Goal: Information Seeking & Learning: Find specific fact

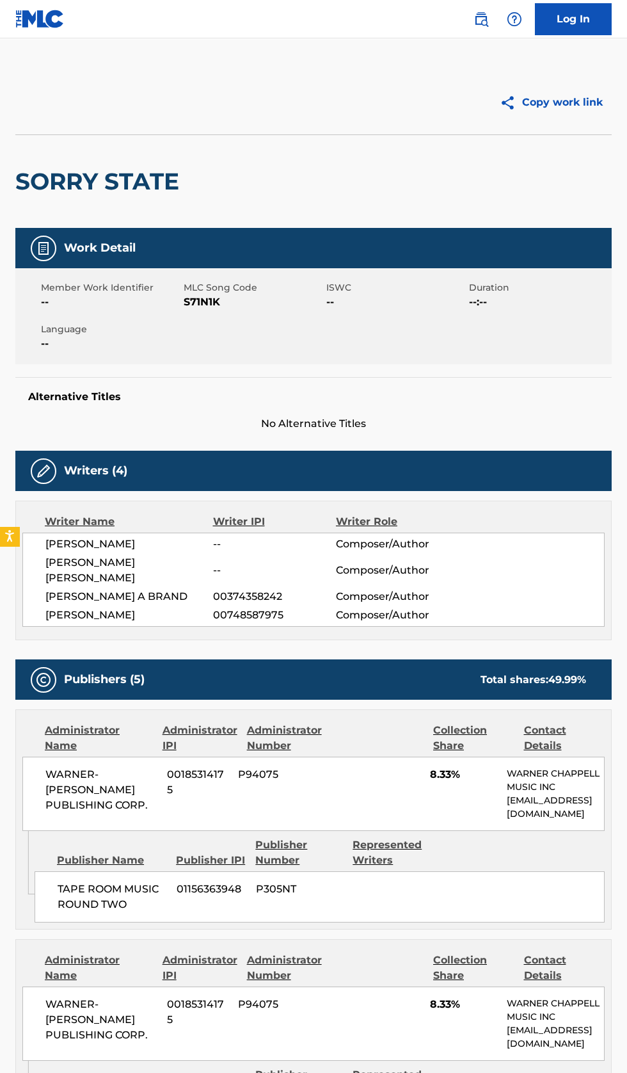
click at [109, 185] on h2 "SORRY STATE" at bounding box center [100, 181] width 170 height 29
click at [512, 19] on img at bounding box center [514, 19] width 15 height 15
click at [388, 115] on div "Copy work link" at bounding box center [463, 102] width 298 height 32
click at [481, 19] on img at bounding box center [481, 19] width 15 height 15
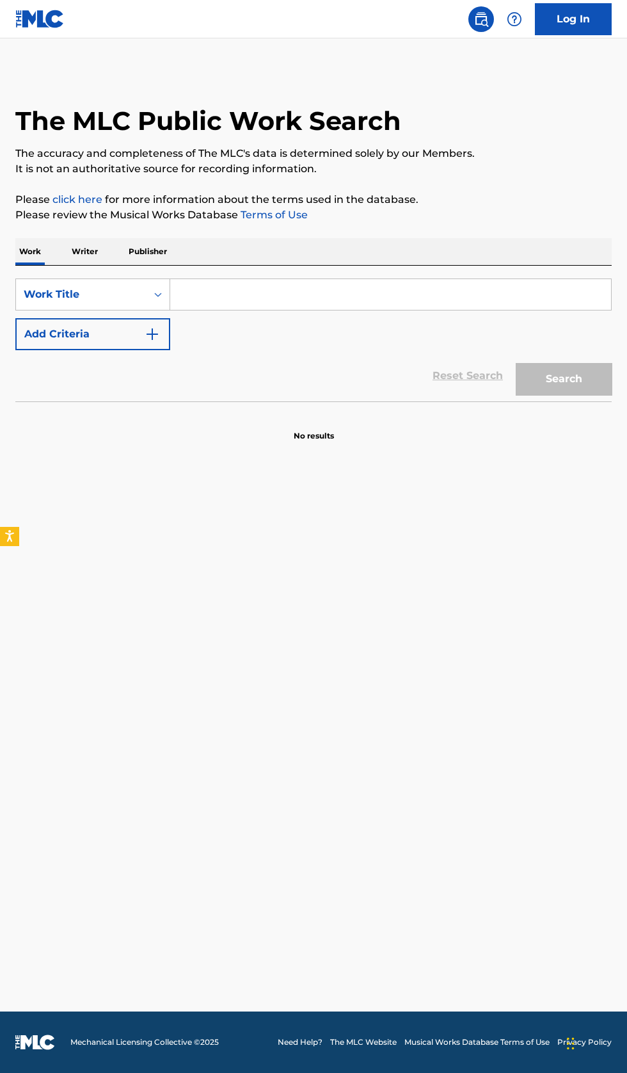
click at [275, 288] on input "Search Form" at bounding box center [390, 294] width 441 height 31
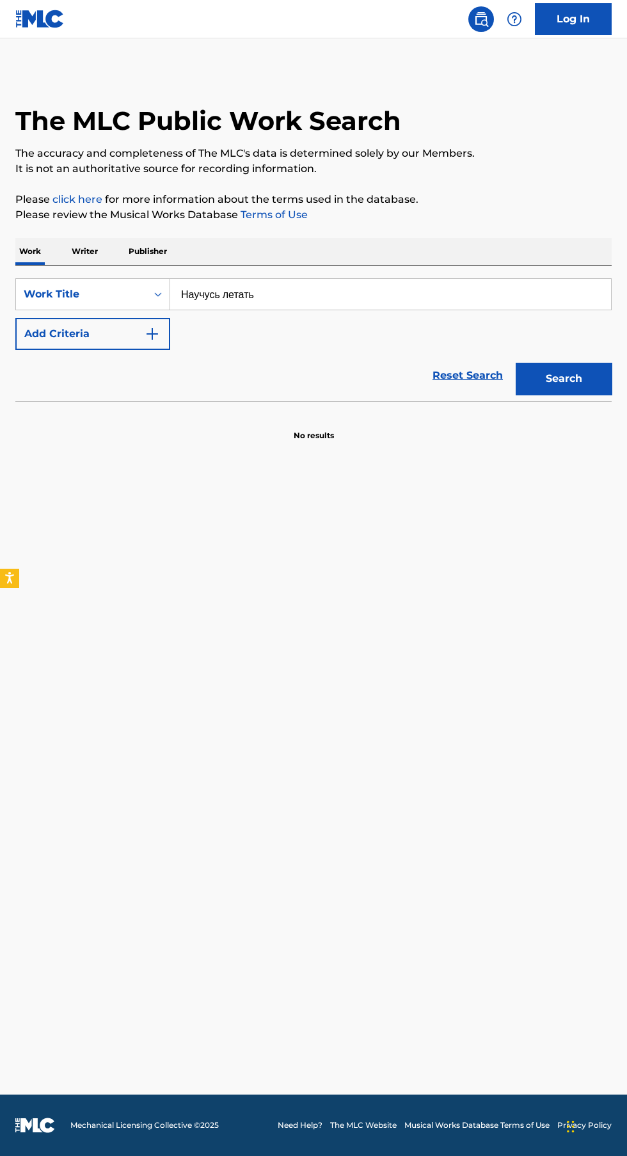
type input "Научусь летать"
click at [163, 340] on button "Add Criteria" at bounding box center [92, 334] width 155 height 32
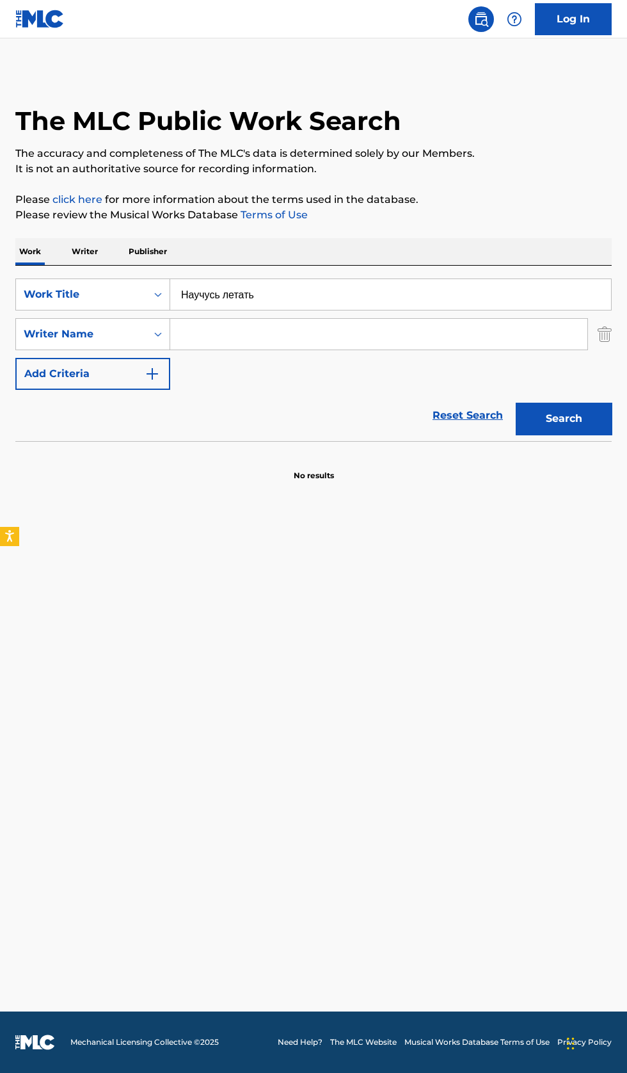
click at [289, 331] on input "Search Form" at bounding box center [378, 334] width 417 height 31
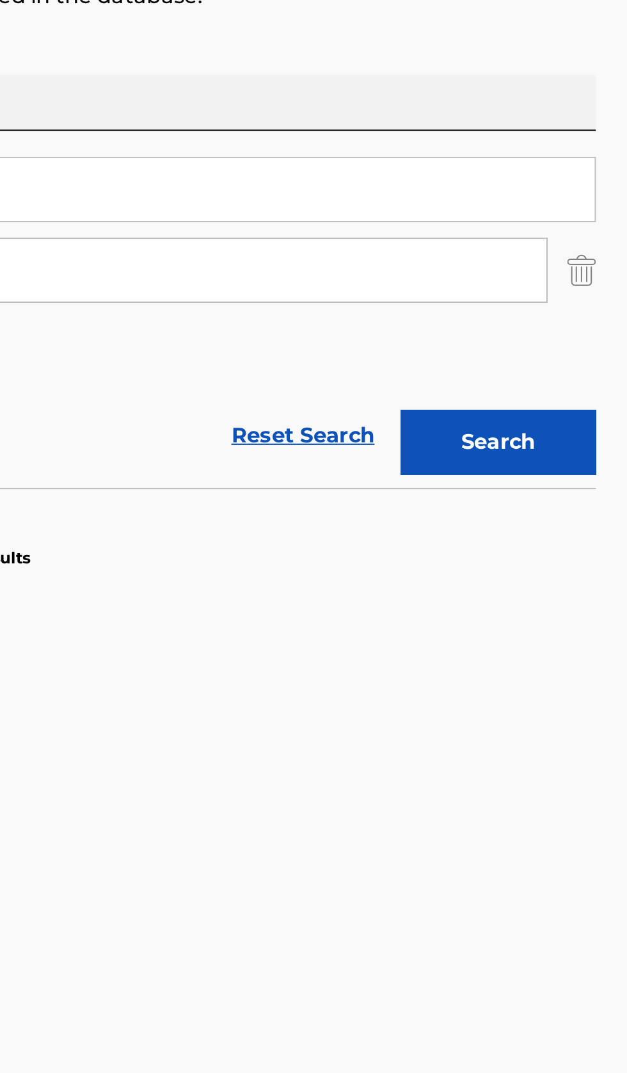
type input "м.с. максимова"
click at [594, 428] on button "Search" at bounding box center [564, 419] width 96 height 32
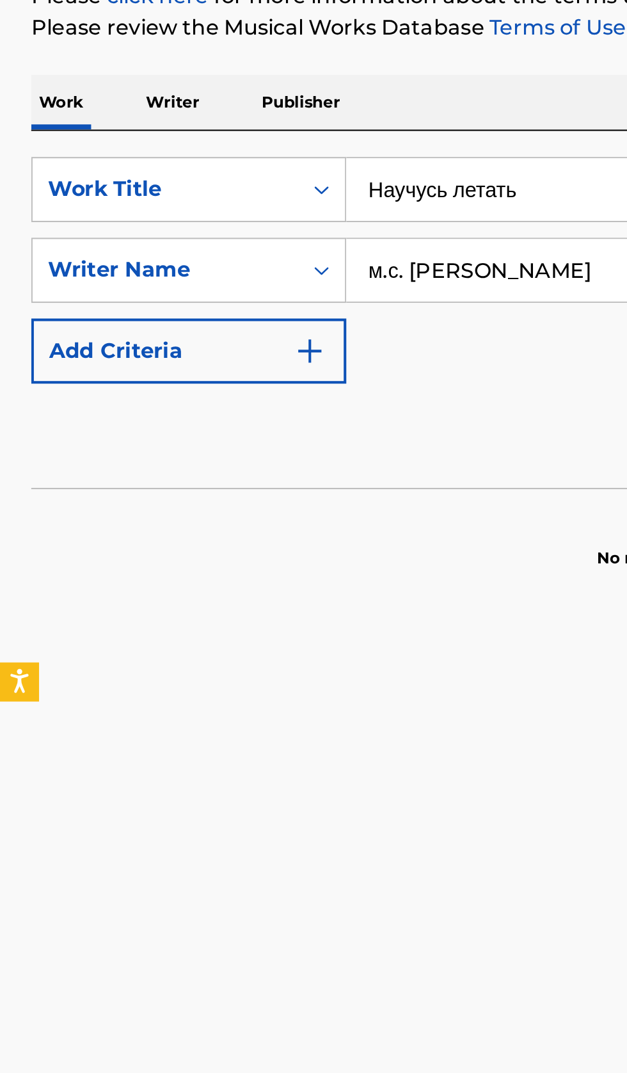
click at [88, 253] on p "Writer" at bounding box center [85, 251] width 34 height 27
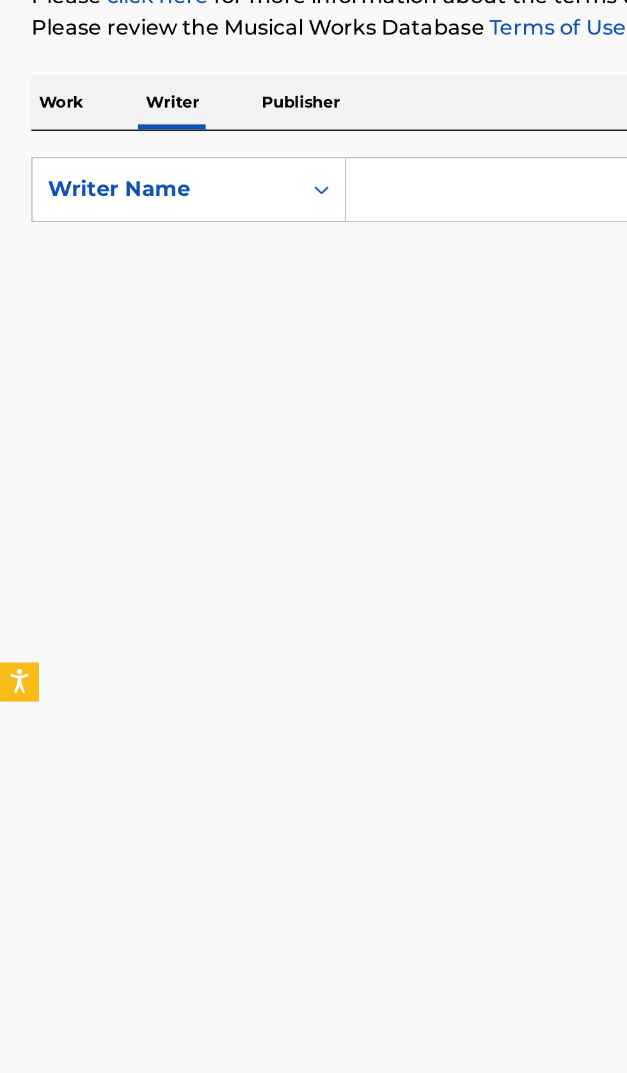
click at [220, 296] on input "Search Form" at bounding box center [390, 294] width 441 height 31
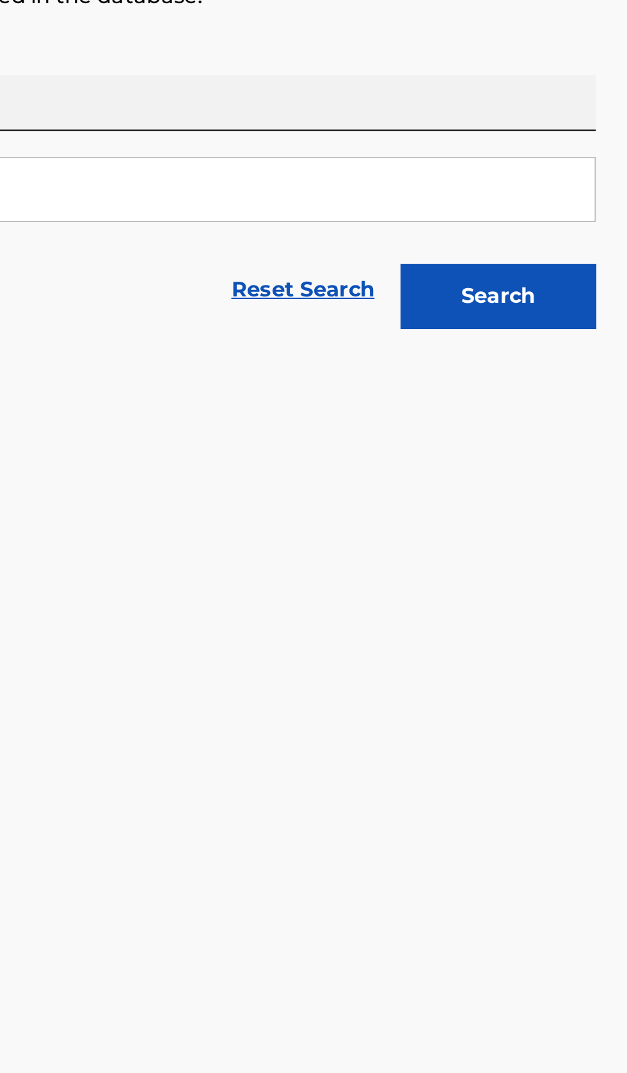
type input "м.с. максимова"
click at [579, 360] on button "Search" at bounding box center [564, 347] width 96 height 32
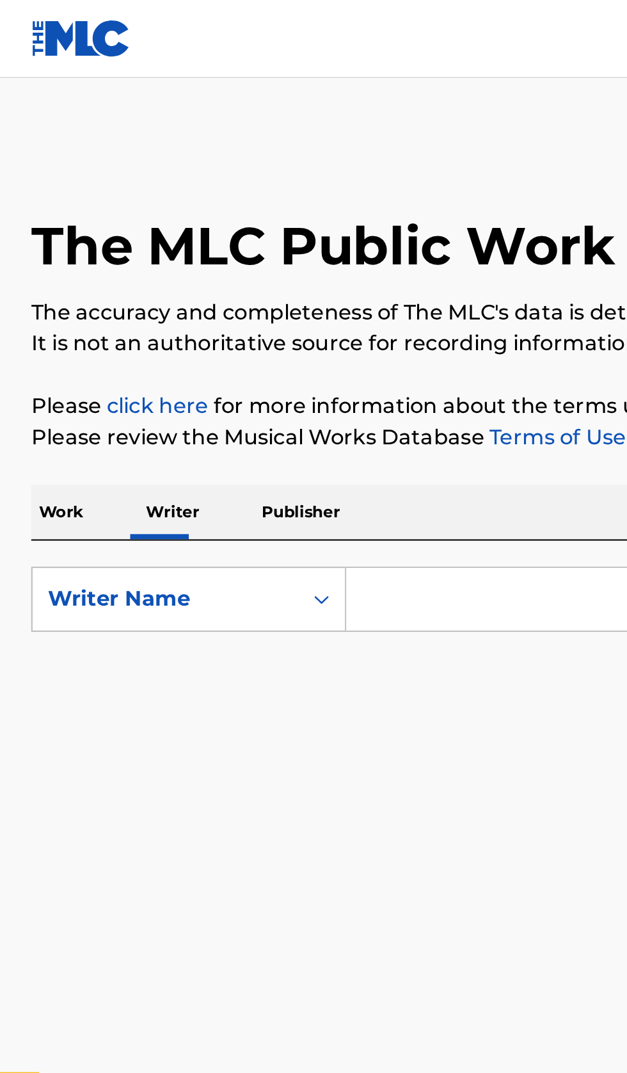
click at [220, 297] on input "Search Form" at bounding box center [390, 294] width 441 height 31
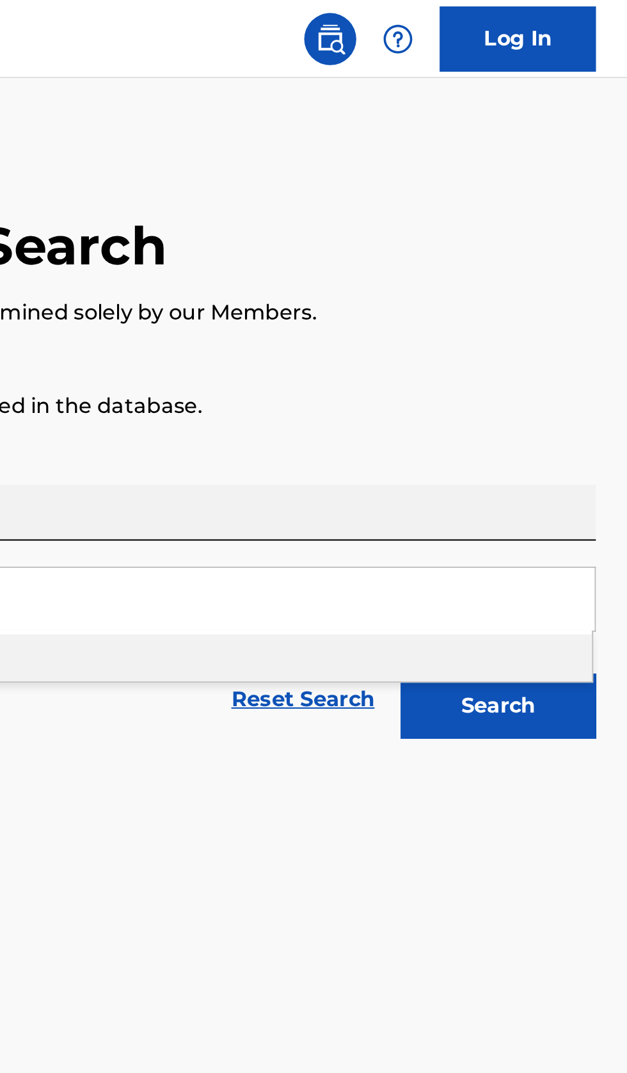
type input "Виталий Попов"
click at [586, 355] on button "Search" at bounding box center [564, 347] width 96 height 32
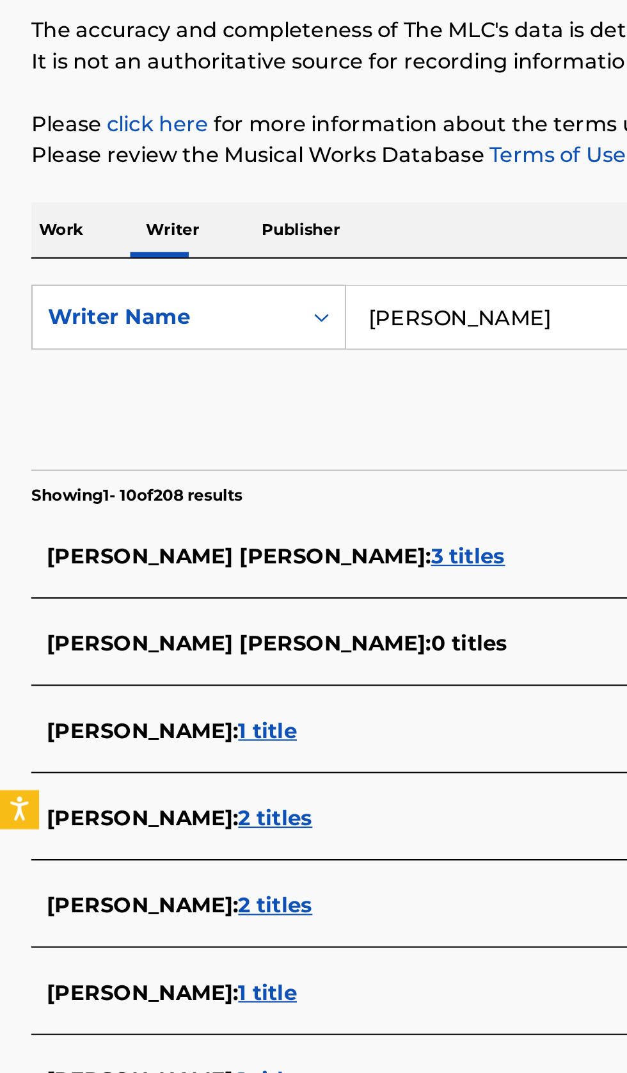
click at [206, 666] on div "ВИТАЛИЙ ПОПОВ : 1 title" at bounding box center [297, 669] width 548 height 15
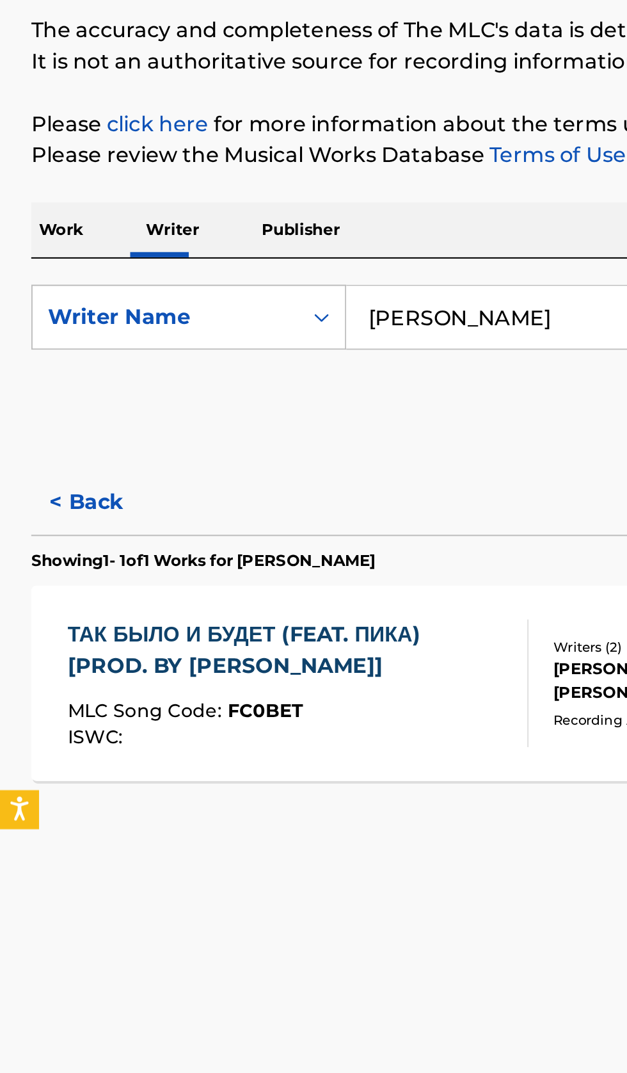
click at [33, 250] on p "Work" at bounding box center [29, 251] width 29 height 27
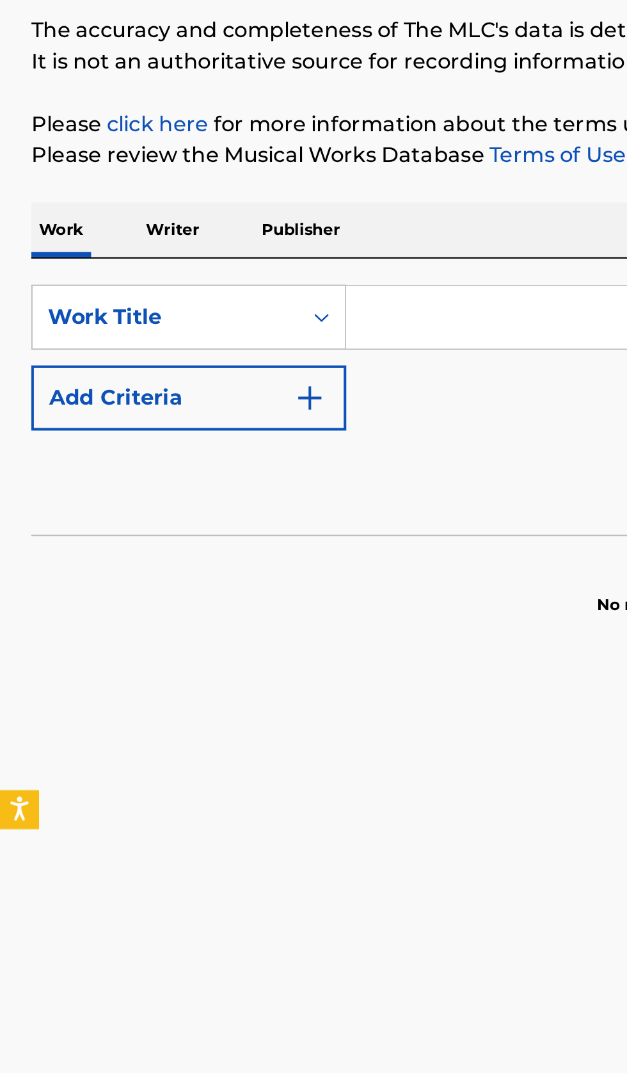
click at [228, 296] on input "Search Form" at bounding box center [390, 294] width 441 height 31
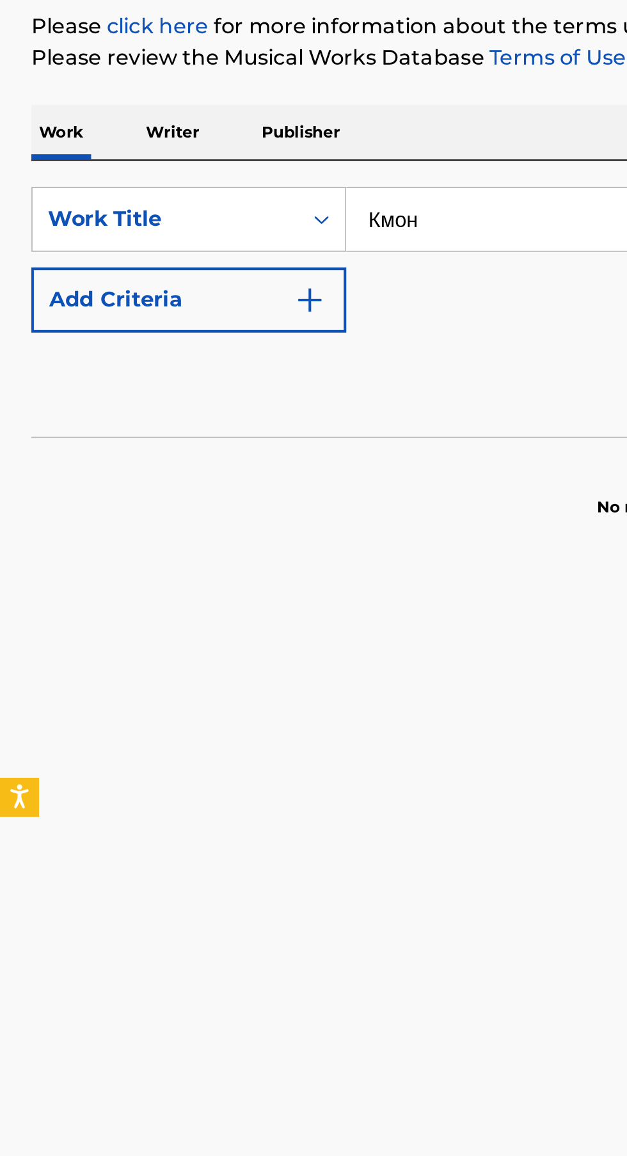
type input "Кмон"
click at [167, 337] on button "Add Criteria" at bounding box center [92, 334] width 155 height 32
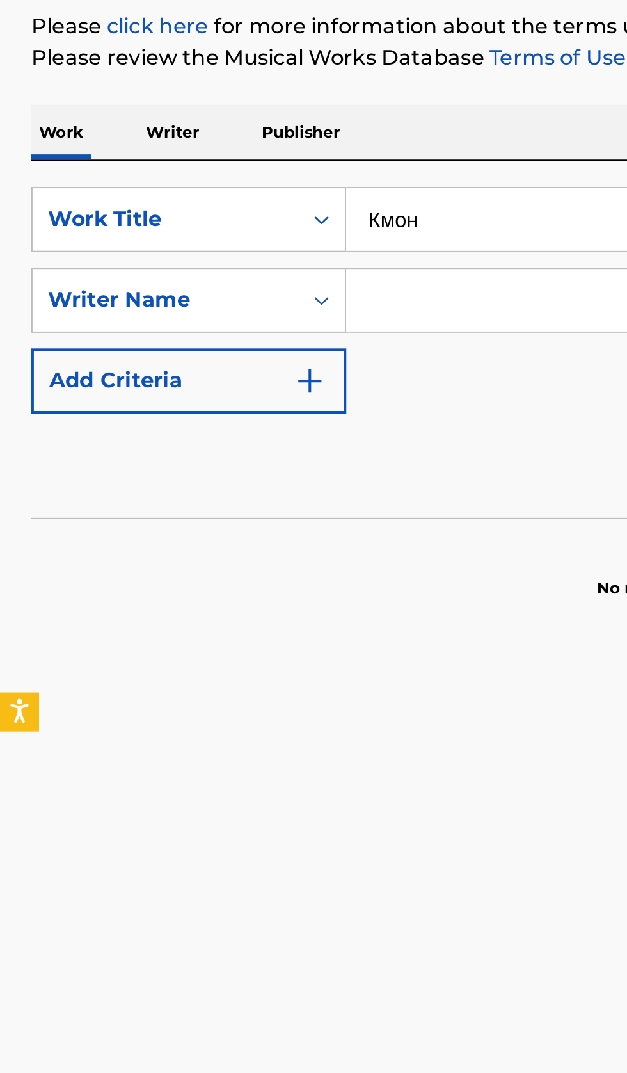
click at [220, 338] on input "Search Form" at bounding box center [378, 334] width 417 height 31
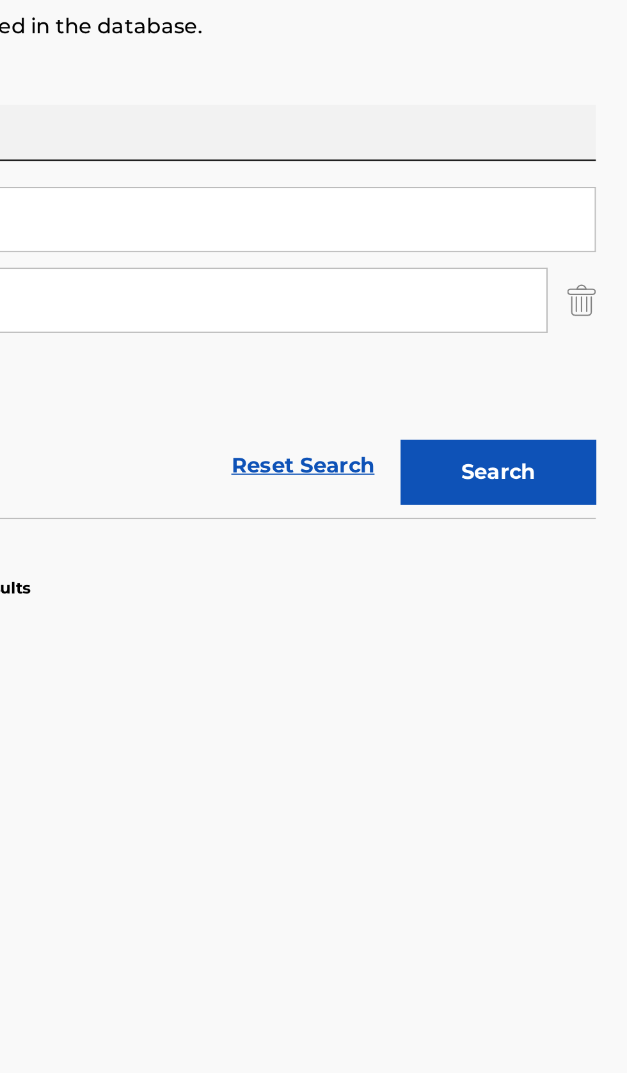
type input "Виталий Попов"
click at [591, 418] on button "Search" at bounding box center [564, 419] width 96 height 32
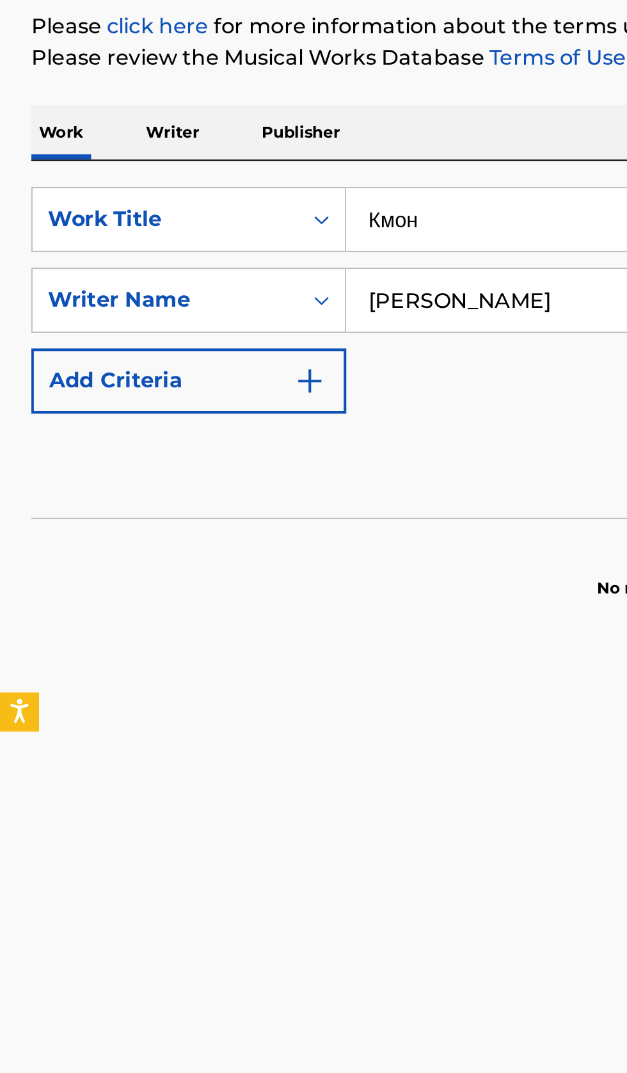
click at [100, 253] on p "Writer" at bounding box center [85, 251] width 34 height 27
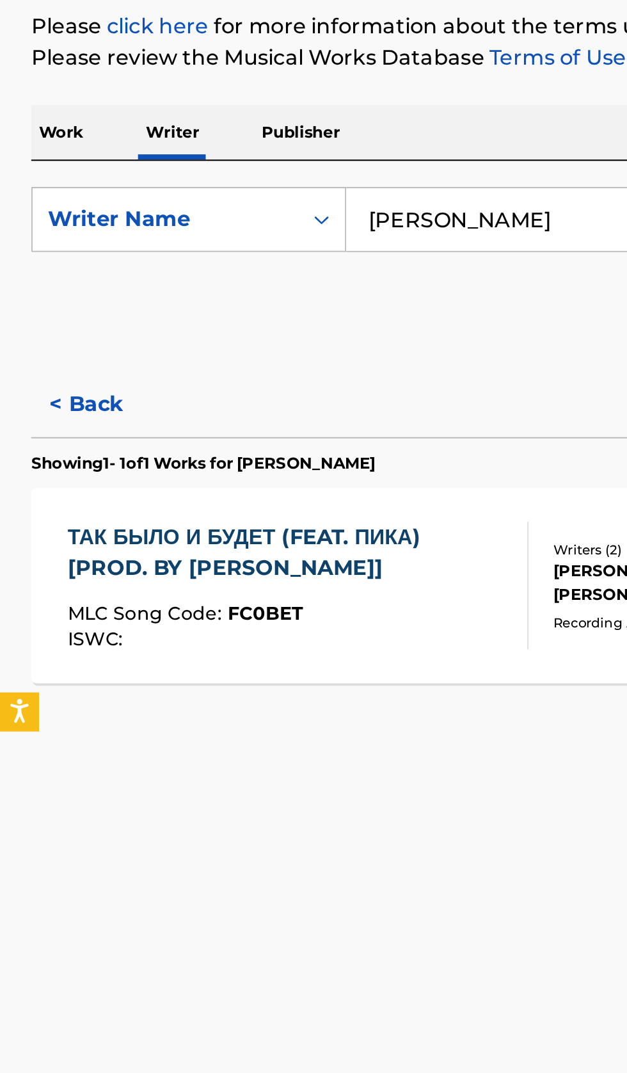
click at [227, 488] on div "MLC Song Code : FC0BET" at bounding box center [141, 489] width 216 height 13
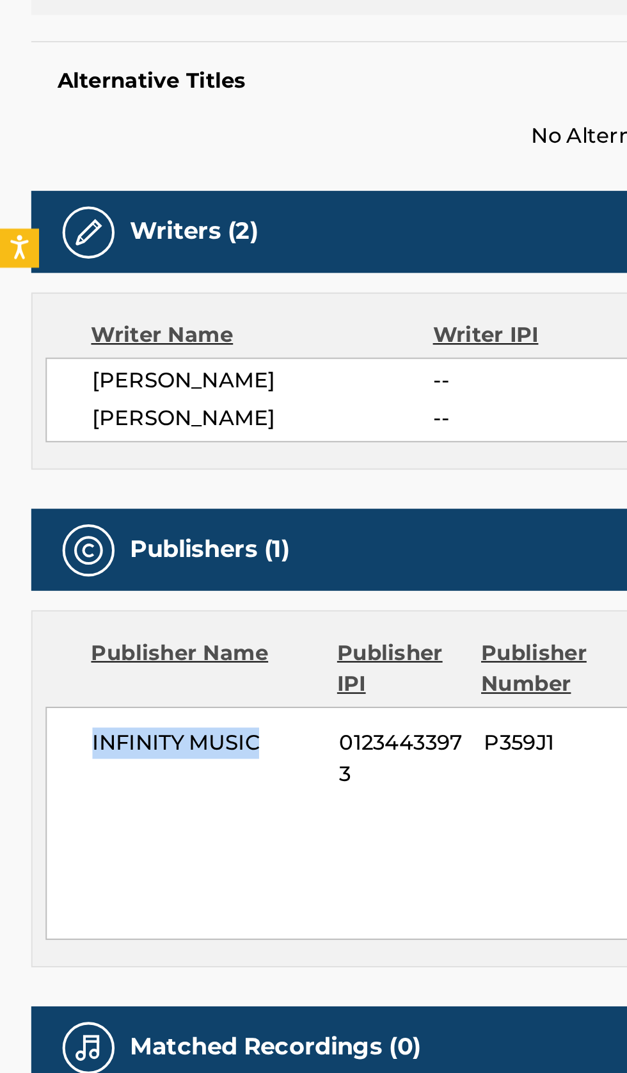
copy span "INFINITY MUSIC"
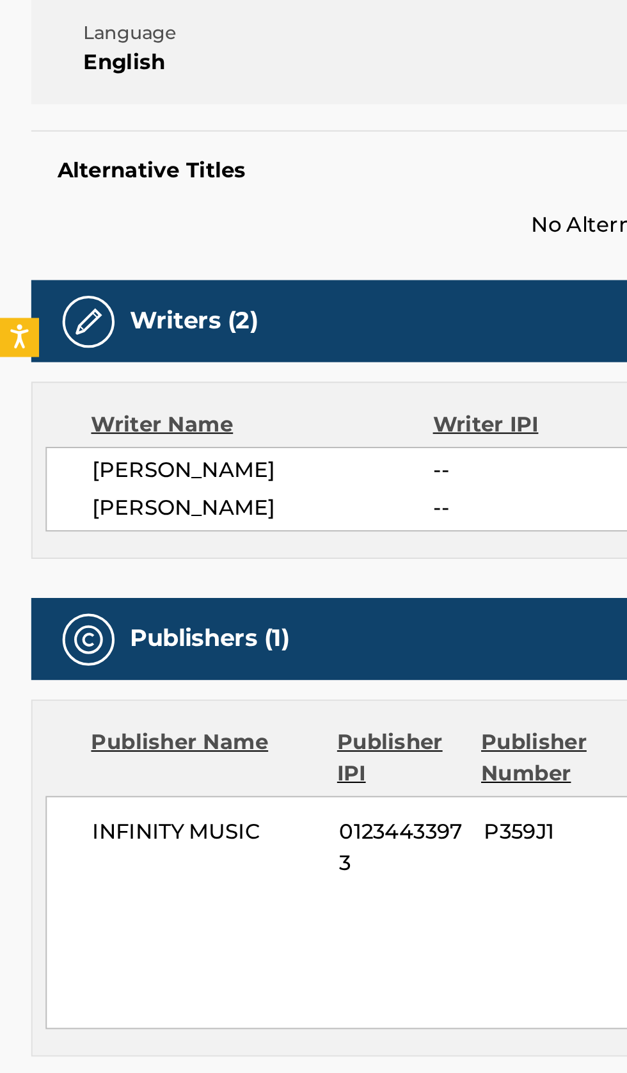
click at [188, 772] on span "01234433973" at bounding box center [197, 787] width 61 height 31
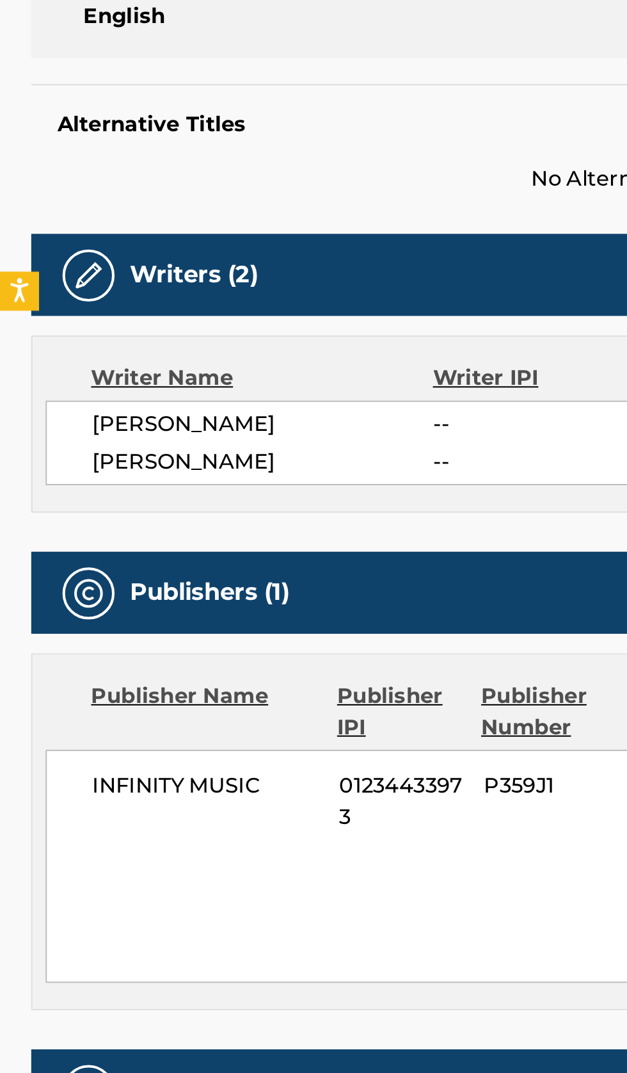
click at [188, 772] on span "01234433973" at bounding box center [197, 787] width 61 height 31
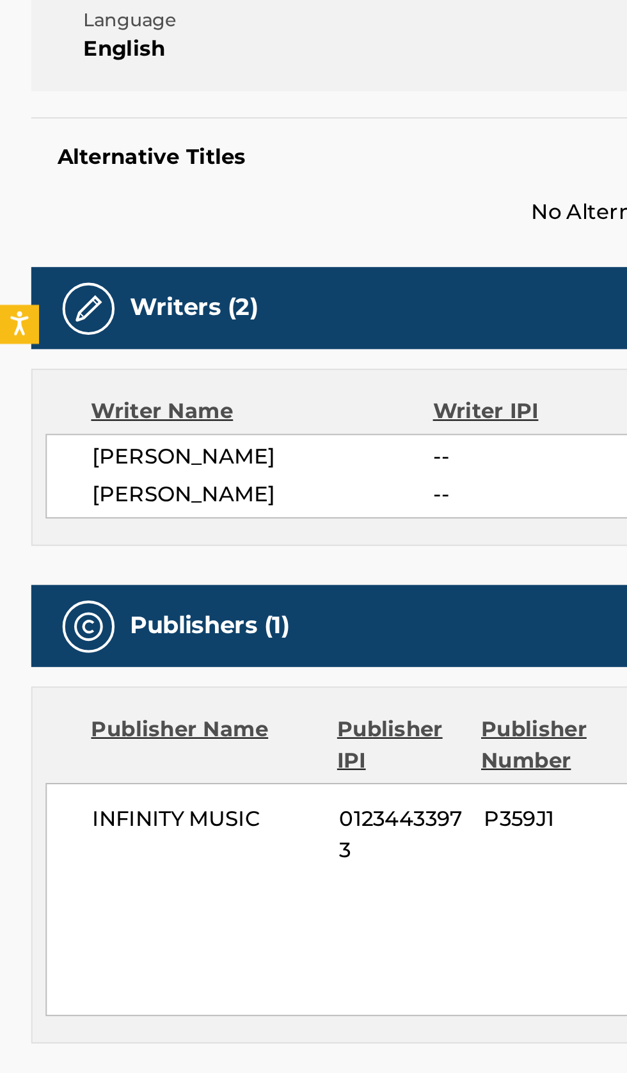
click at [191, 772] on span "01234433973" at bounding box center [197, 787] width 61 height 31
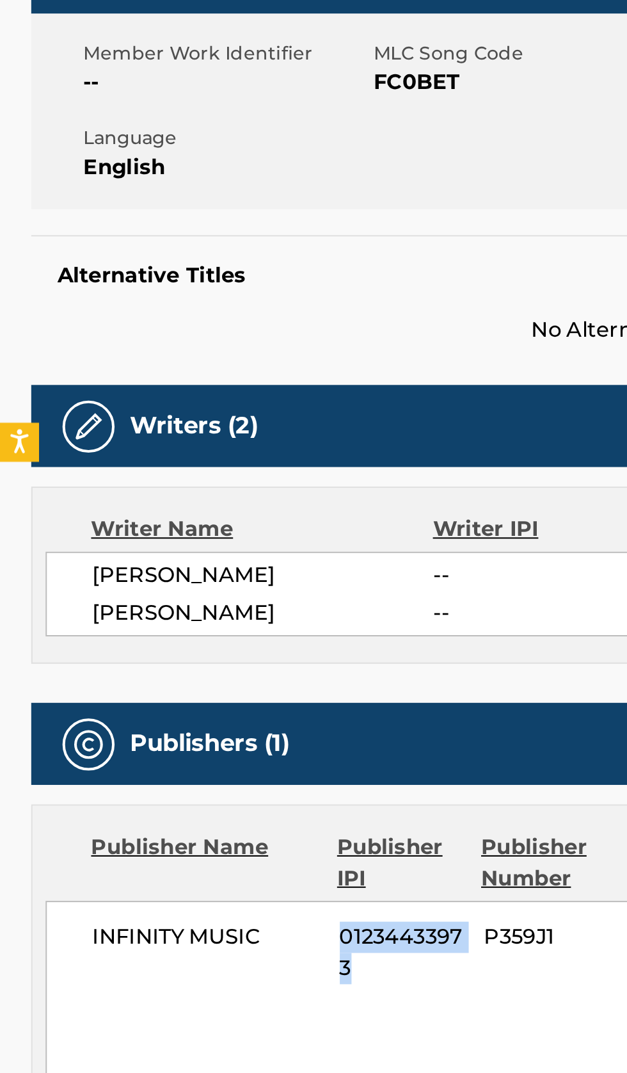
copy span "01234433973"
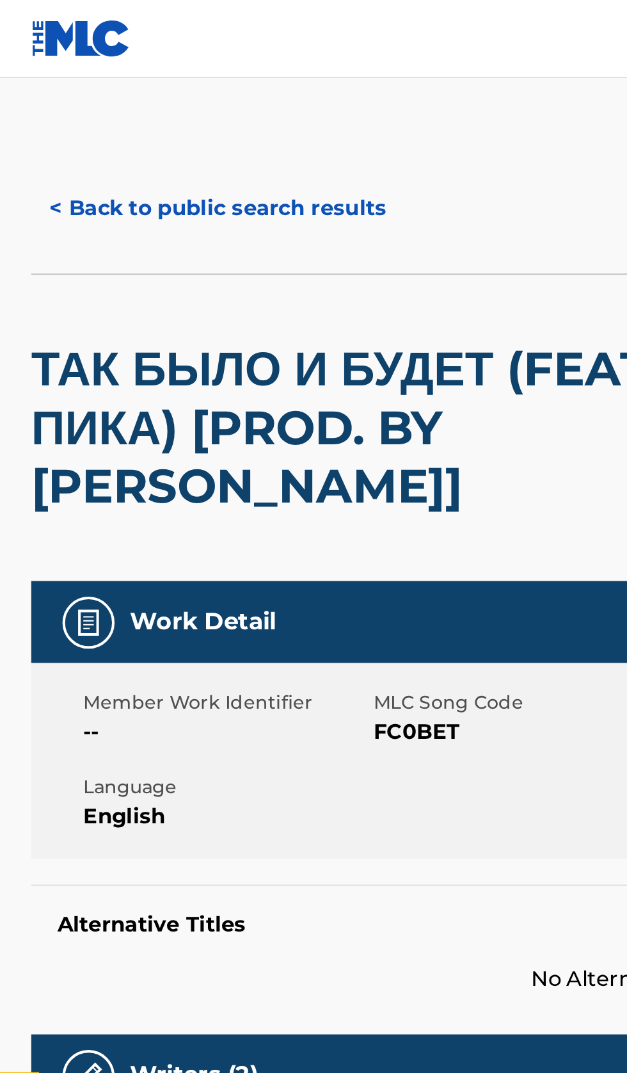
click at [119, 105] on button "< Back to public search results" at bounding box center [107, 102] width 184 height 32
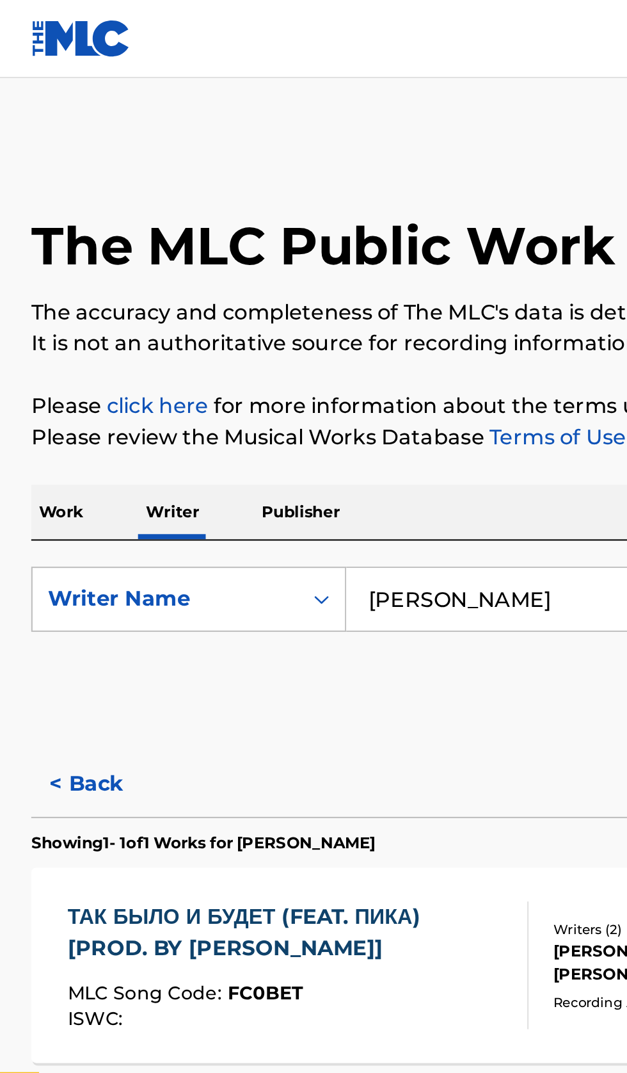
click at [283, 296] on input "Виталий Попов" at bounding box center [390, 294] width 441 height 31
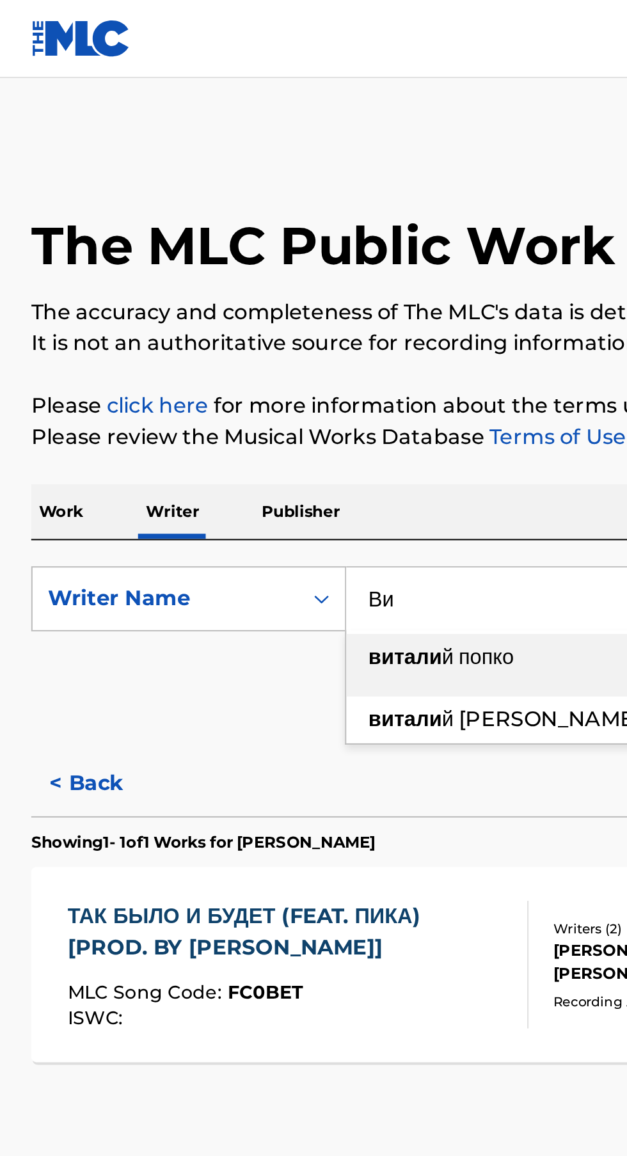
type input "В"
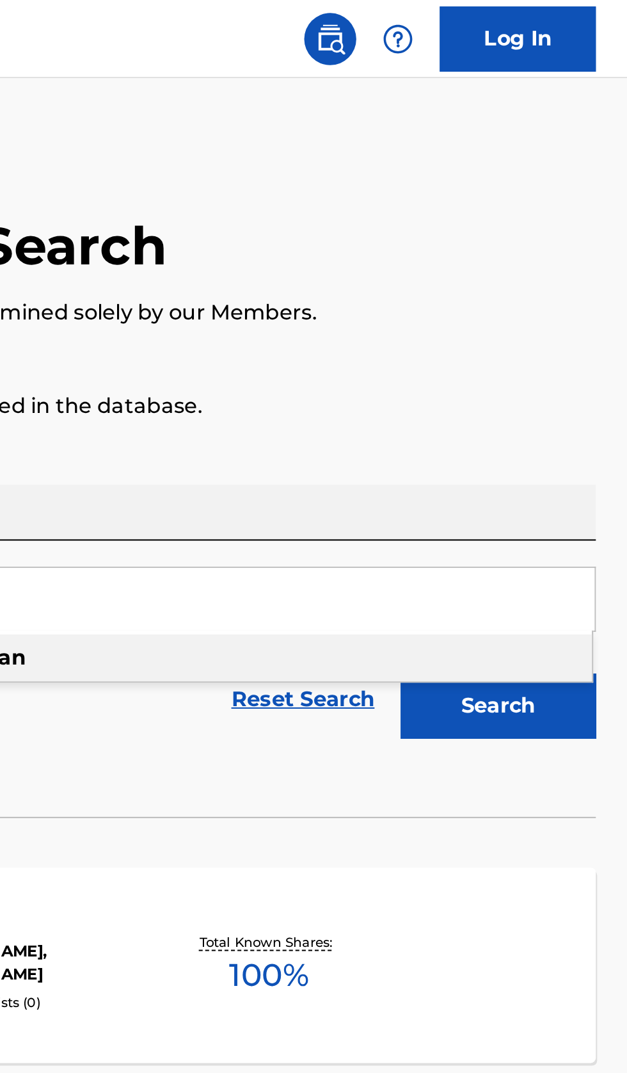
type input "Zachary Wexelman"
click at [585, 344] on button "Search" at bounding box center [564, 347] width 96 height 32
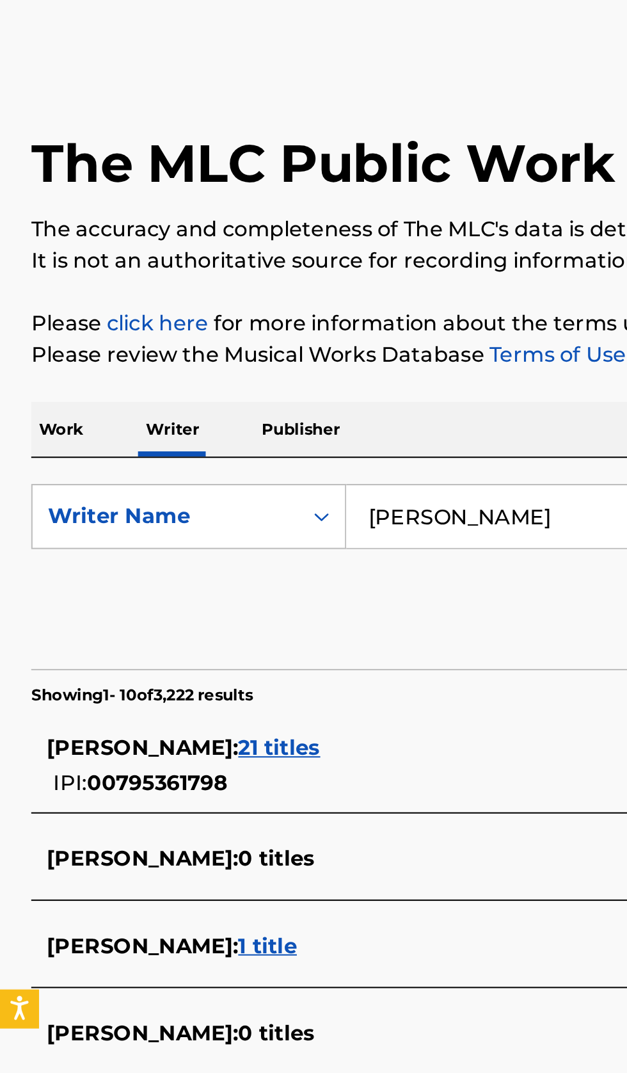
click at [239, 419] on div "ZACHARY WEXELMAN : 21 titles IPI: 00795361798" at bounding box center [297, 417] width 548 height 33
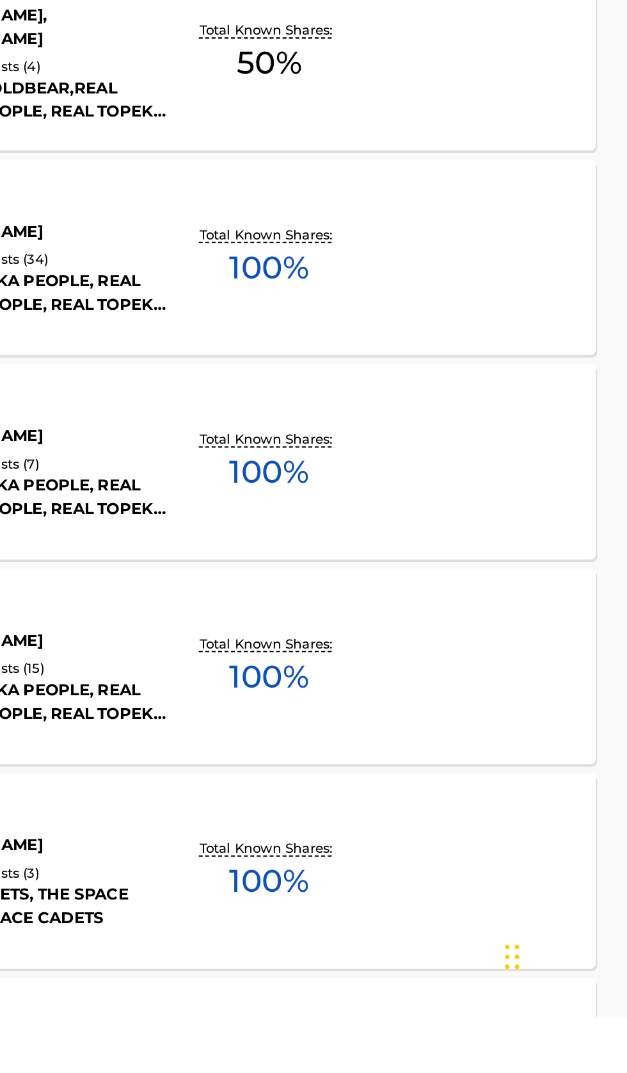
scroll to position [104, 0]
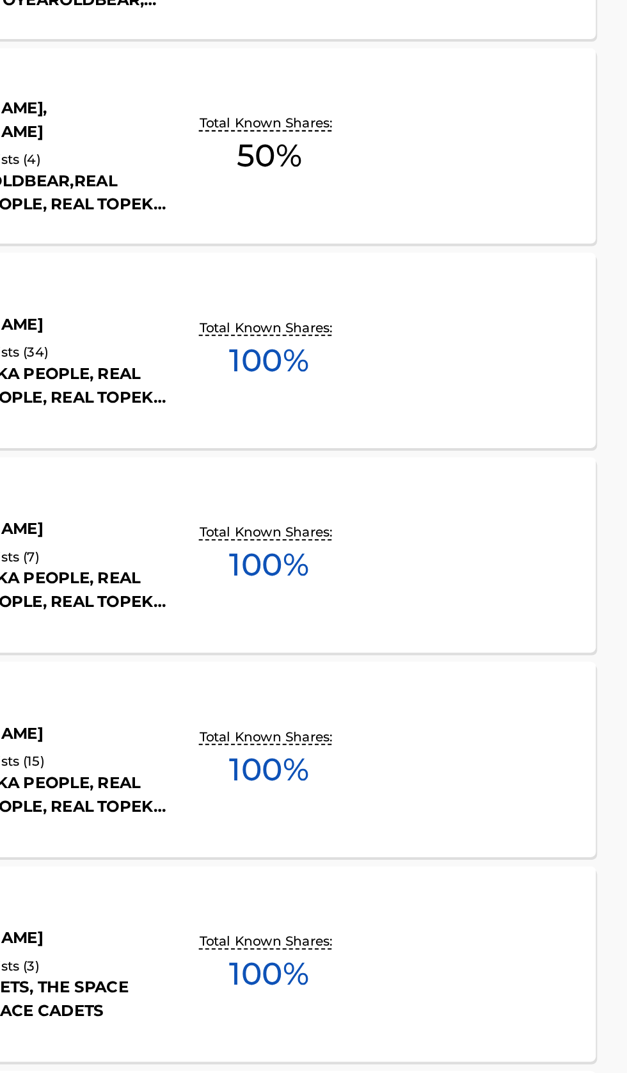
click at [543, 701] on div "17 AGAIN MLC Song Code : 1C0VBY ISWC : Writers ( 1 ) ZACHARY WEXELMAN Recording…" at bounding box center [313, 672] width 596 height 96
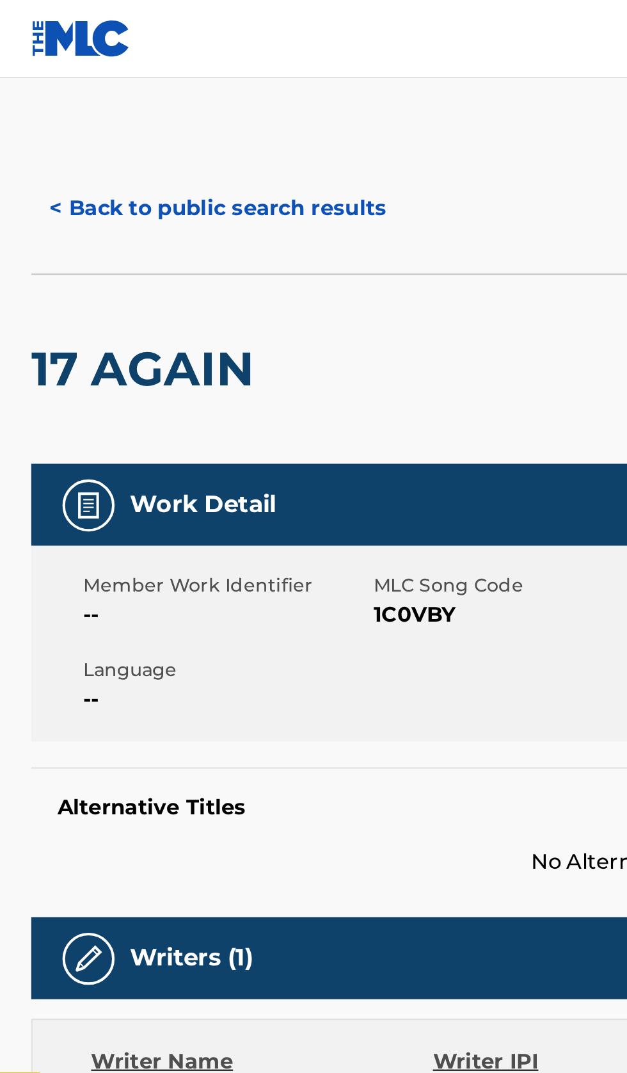
click at [209, 307] on span "1C0VBY" at bounding box center [254, 301] width 140 height 15
copy span "1C0VBY"
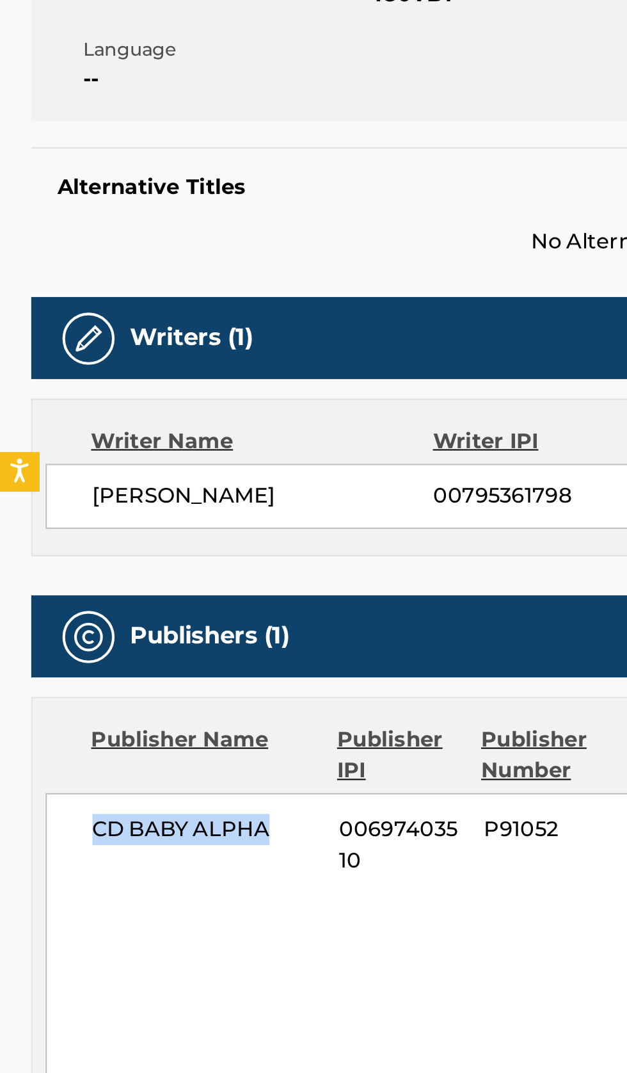
copy span "CD BABY ALPHA"
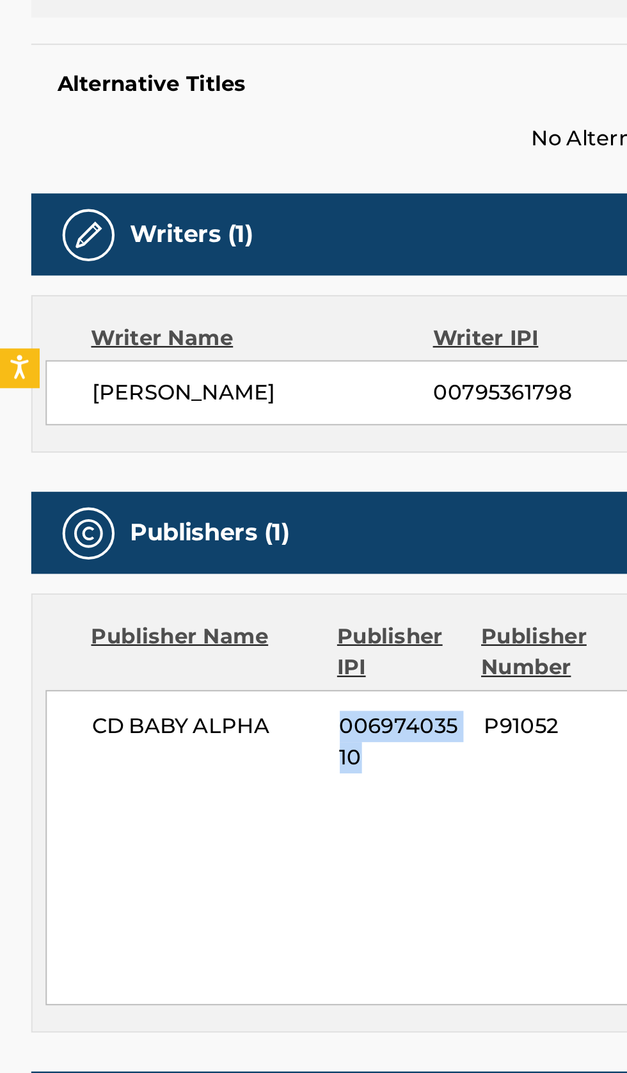
copy span "00697403510"
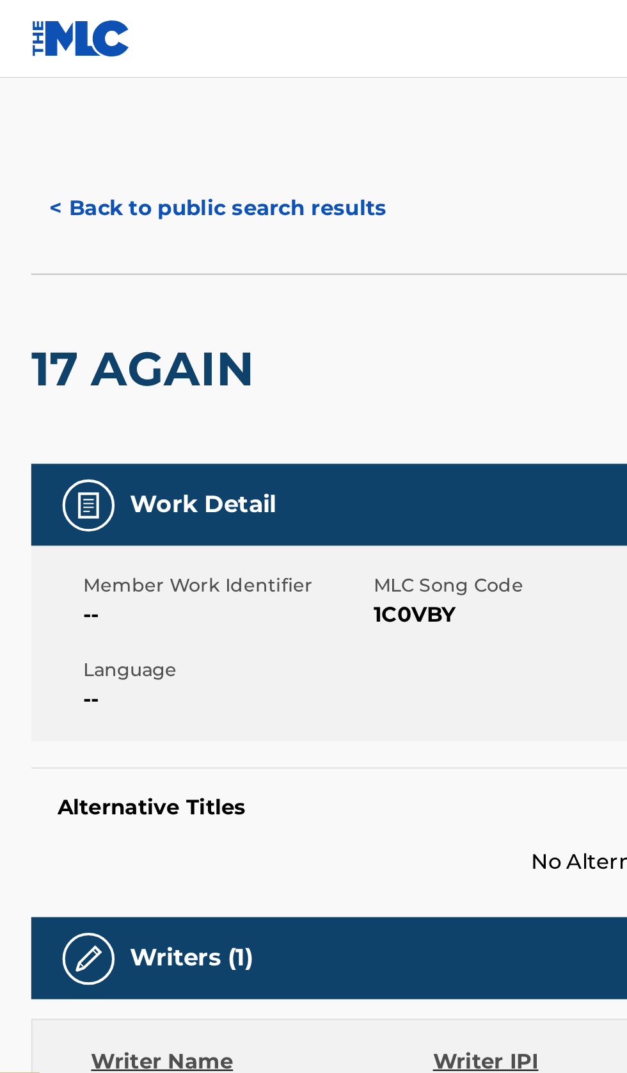
click at [103, 103] on button "< Back to public search results" at bounding box center [107, 102] width 184 height 32
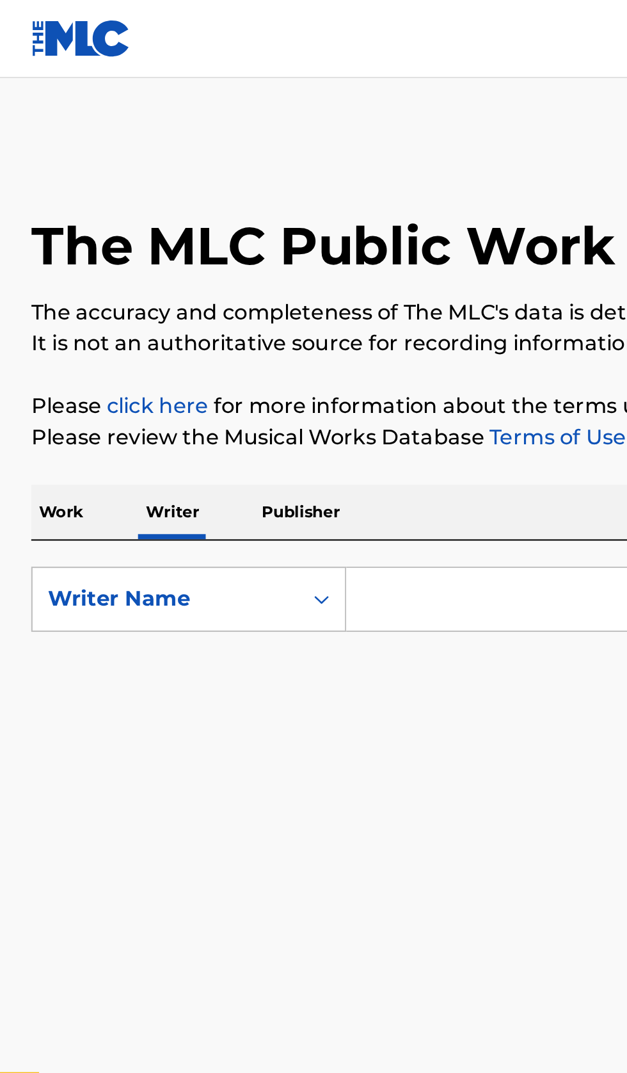
click at [221, 292] on input "Search Form" at bounding box center [390, 294] width 441 height 31
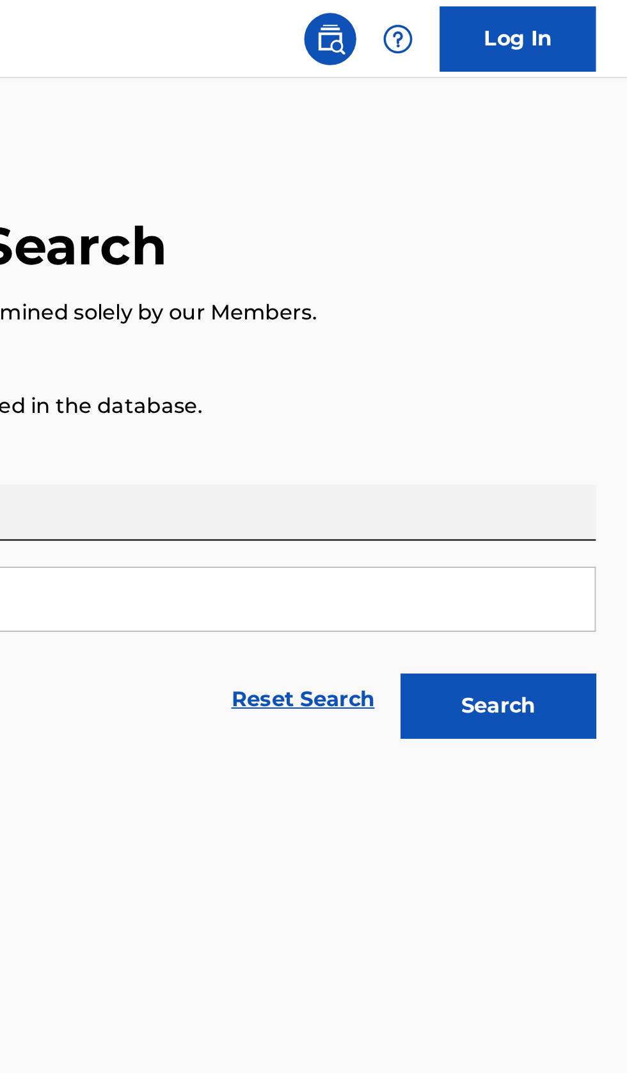
click at [589, 344] on button "Search" at bounding box center [564, 347] width 96 height 32
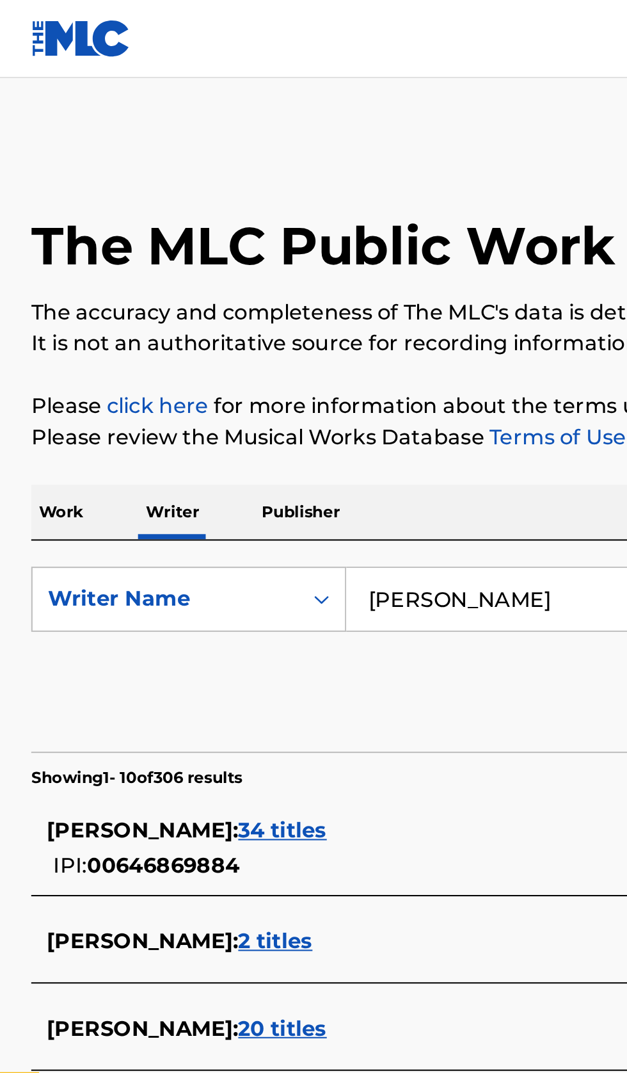
click at [287, 291] on input "Witold Waliński" at bounding box center [390, 294] width 441 height 31
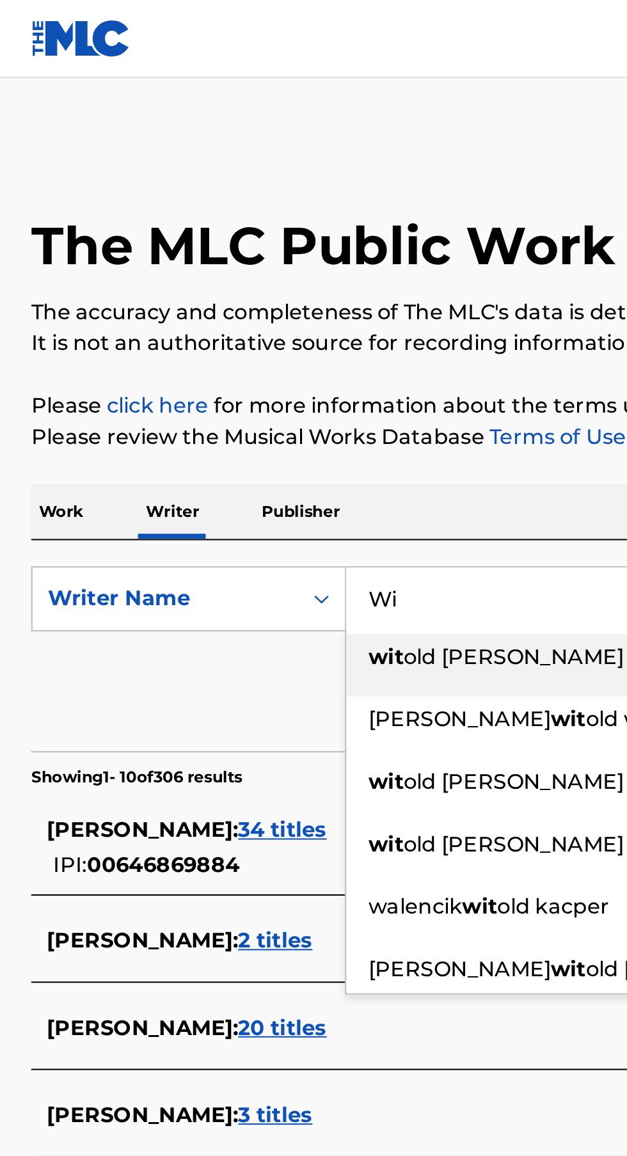
type input "W"
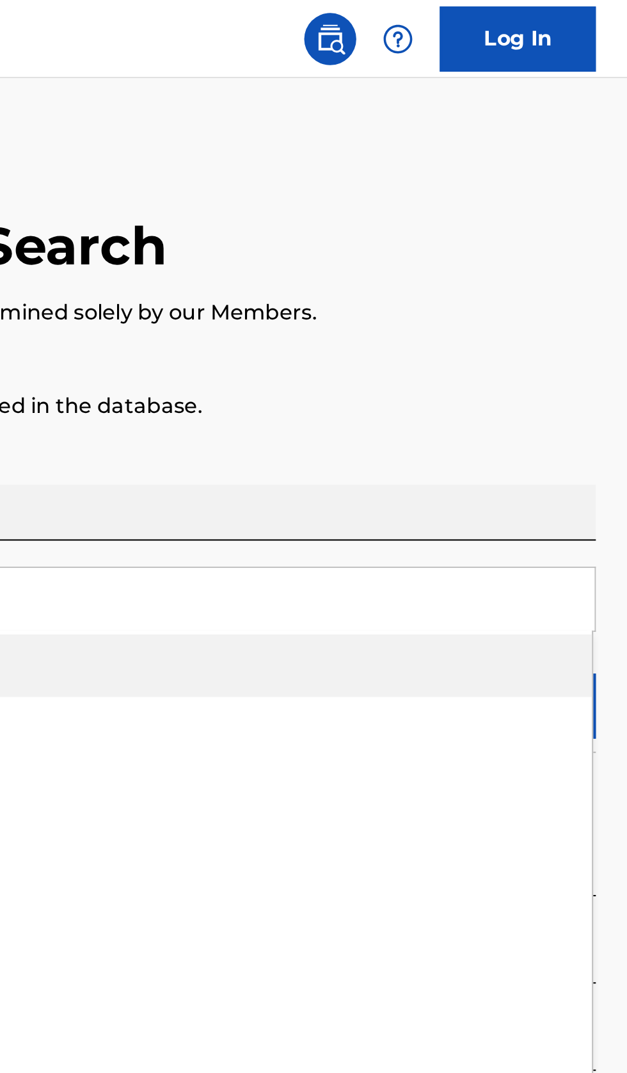
type input "TAK"
click at [580, 216] on p "Please review the Musical Works Database Terms of Use" at bounding box center [313, 214] width 596 height 15
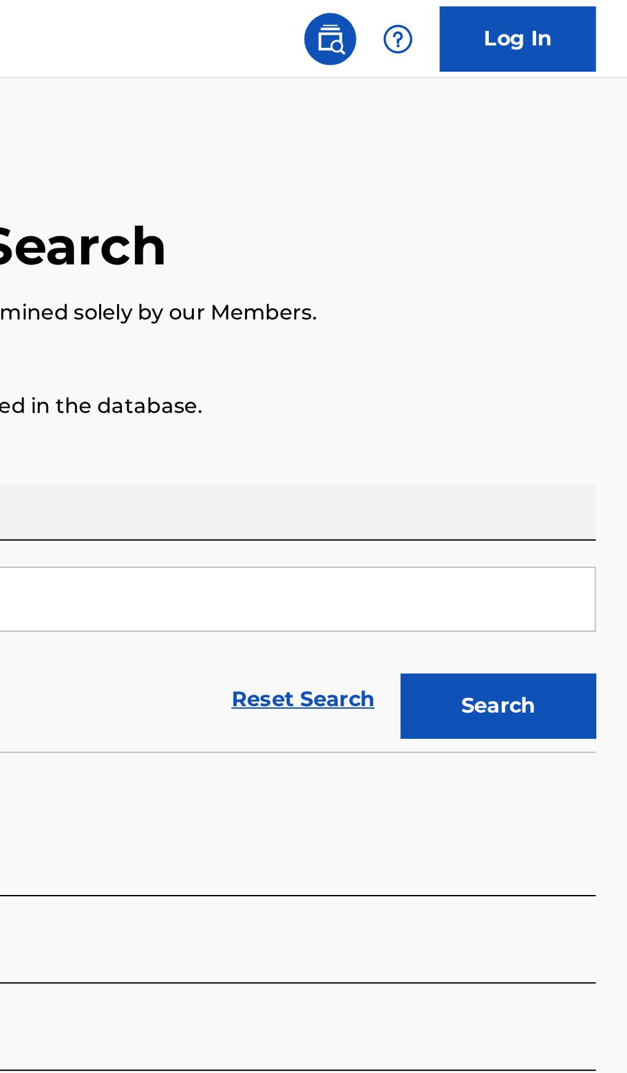
click at [600, 342] on button "Search" at bounding box center [564, 347] width 96 height 32
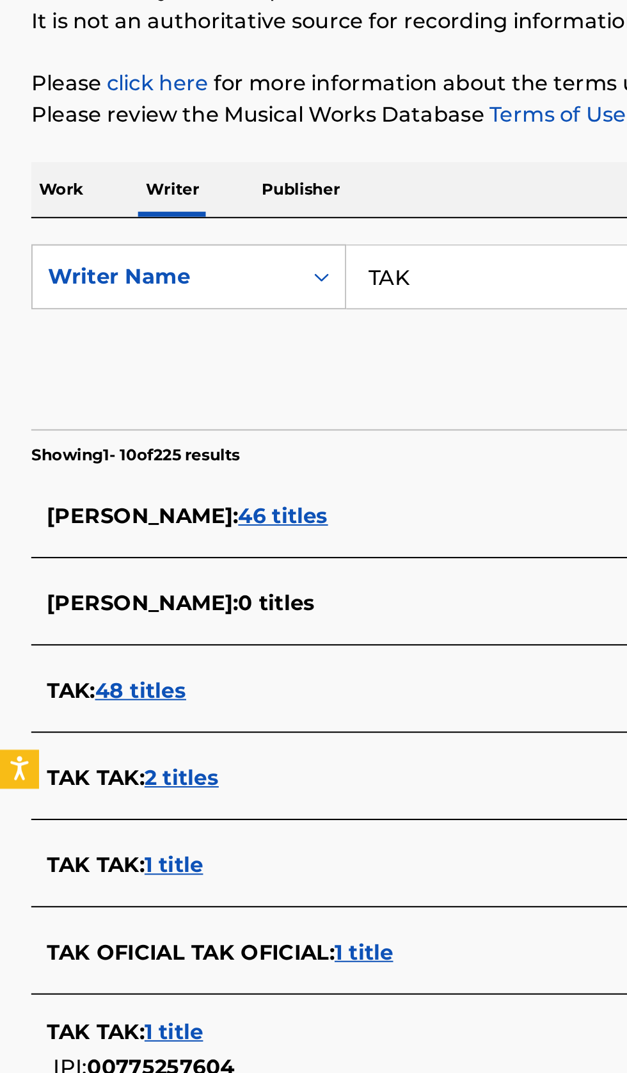
click at [208, 492] on div "TAK : 48 titles" at bounding box center [297, 497] width 548 height 15
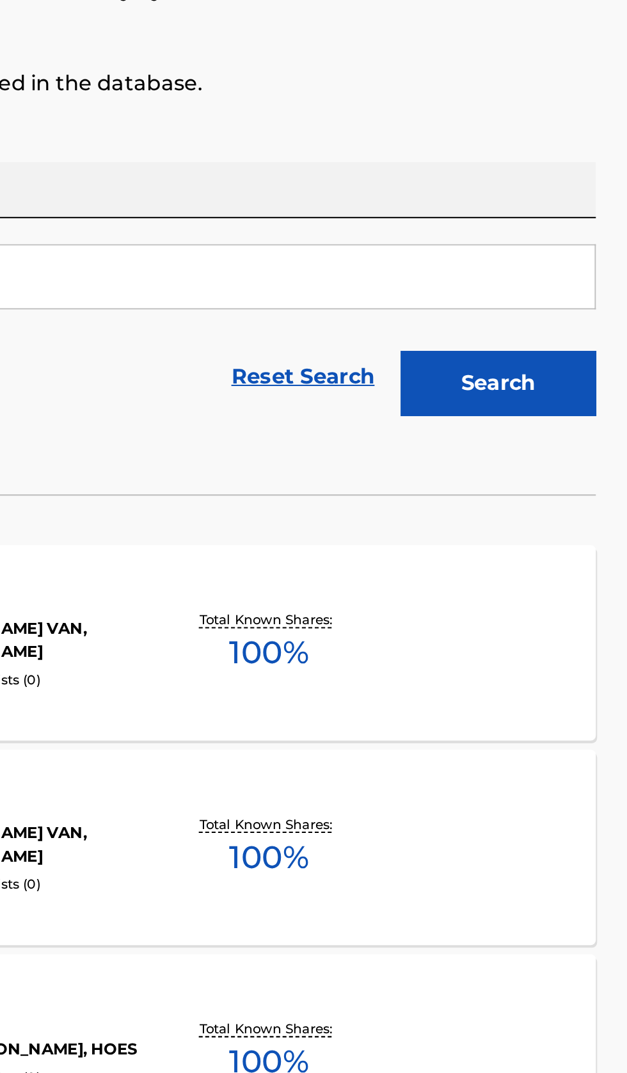
click at [530, 487] on div "TWEE MEIDEN SAMEN OP PAD MLC Song Code : TW92RI ISWC : Writers ( 2 ) JACK RIJSB…" at bounding box center [313, 474] width 596 height 96
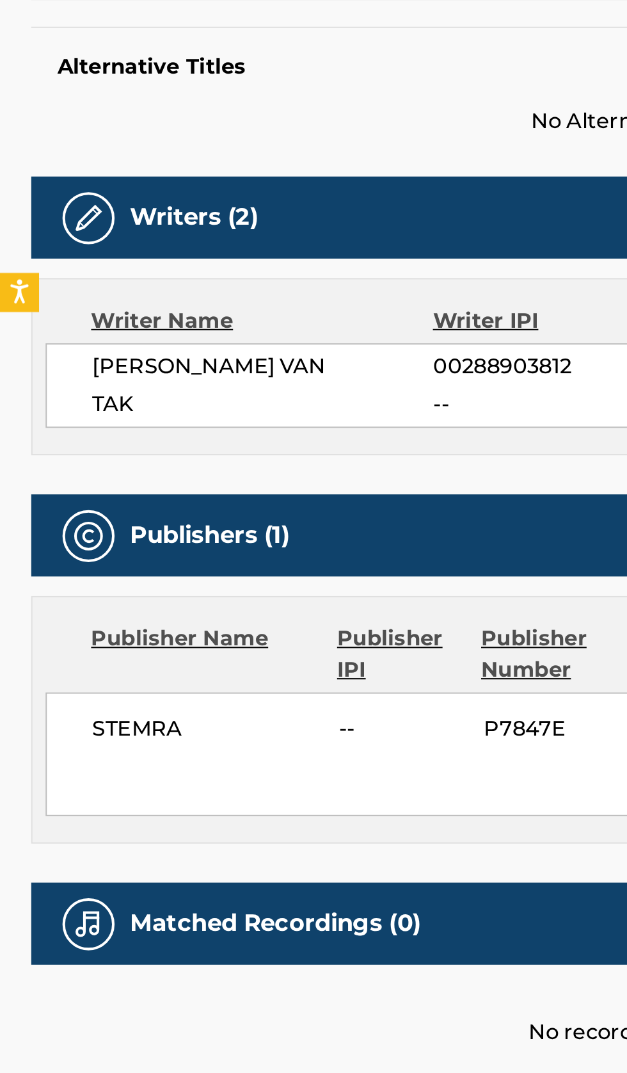
click at [65, 751] on span "STEMRA" at bounding box center [101, 750] width 112 height 15
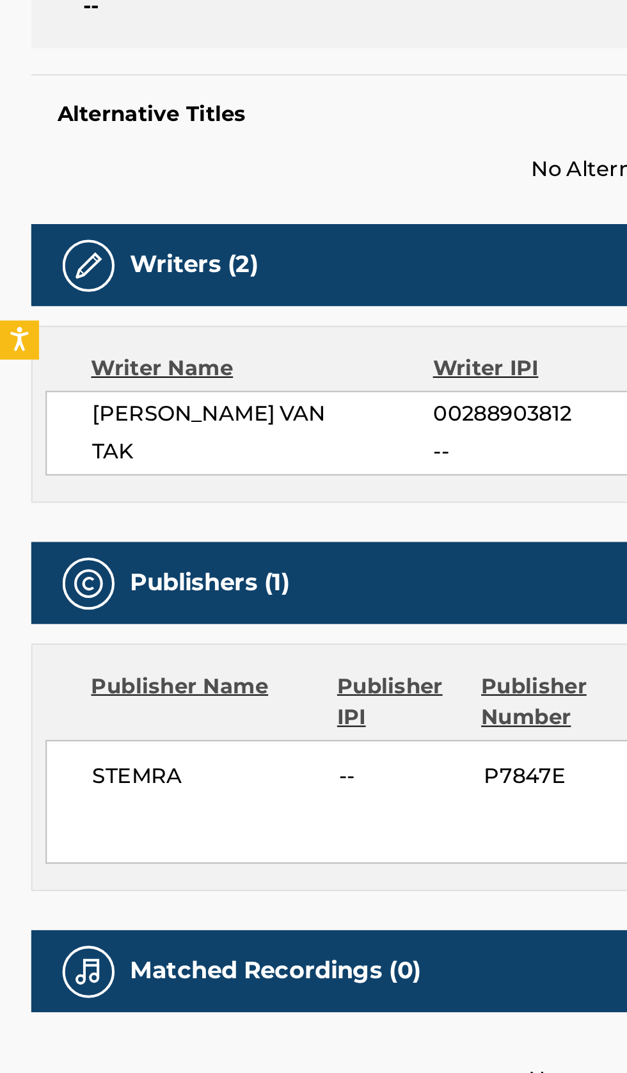
click at [71, 751] on span "STEMRA" at bounding box center [101, 750] width 112 height 15
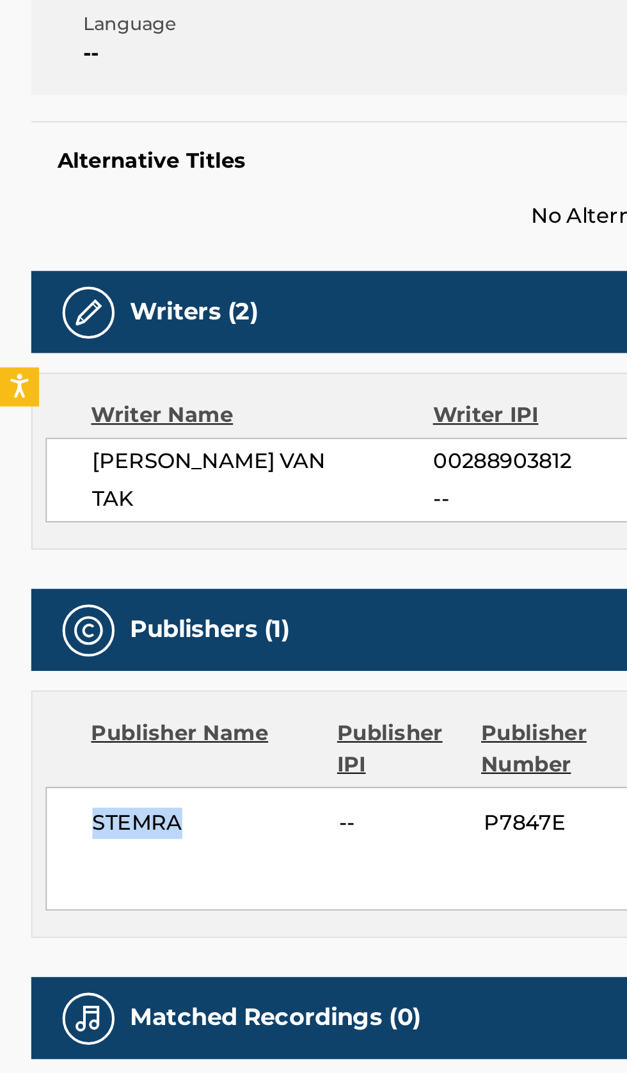
copy span "STEMRA"
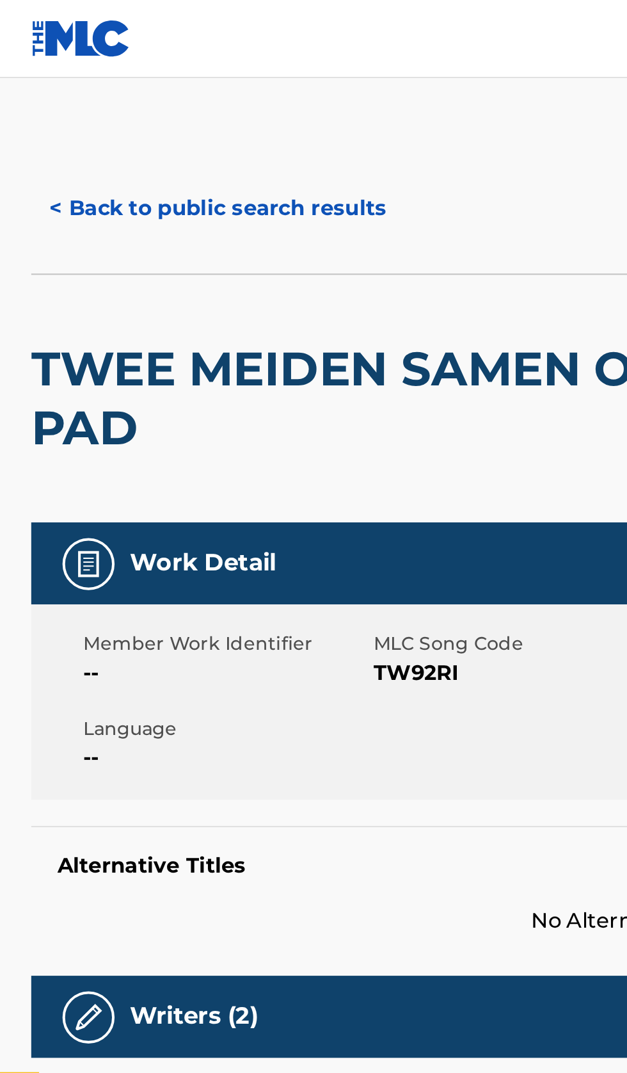
click at [100, 104] on button "< Back to public search results" at bounding box center [107, 102] width 184 height 32
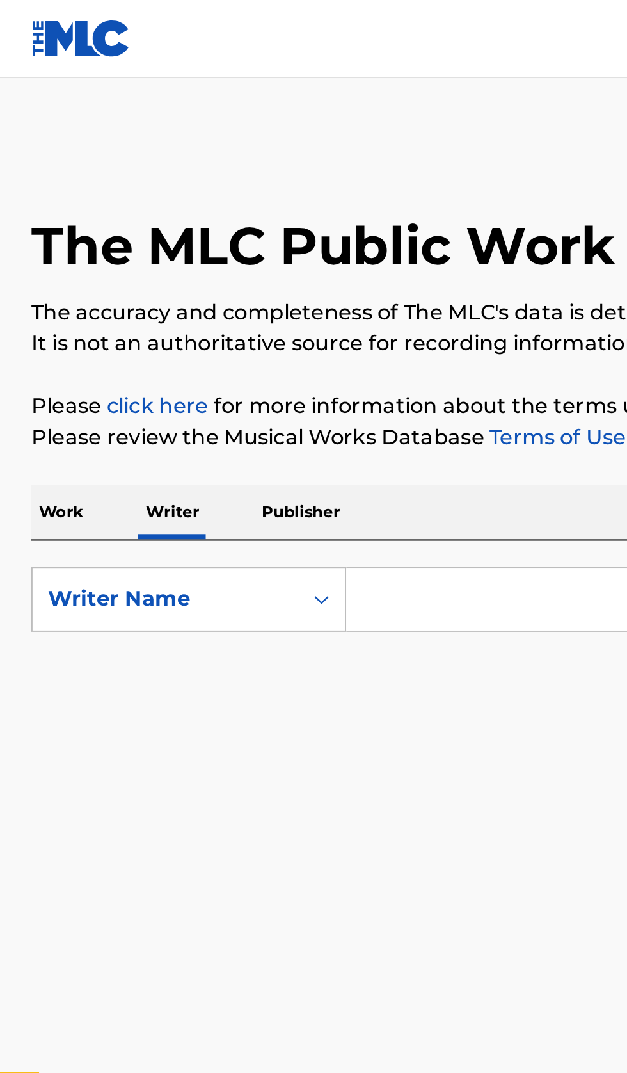
click at [219, 297] on input "Search Form" at bounding box center [390, 294] width 441 height 31
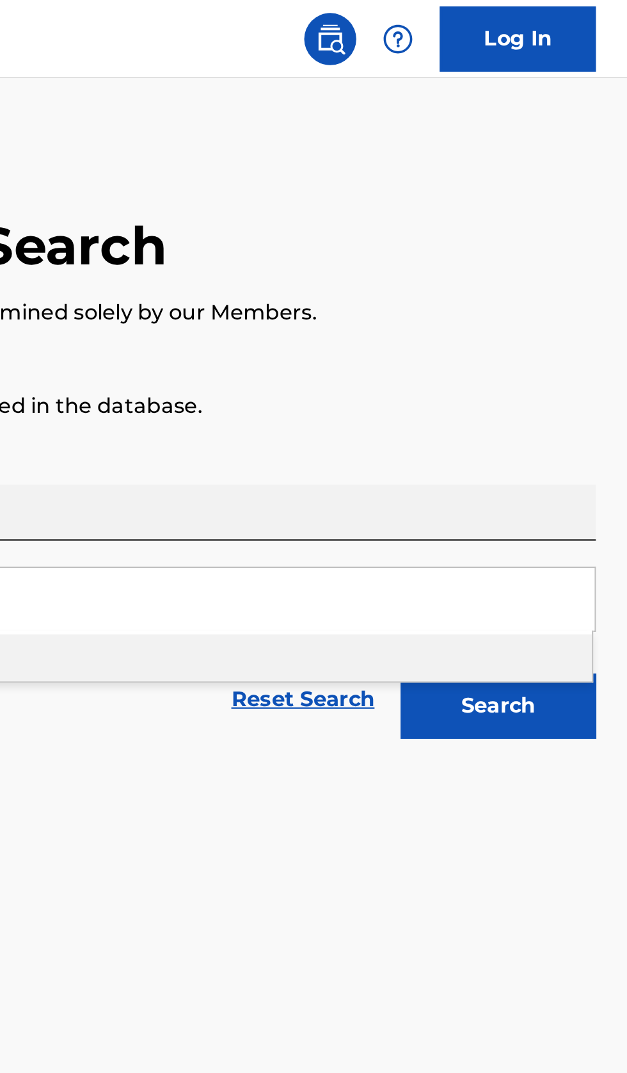
type input "Sachin Bali"
click at [591, 344] on button "Search" at bounding box center [564, 347] width 96 height 32
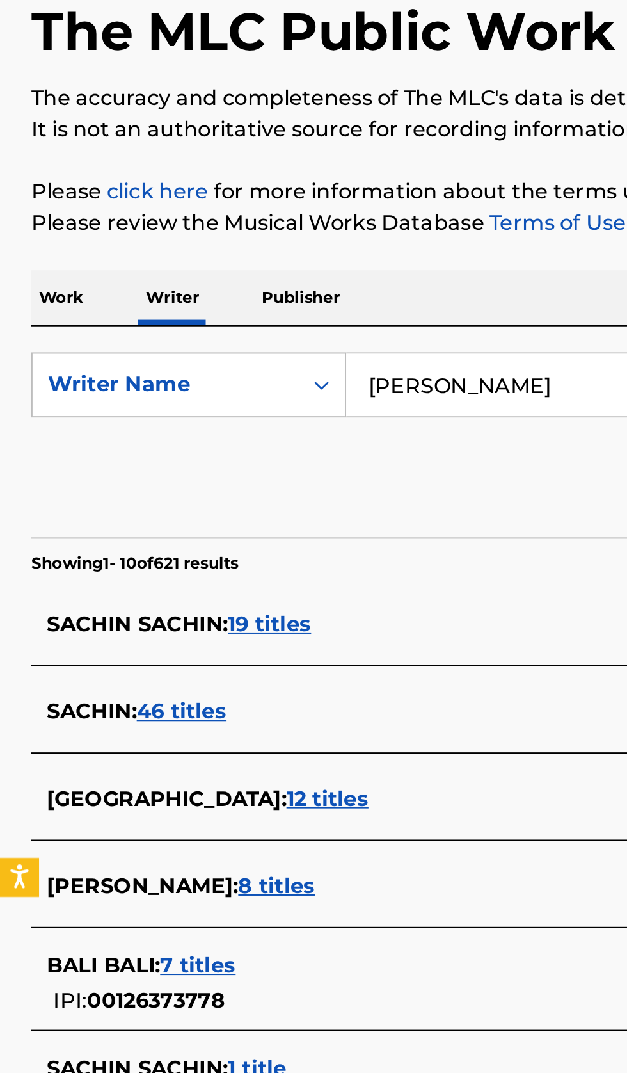
click at [198, 538] on div "SACHIN BALI : 8 titles" at bounding box center [297, 540] width 548 height 15
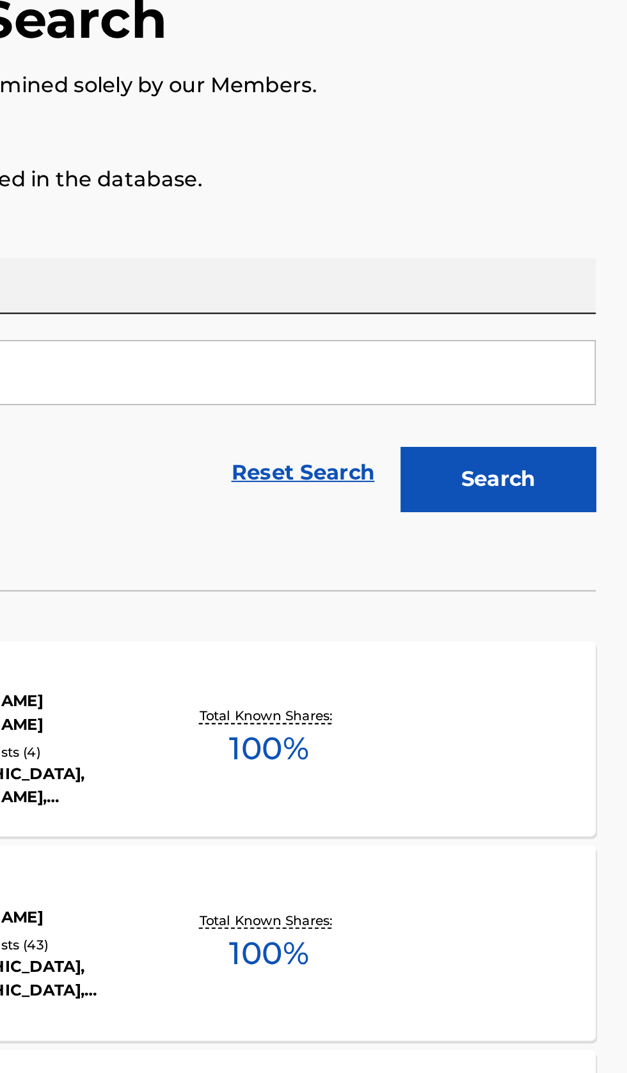
click at [521, 475] on div "KATAL HAI MLC Song Code : KF25PH ISWC : Writers ( 2 ) RAVNEET SINGH MALHOTRA, S…" at bounding box center [313, 474] width 596 height 96
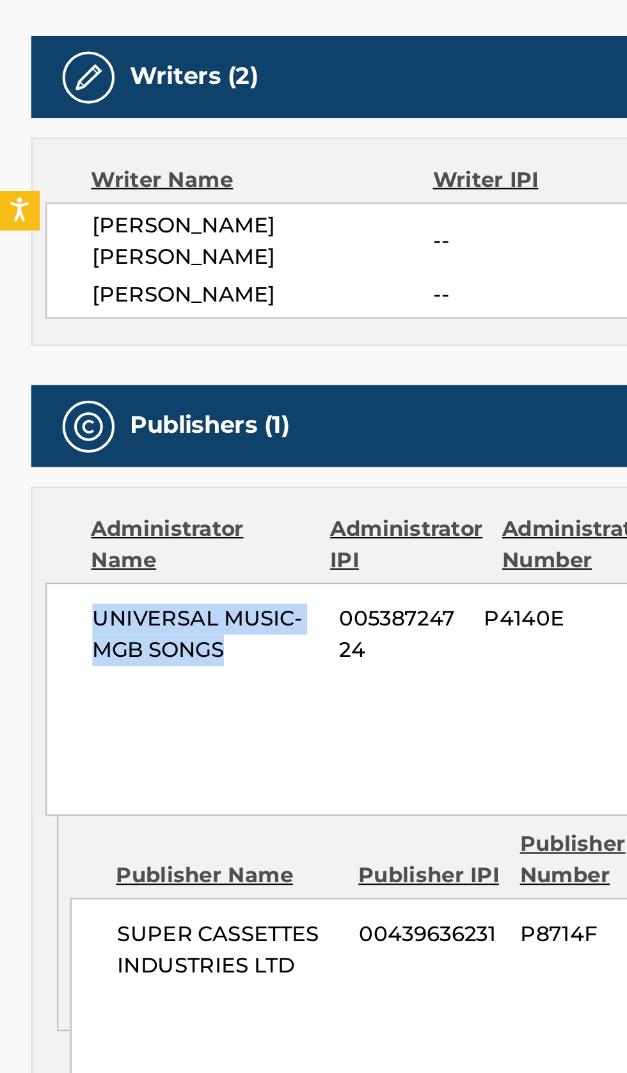
copy span "UNIVERSAL MUSIC-MGB SONGS"
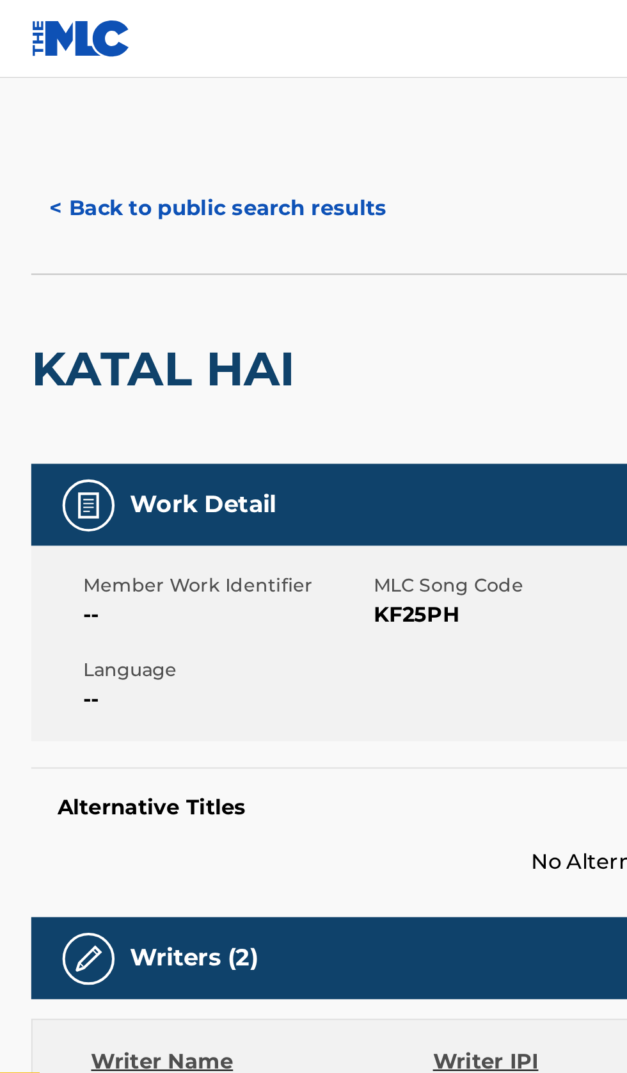
click at [108, 102] on button "< Back to public search results" at bounding box center [107, 102] width 184 height 32
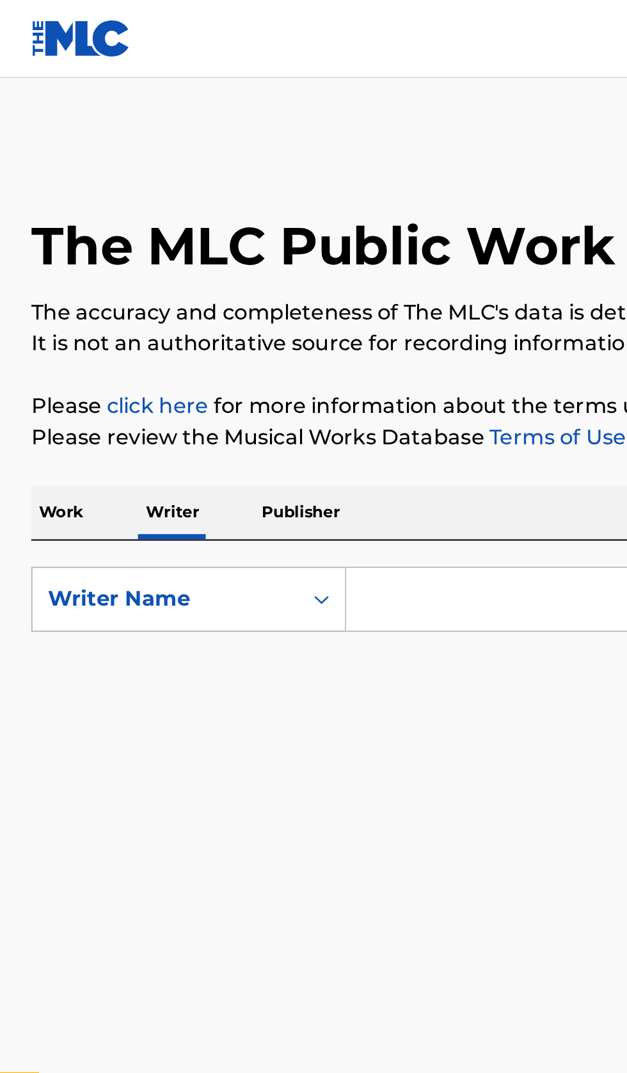
click at [212, 298] on input "Search Form" at bounding box center [390, 294] width 441 height 31
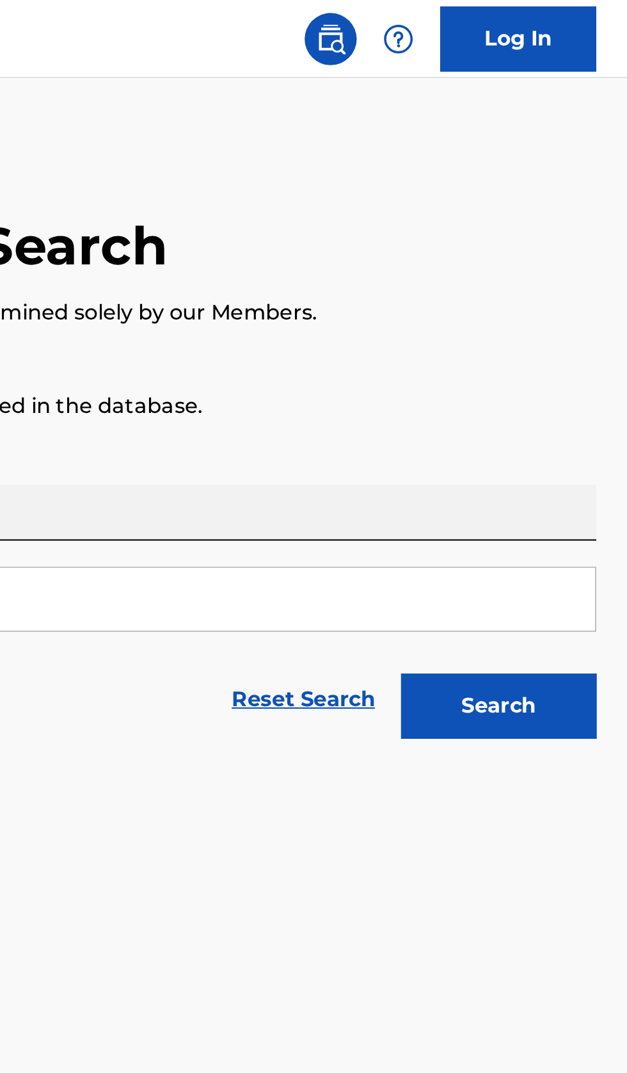
click at [596, 354] on button "Search" at bounding box center [564, 347] width 96 height 32
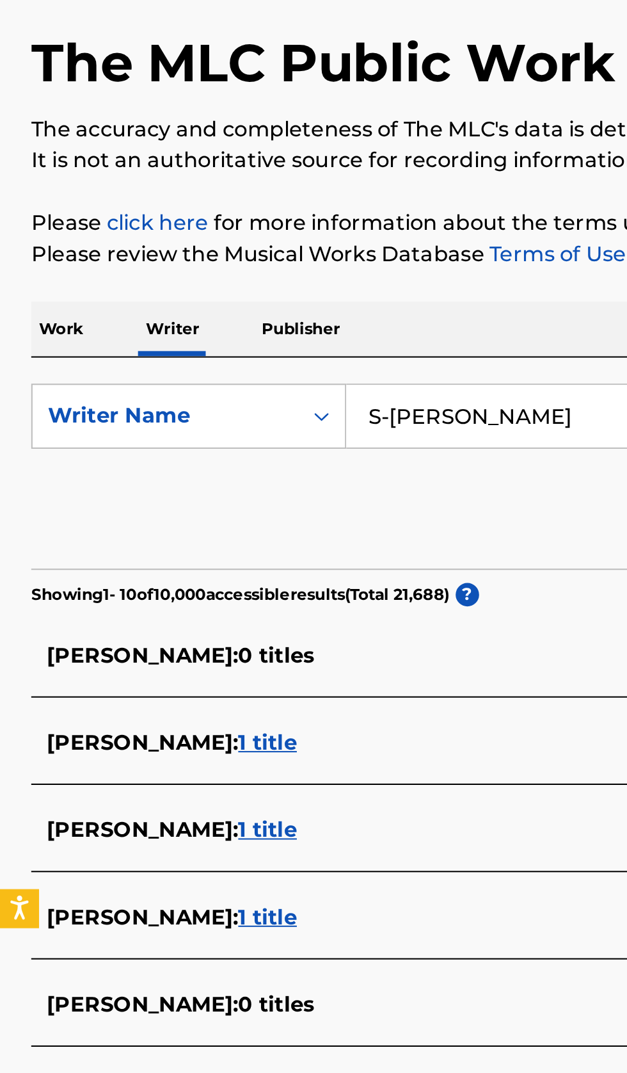
click at [241, 297] on input "S-Liam" at bounding box center [390, 294] width 441 height 31
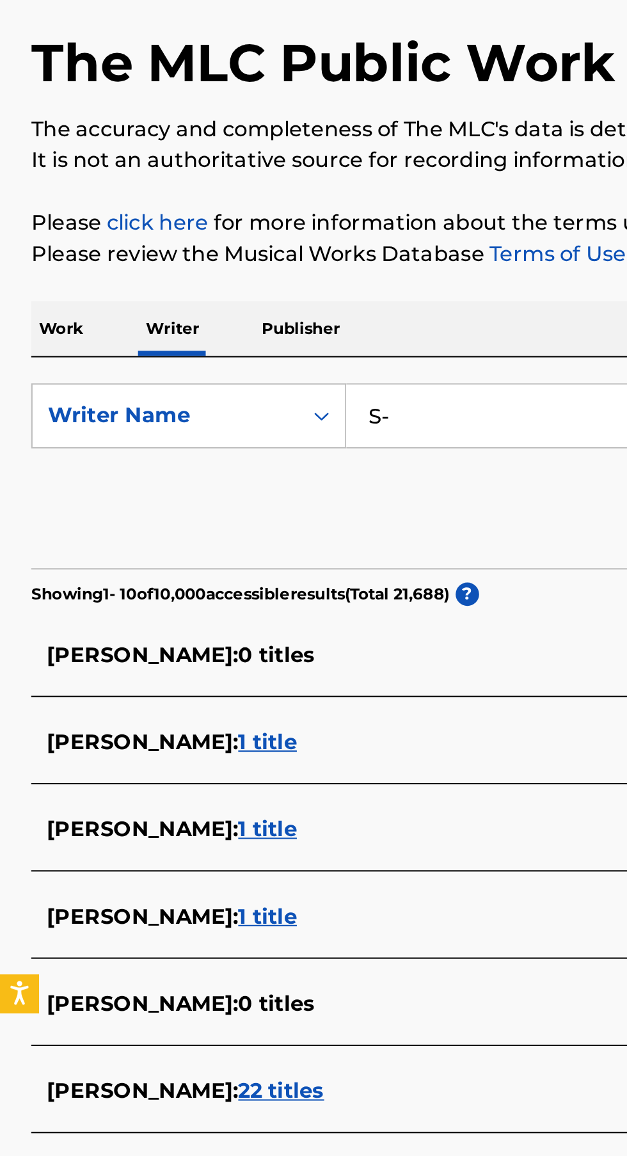
type input "S"
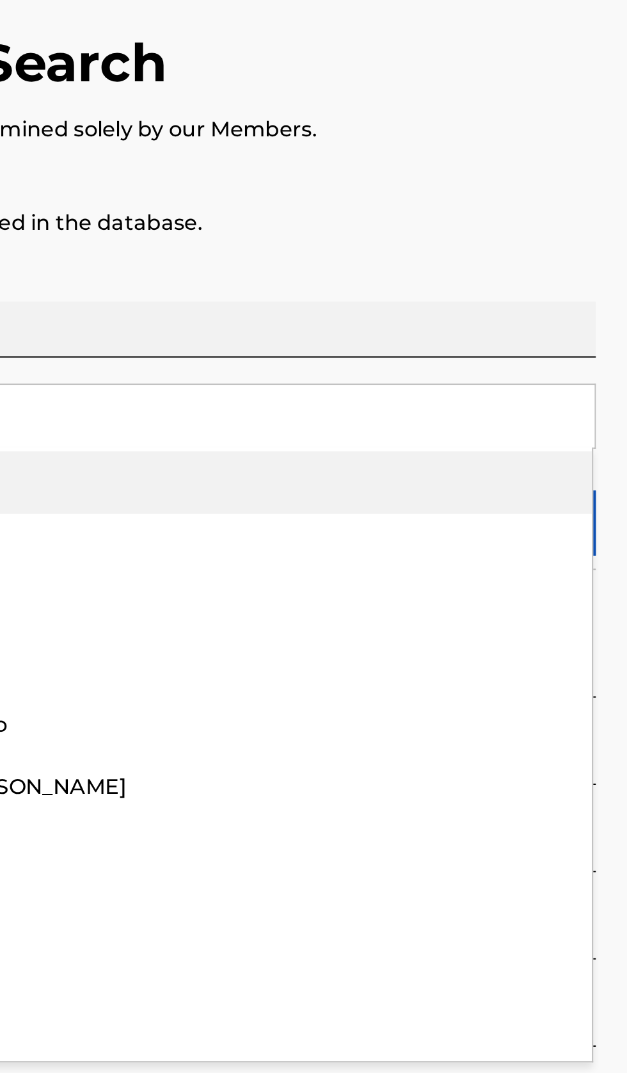
click at [602, 225] on div "The MLC Public Work Search The accuracy and completeness of The MLC's data is d…" at bounding box center [313, 477] width 627 height 814
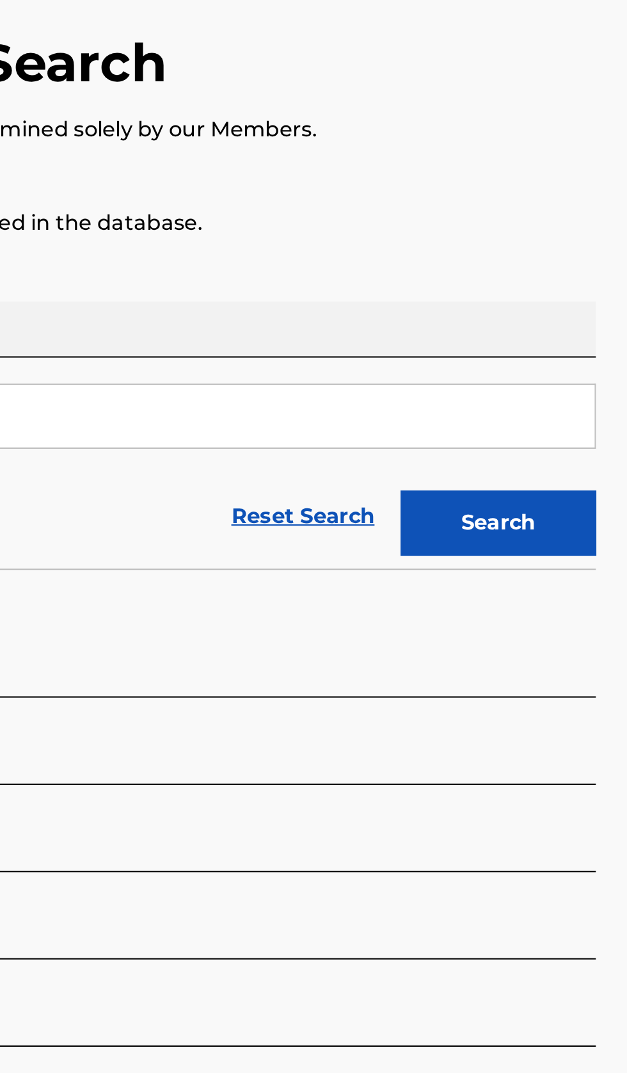
click at [592, 351] on button "Search" at bounding box center [564, 347] width 96 height 32
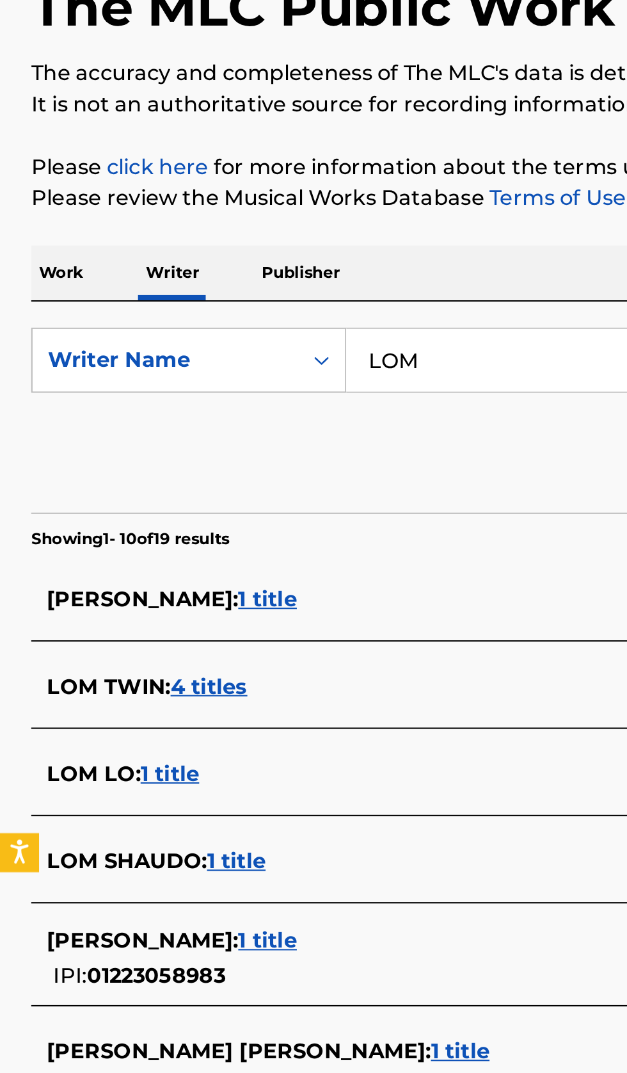
click at [269, 296] on input "LOM" at bounding box center [390, 294] width 441 height 31
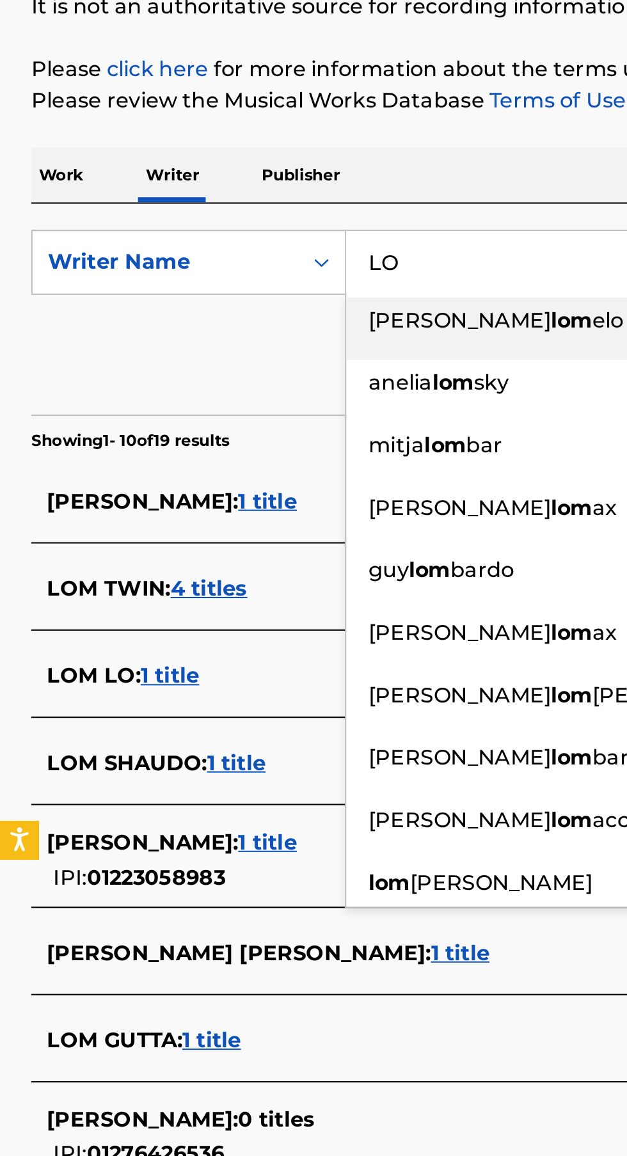
type input "L"
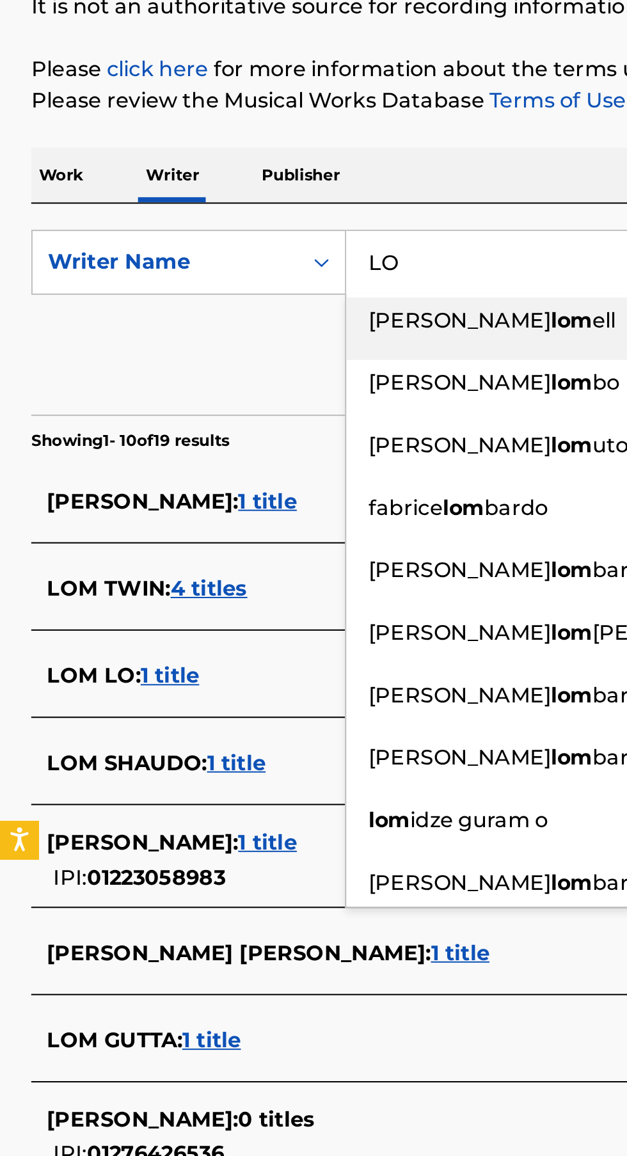
type input "L"
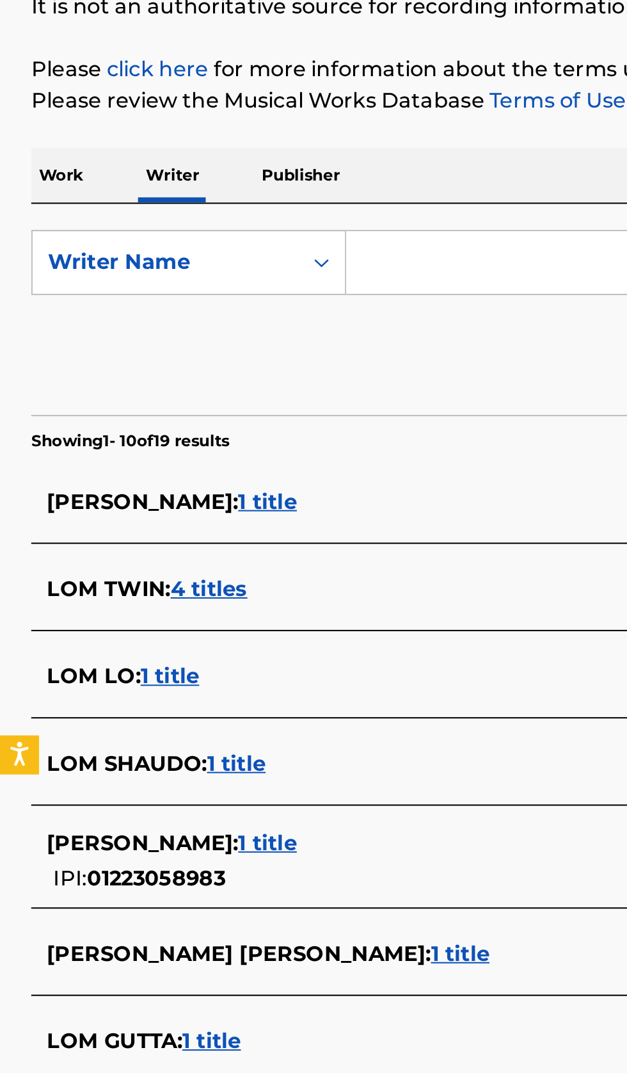
click at [229, 293] on input "Search Form" at bounding box center [390, 294] width 441 height 31
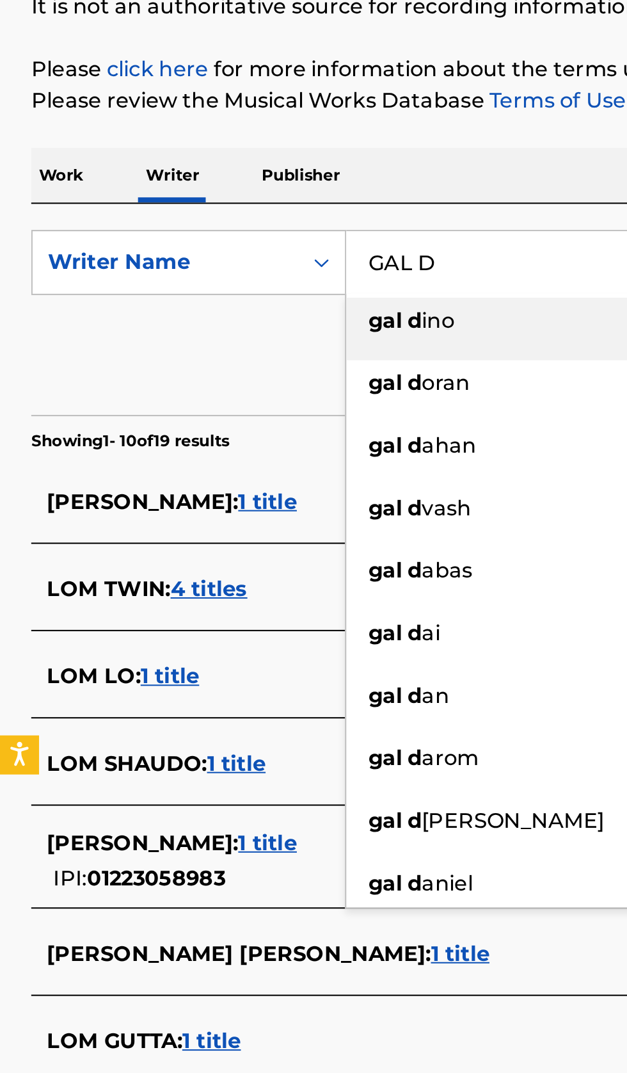
type input "GAL D"
click at [292, 242] on div "Work Writer Publisher" at bounding box center [313, 251] width 596 height 27
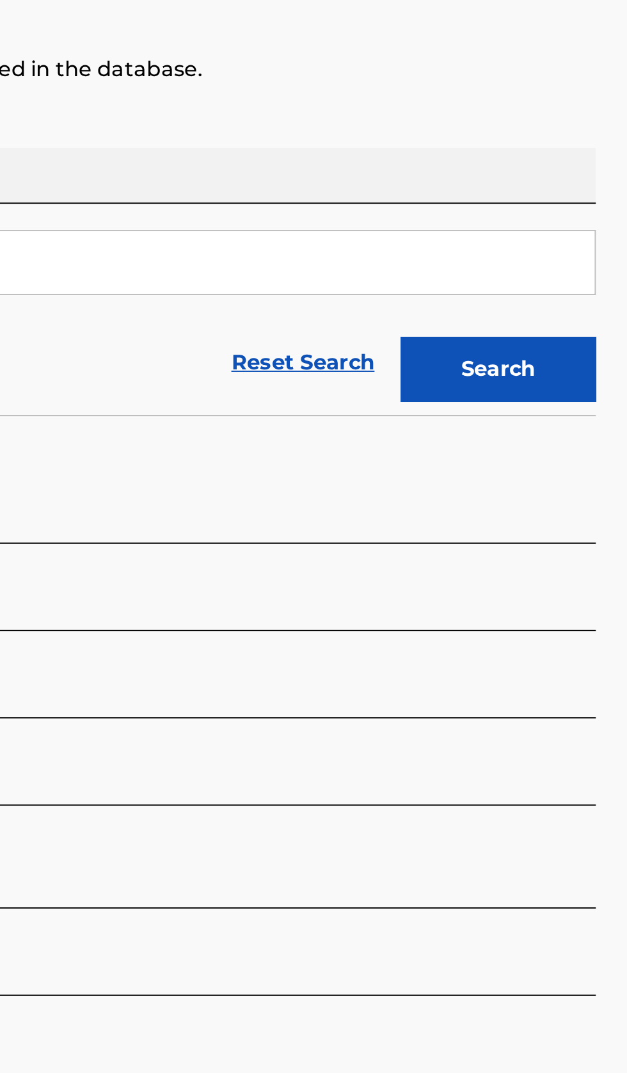
click at [592, 344] on button "Search" at bounding box center [564, 347] width 96 height 32
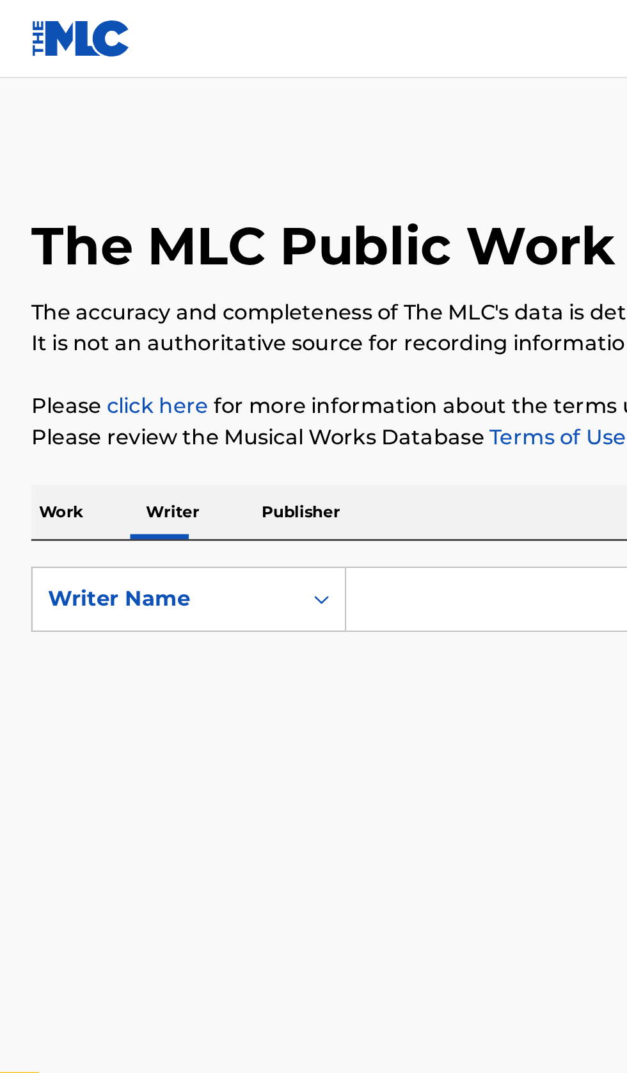
click at [221, 292] on input "Search Form" at bounding box center [390, 294] width 441 height 31
click at [227, 292] on input "Search Form" at bounding box center [390, 294] width 441 height 31
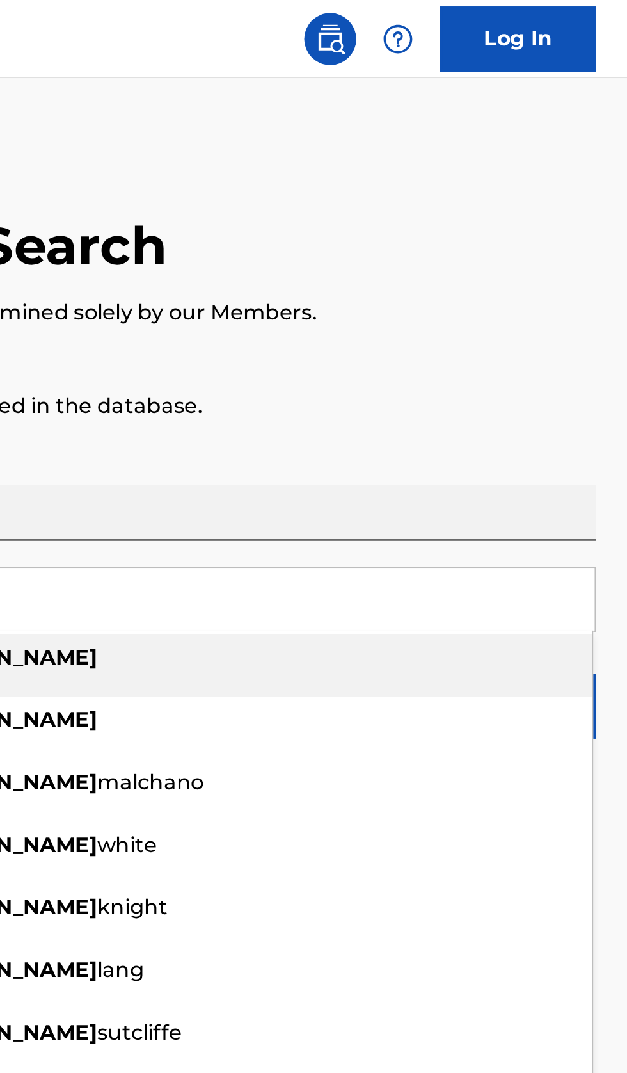
type input "[PERSON_NAME]"
click at [595, 235] on div "The MLC Public Work Search The accuracy and completeness of The MLC's data is d…" at bounding box center [313, 219] width 627 height 299
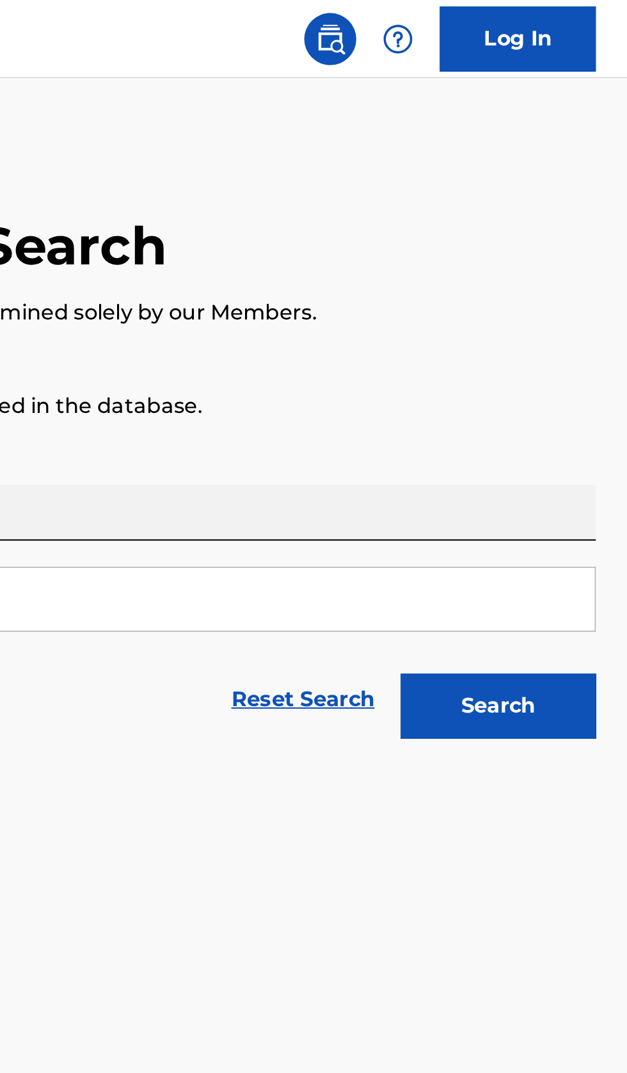
click at [591, 351] on button "Search" at bounding box center [564, 347] width 96 height 32
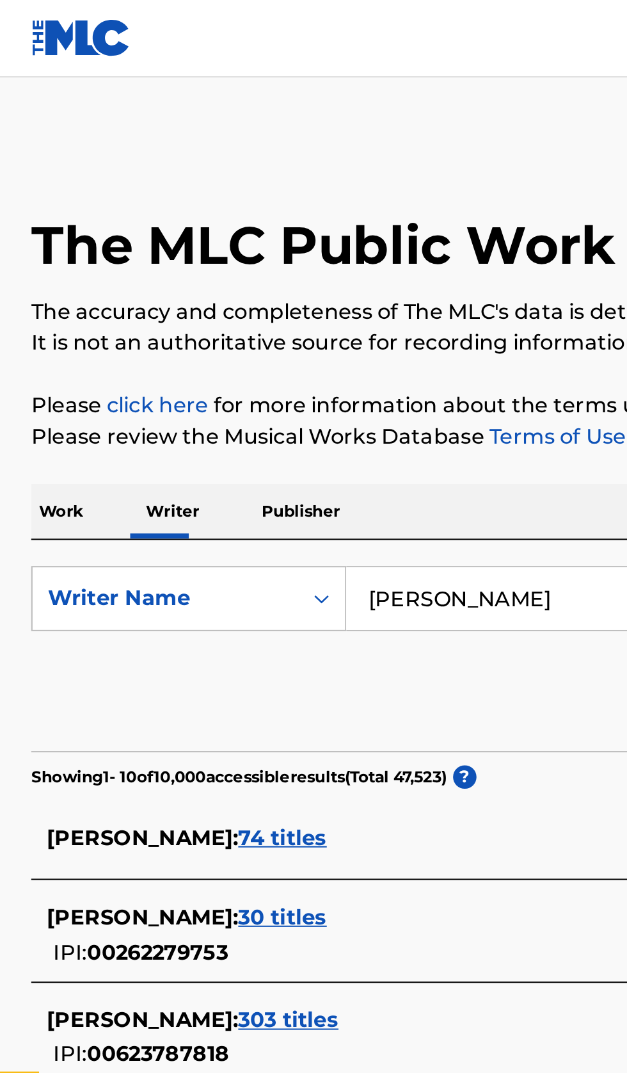
click at [214, 408] on div "TREVOR JAMES : 74 titles" at bounding box center [297, 411] width 548 height 15
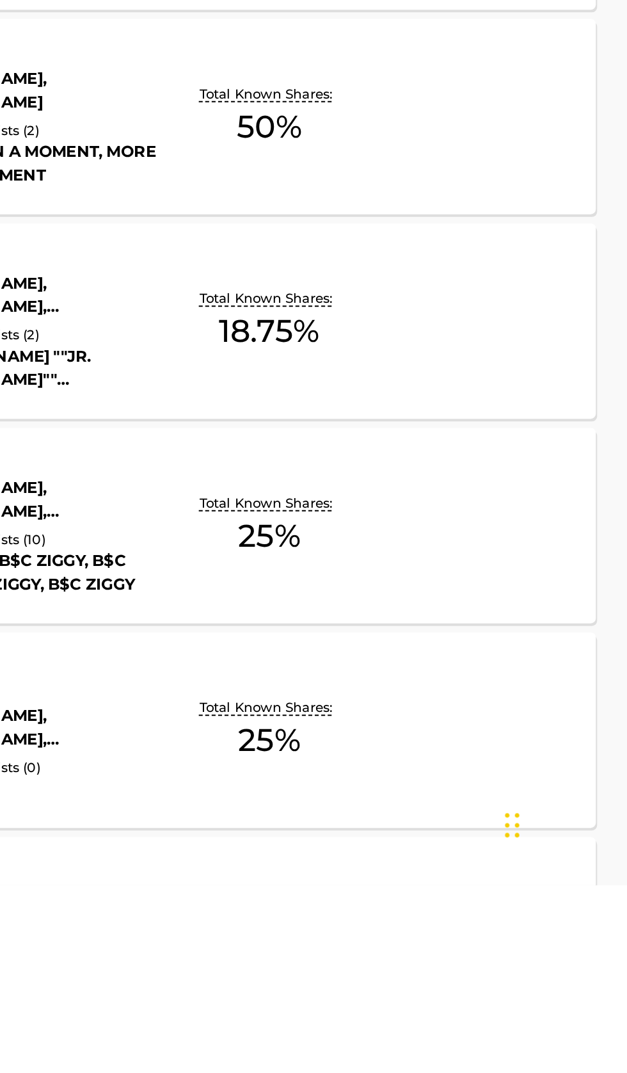
scroll to position [306, 0]
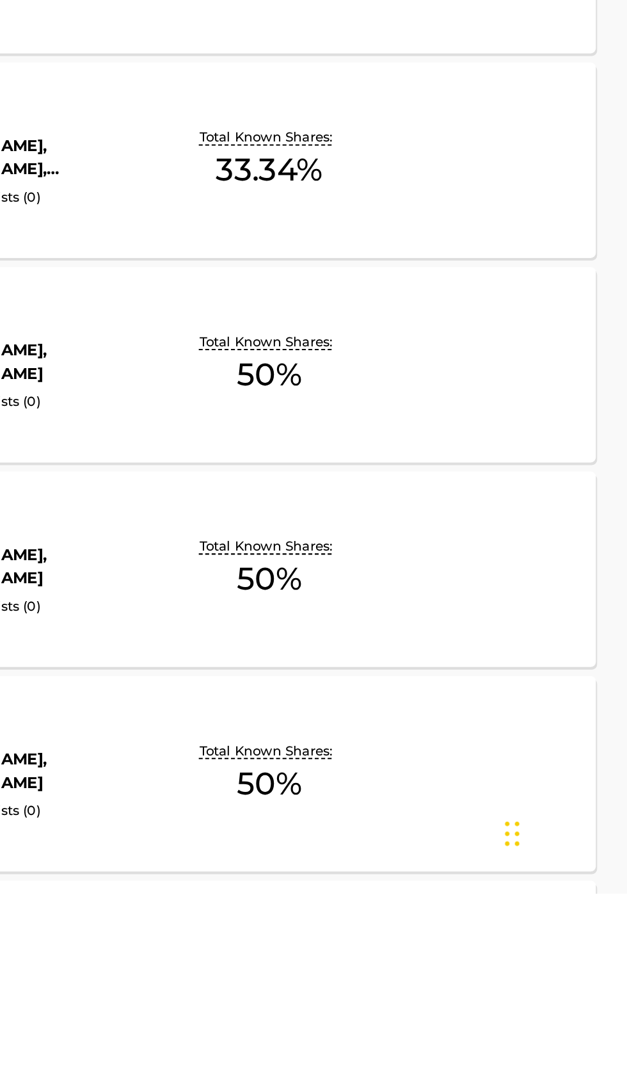
scroll to position [1813, 0]
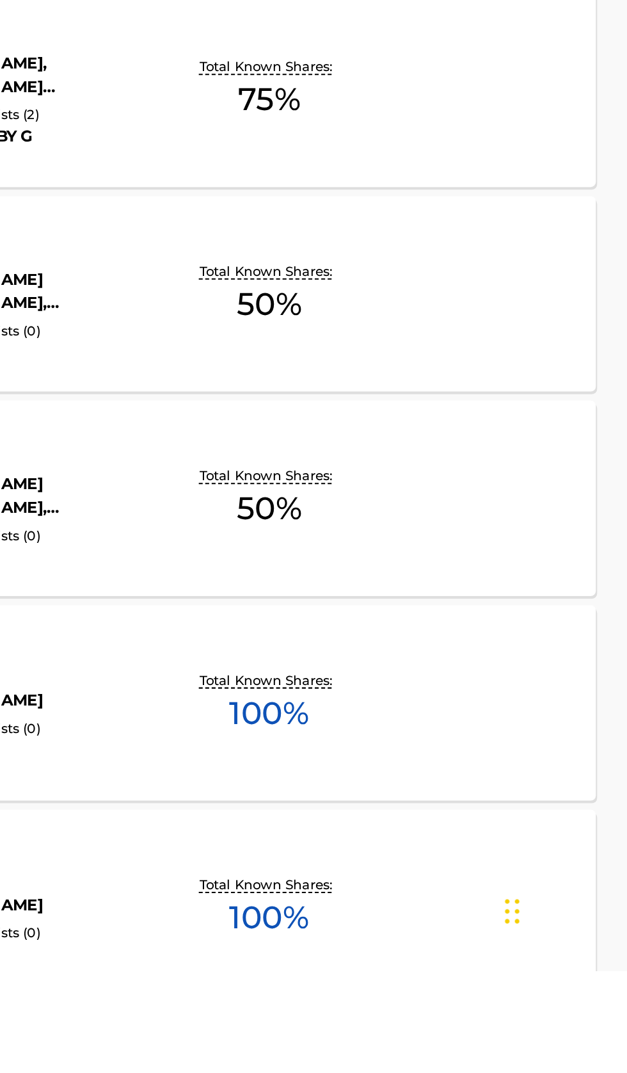
scroll to position [2548, 0]
click at [544, 950] on div "ME AND SIX MORE LIKE ME MLC Song Code : MB0QO6 ISWC : Writers ( 1 ) TREVOR JAME…" at bounding box center [313, 941] width 596 height 96
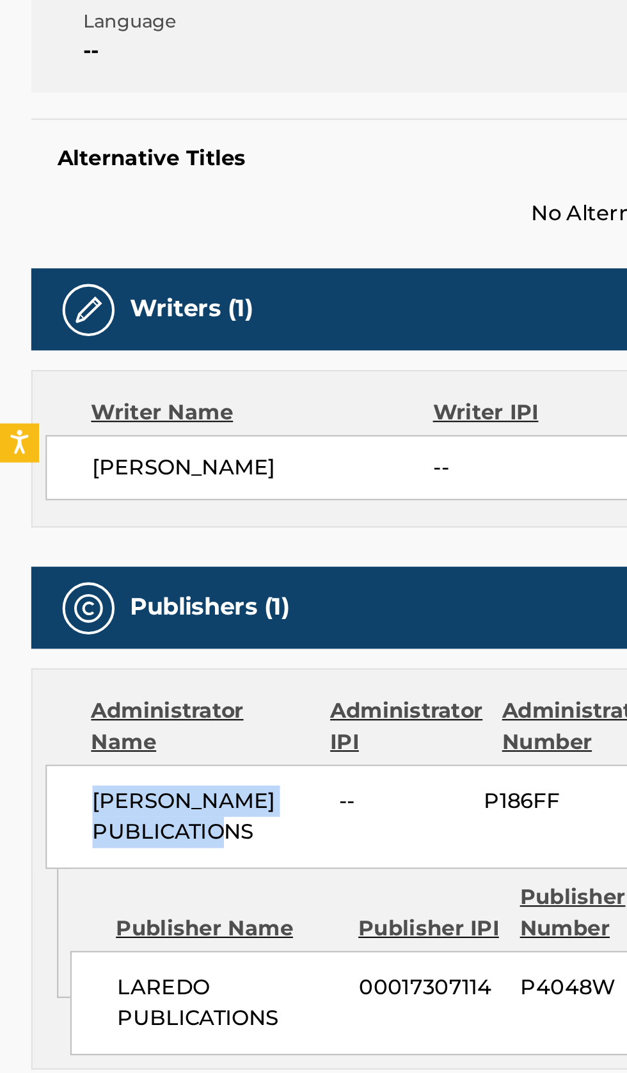
copy span "JOHNNY BOND PUBLICATIONS"
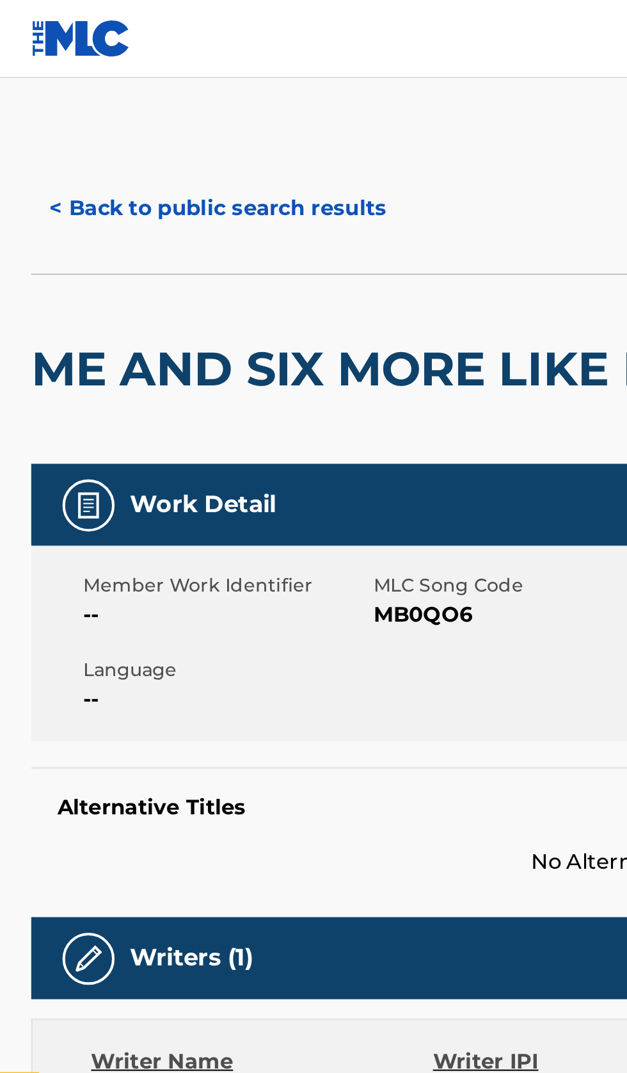
click at [99, 100] on button "< Back to public search results" at bounding box center [107, 102] width 184 height 32
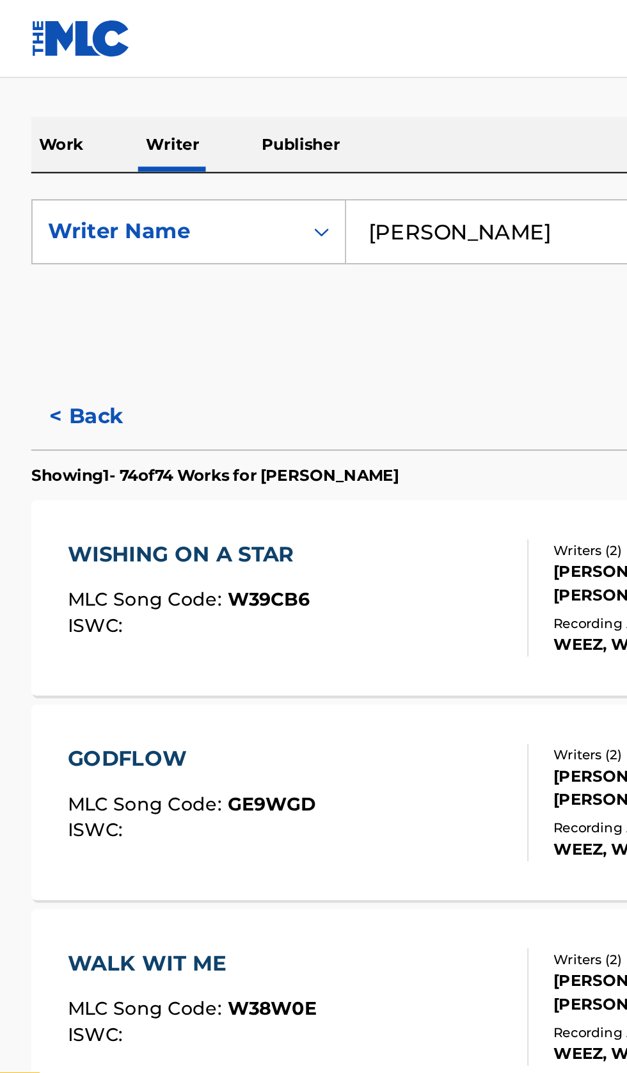
click at [275, 113] on input "Trevor James" at bounding box center [390, 114] width 441 height 31
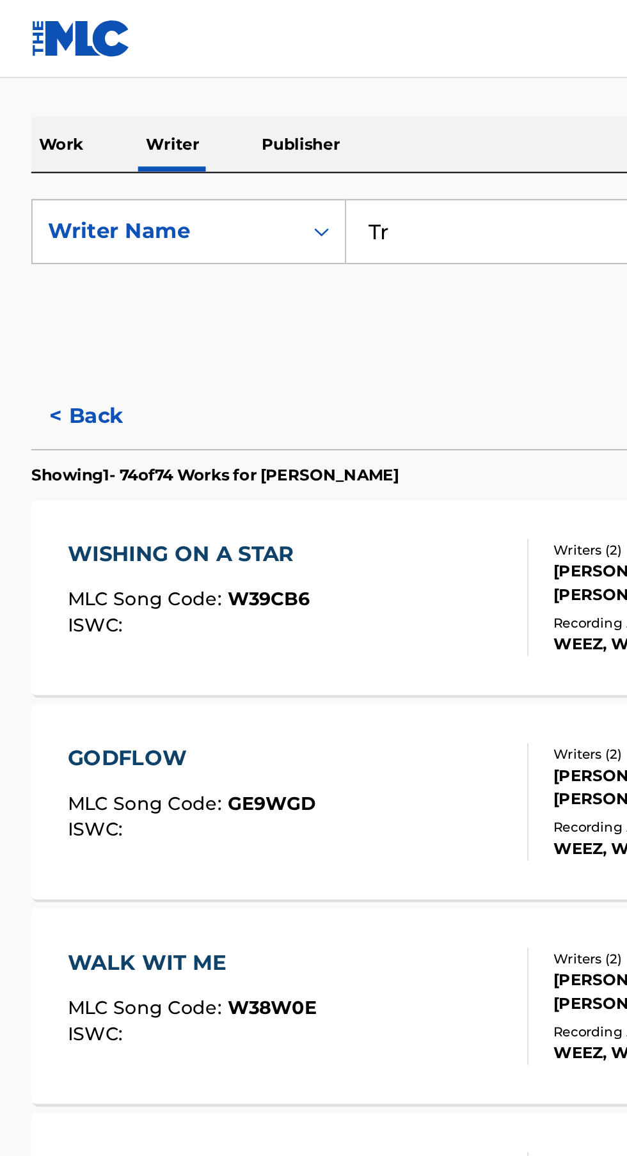
type input "T"
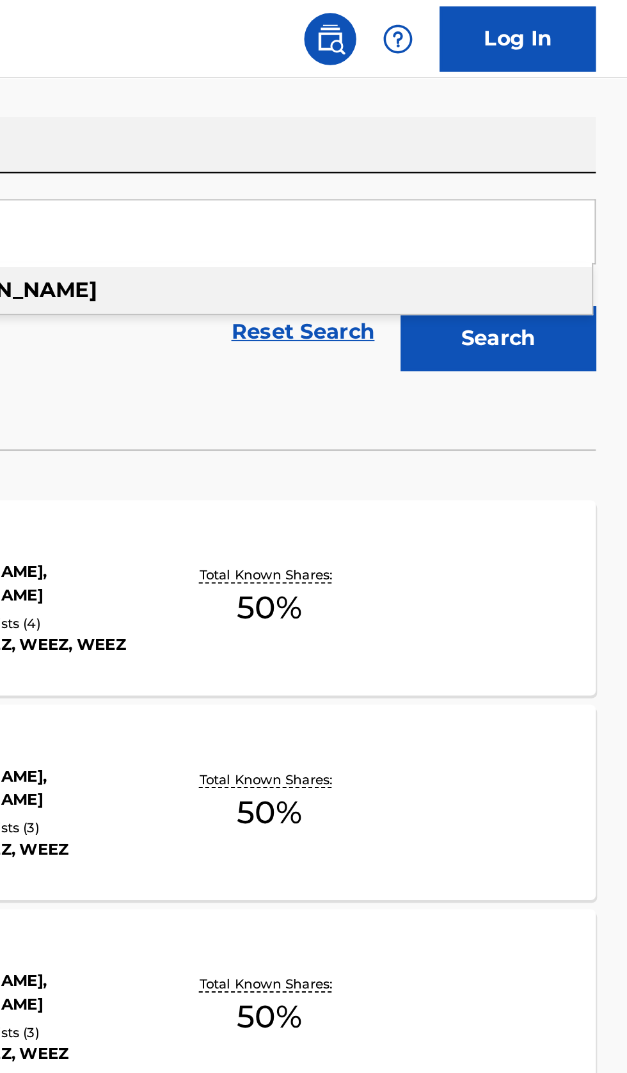
type input "Mckenzie Haynes"
click at [593, 173] on button "Search" at bounding box center [564, 166] width 96 height 32
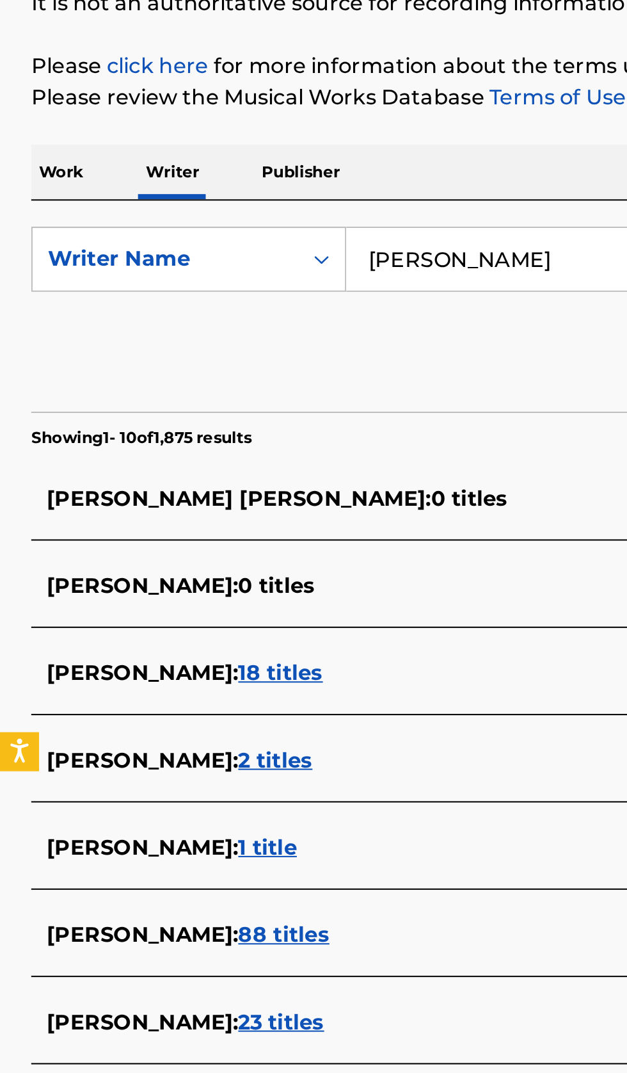
scroll to position [0, 0]
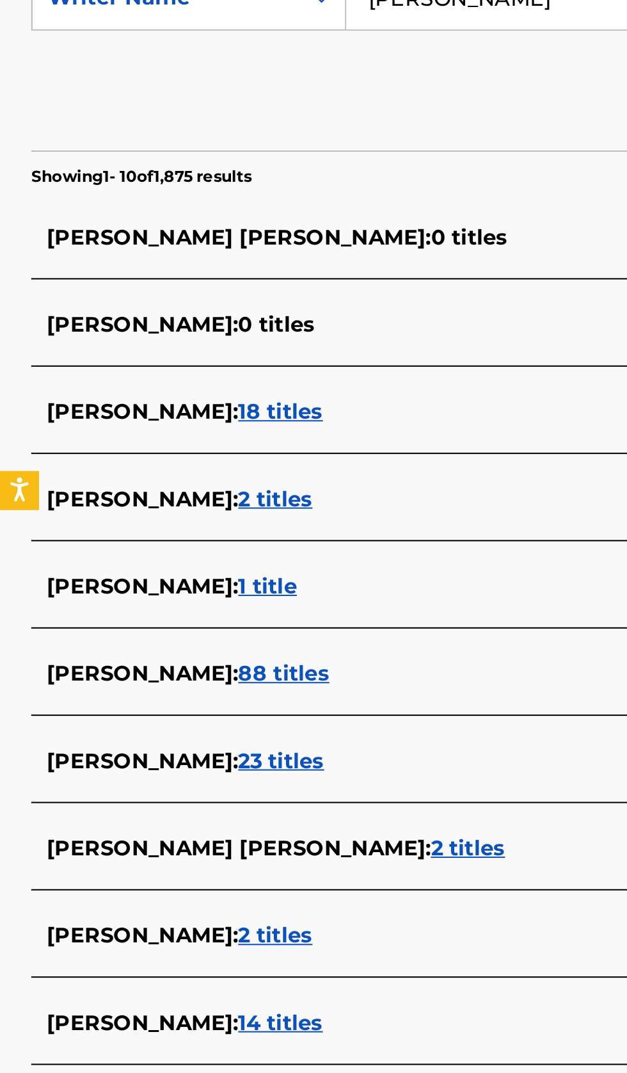
click at [228, 804] on div "MCKENZIE HAYNES : 14 titles" at bounding box center [297, 797] width 548 height 15
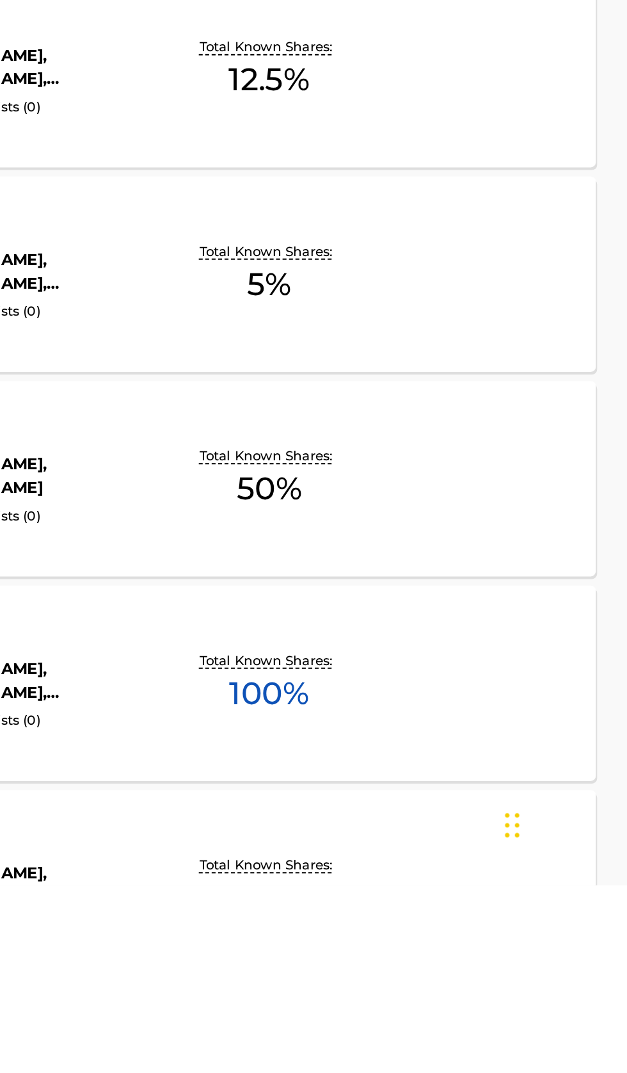
scroll to position [4, 0]
click at [553, 984] on div "FOREVER ROLLIN MLC Song Code : FC1V9O ISWC : Writers ( 3 ) MCKENZIE HAYNES, TRE…" at bounding box center [313, 973] width 596 height 96
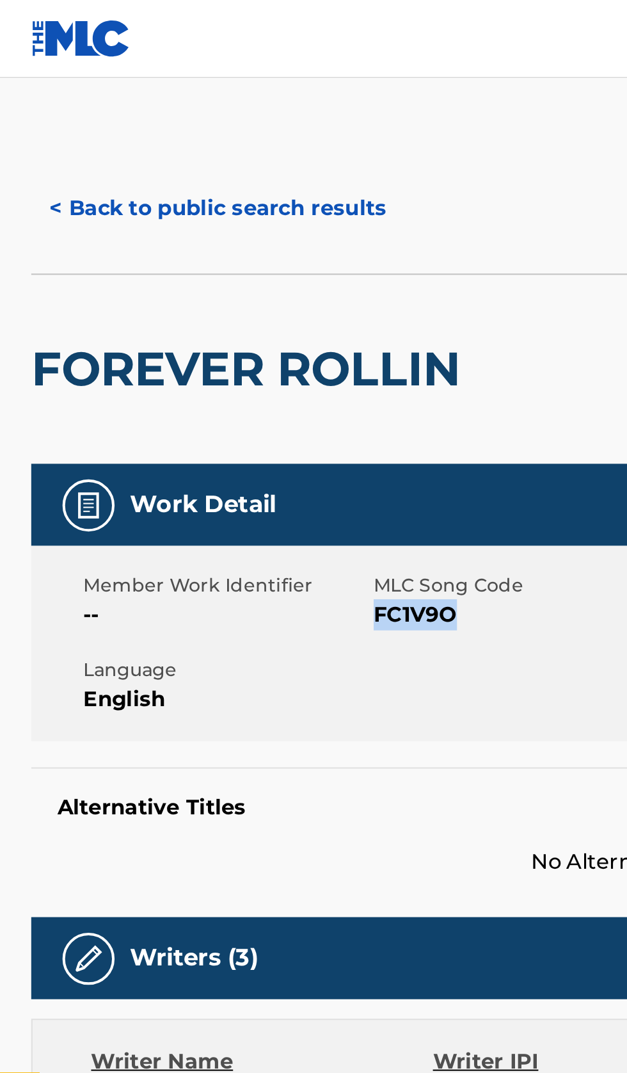
copy span "FC1V9O"
click at [112, 105] on button "< Back to public search results" at bounding box center [107, 102] width 184 height 32
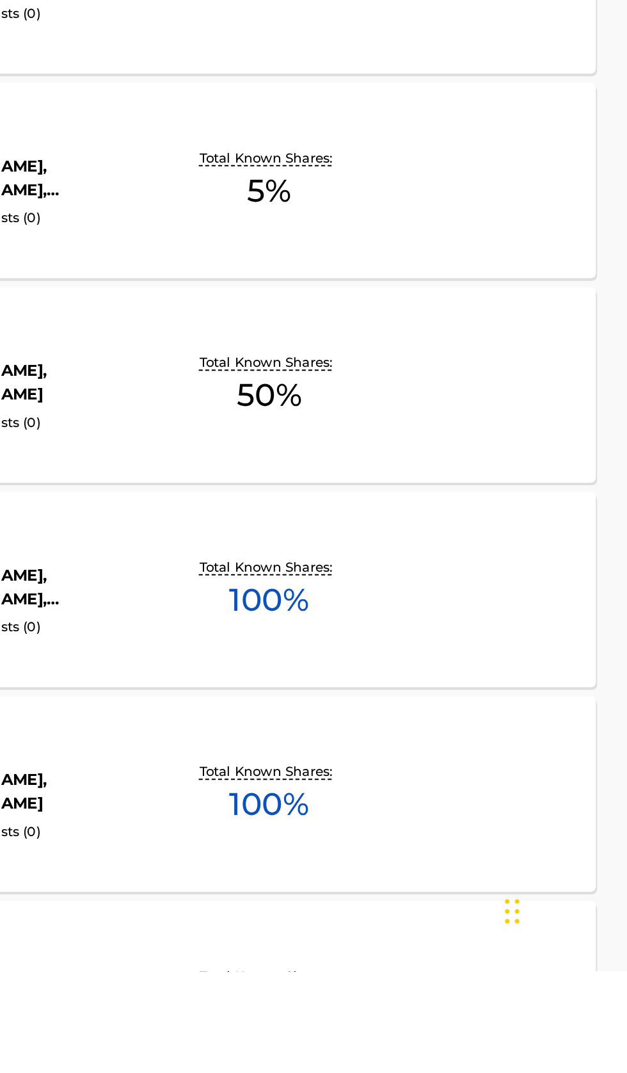
scroll to position [94, 0]
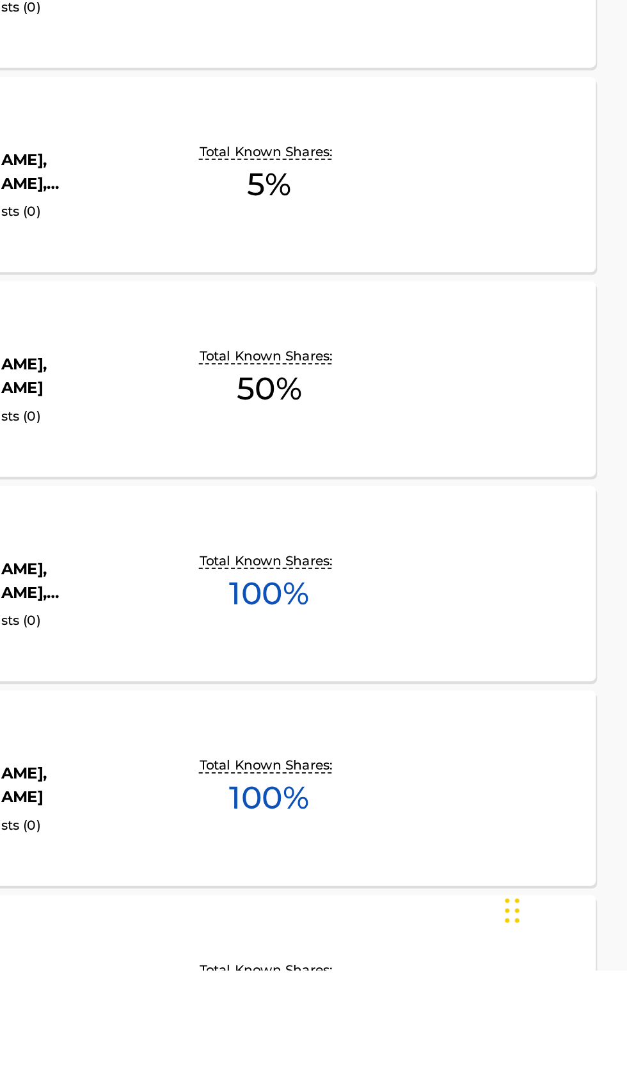
click at [554, 954] on div "LETTER TO MYSELF MLC Song Code : LS94CM ISWC : Writers ( 2 ) MCKENZIE HAYNES, T…" at bounding box center [313, 983] width 596 height 96
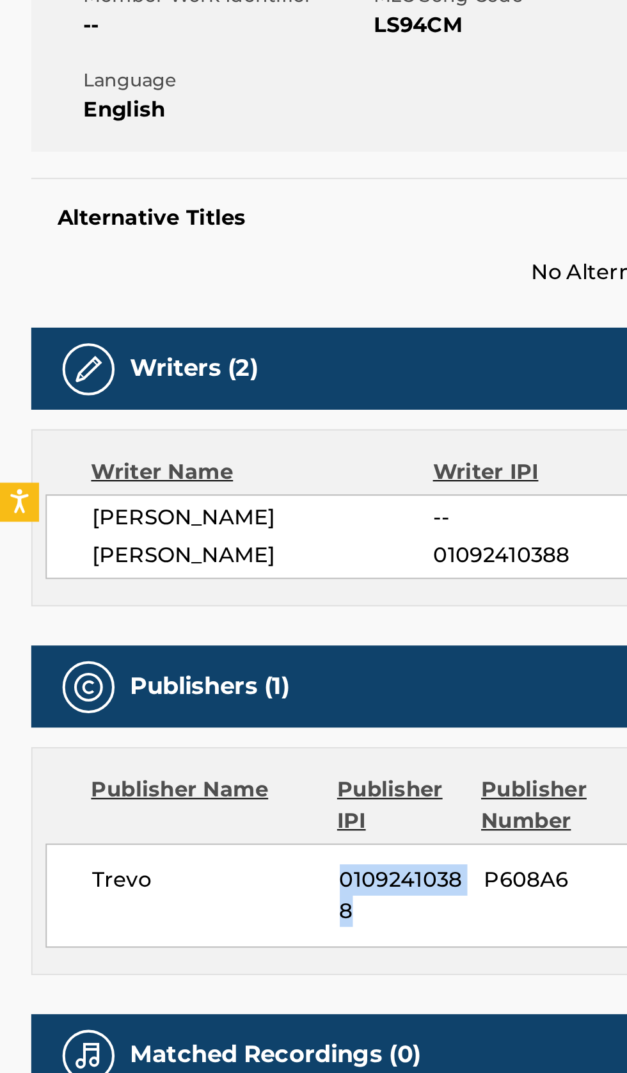
copy span "01092410388"
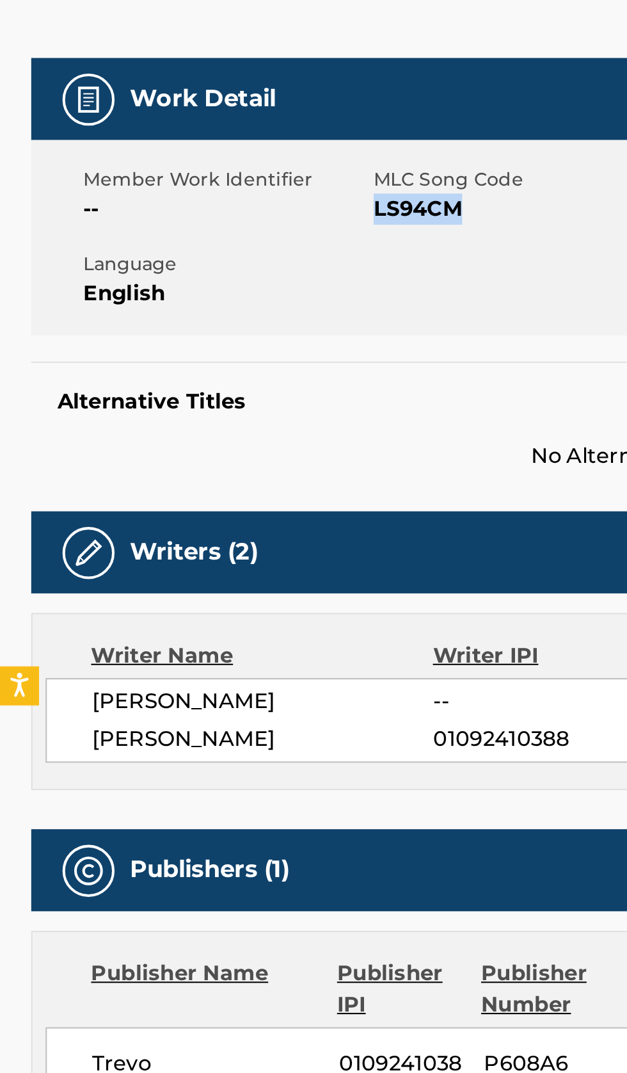
copy span "LS94CM"
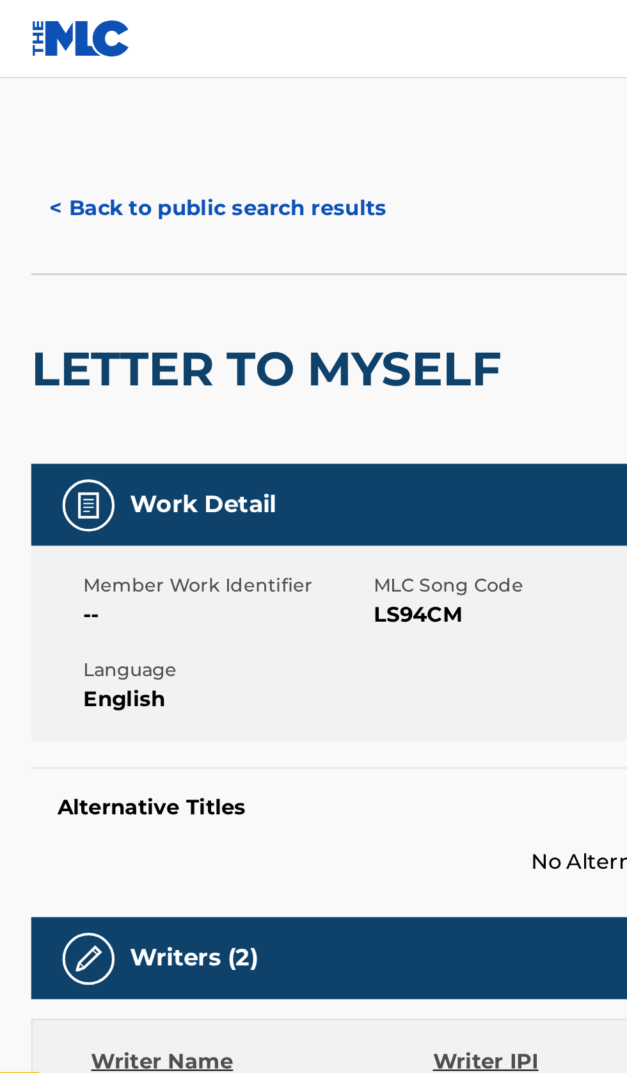
click at [138, 103] on button "< Back to public search results" at bounding box center [107, 102] width 184 height 32
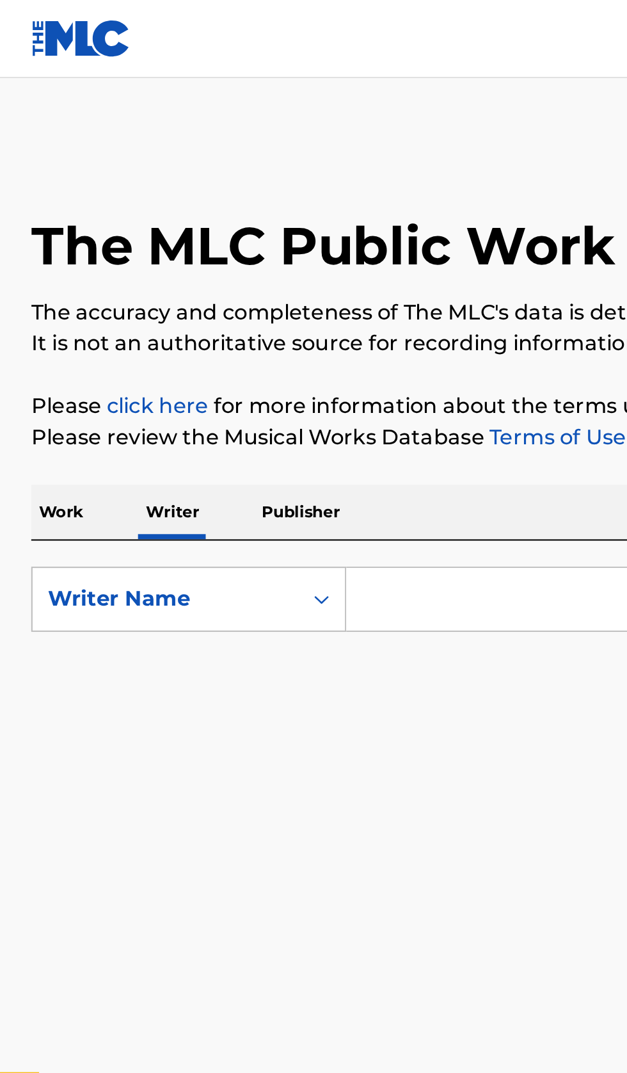
click at [36, 251] on p "Work" at bounding box center [29, 251] width 29 height 27
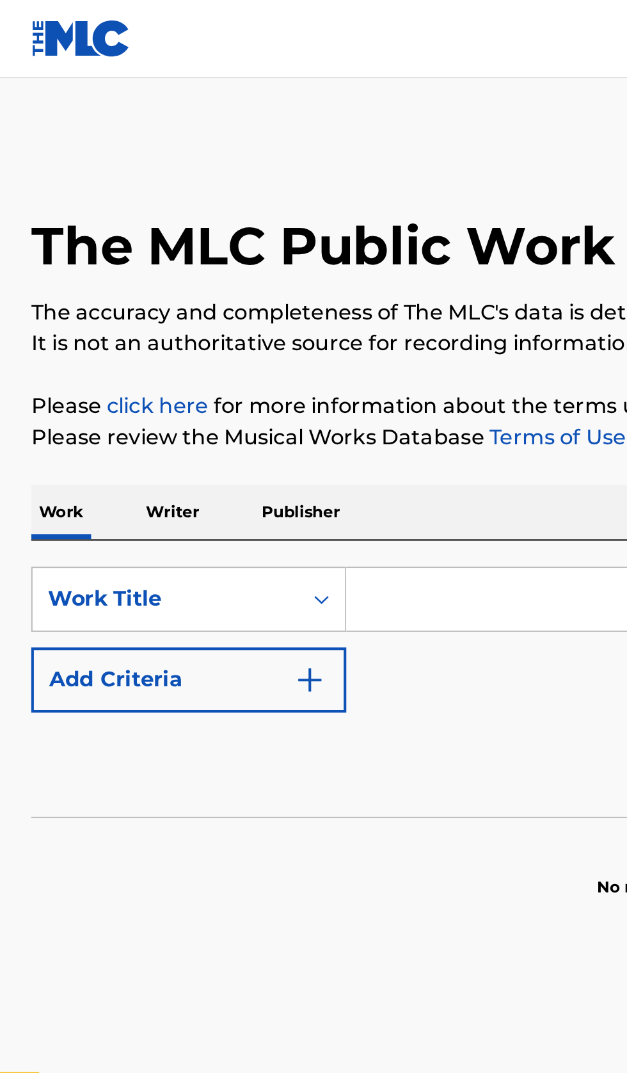
click at [222, 297] on input "Search Form" at bounding box center [390, 294] width 441 height 31
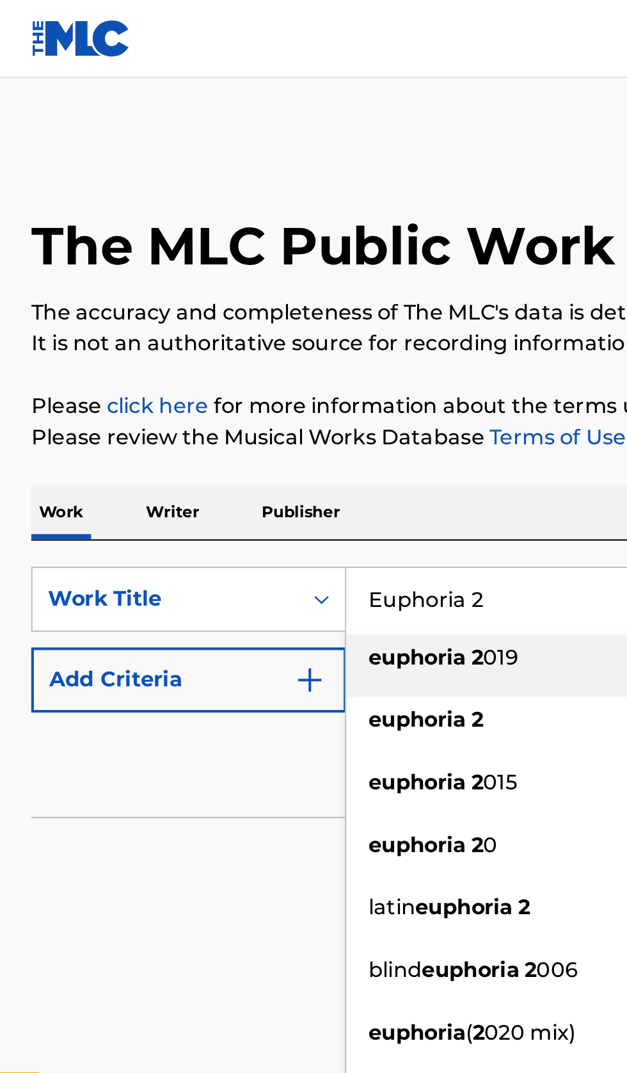
type input "Euphoria 2"
click at [141, 338] on button "Add Criteria" at bounding box center [92, 334] width 155 height 32
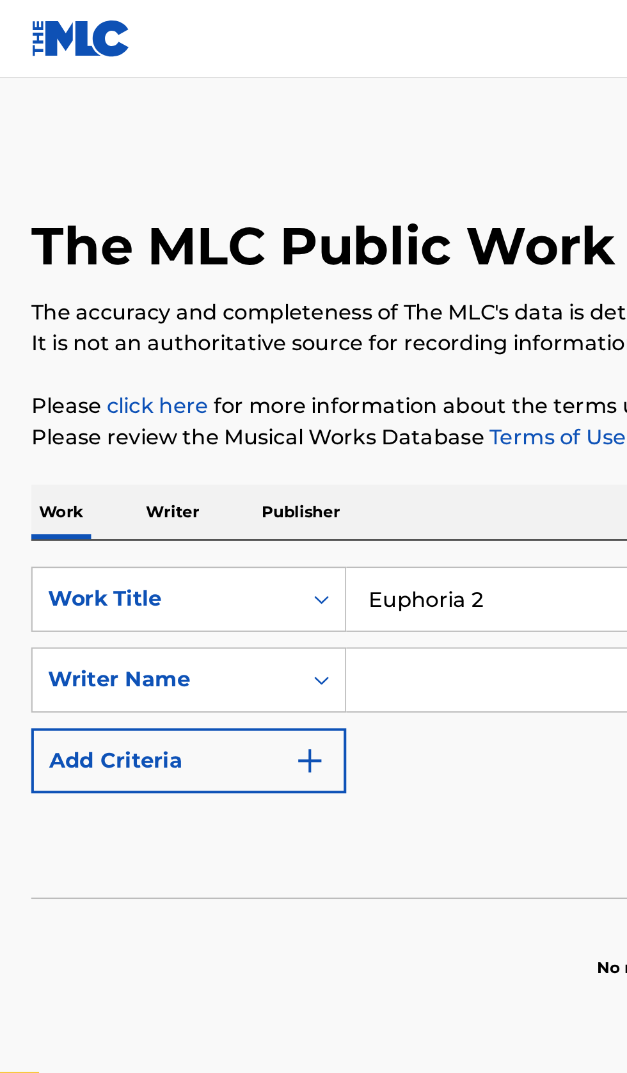
click at [224, 333] on input "Search Form" at bounding box center [378, 334] width 417 height 31
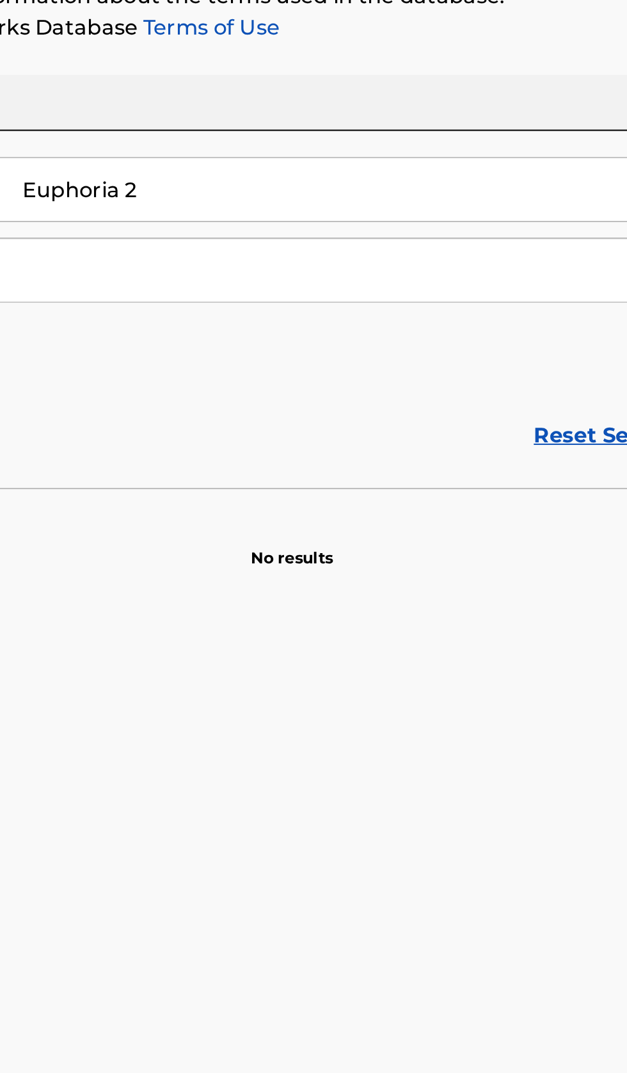
click at [358, 331] on input "Search Form" at bounding box center [378, 334] width 417 height 31
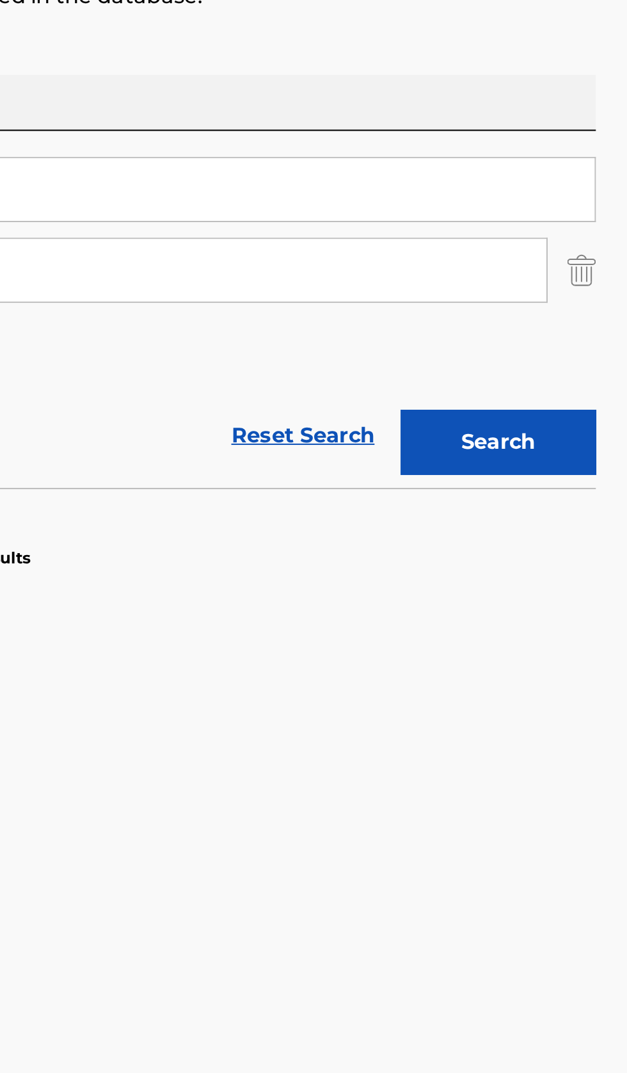
click at [588, 432] on button "Search" at bounding box center [564, 419] width 96 height 32
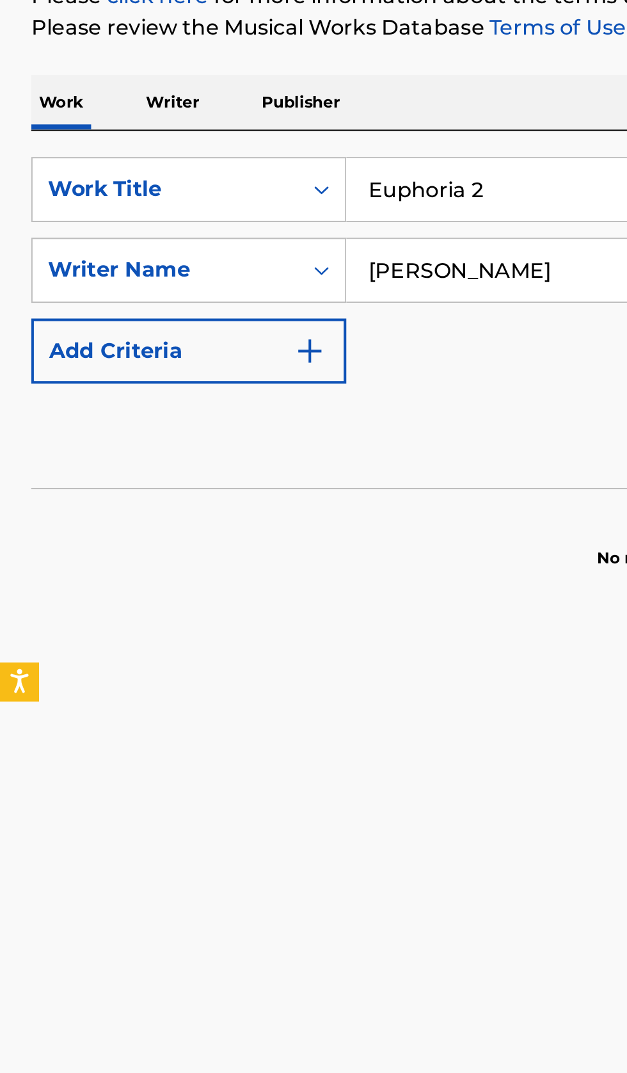
click at [299, 331] on input "[PERSON_NAME]" at bounding box center [378, 334] width 417 height 31
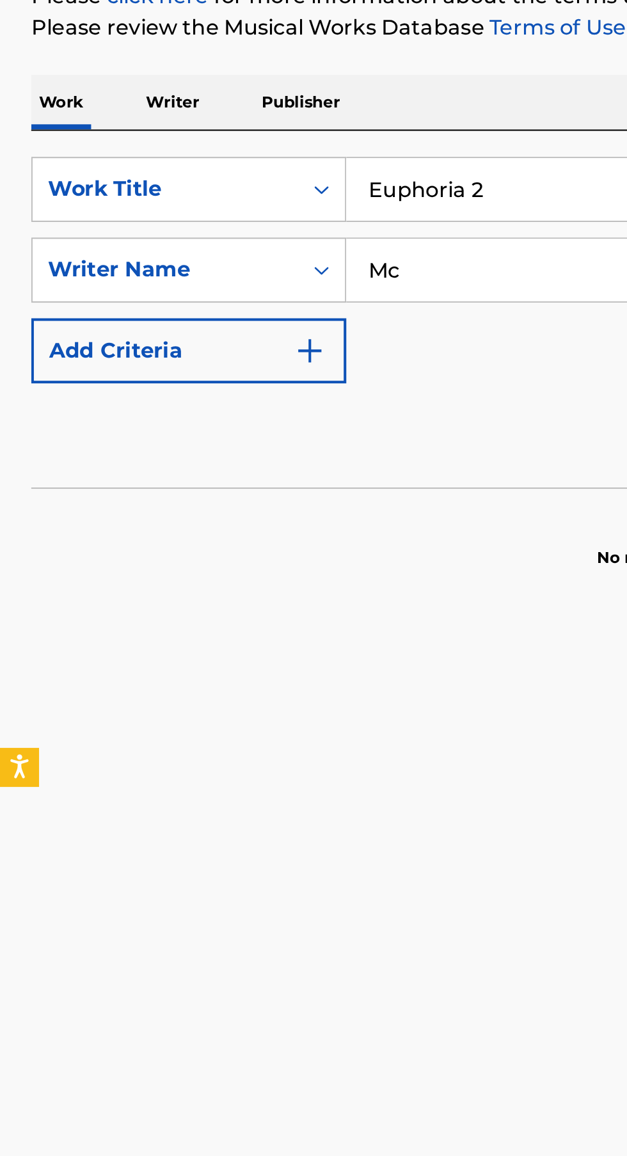
type input "M"
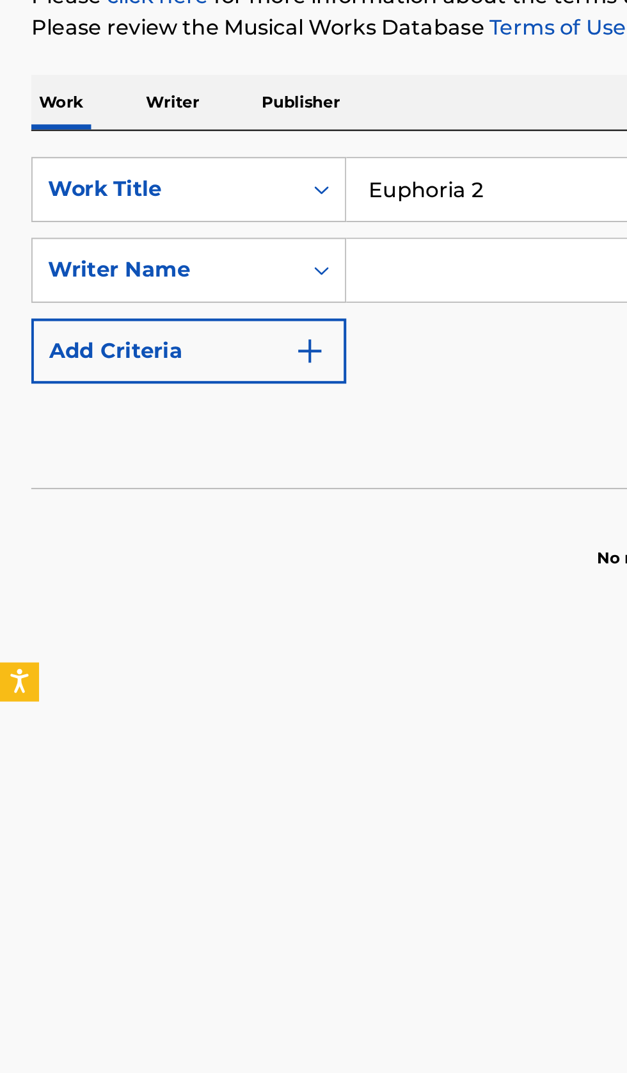
click at [221, 338] on input "Search Form" at bounding box center [378, 334] width 417 height 31
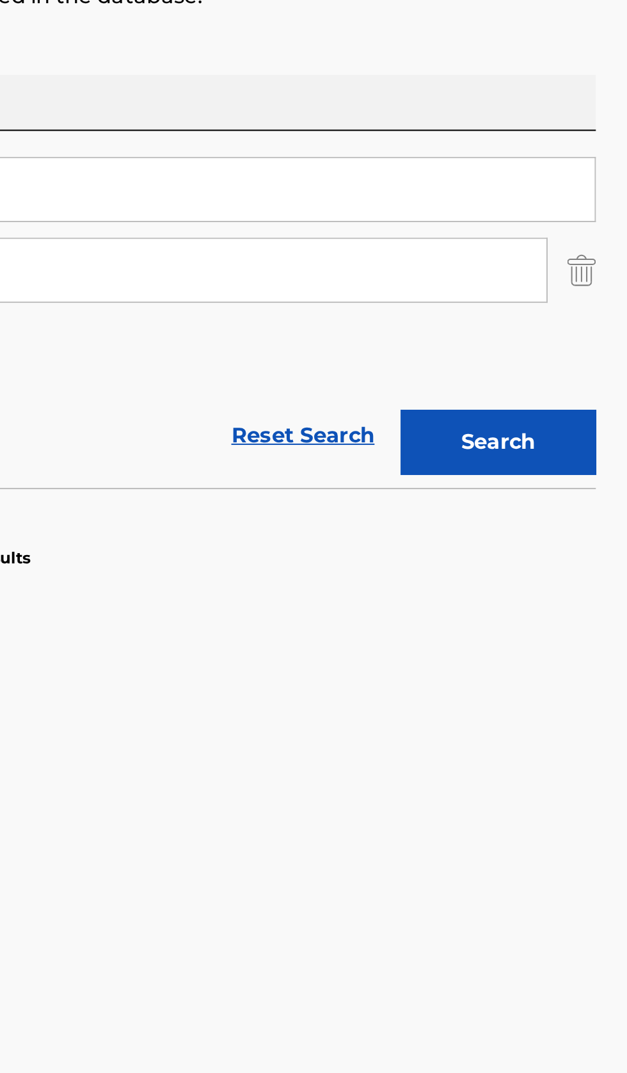
click at [591, 421] on button "Search" at bounding box center [564, 419] width 96 height 32
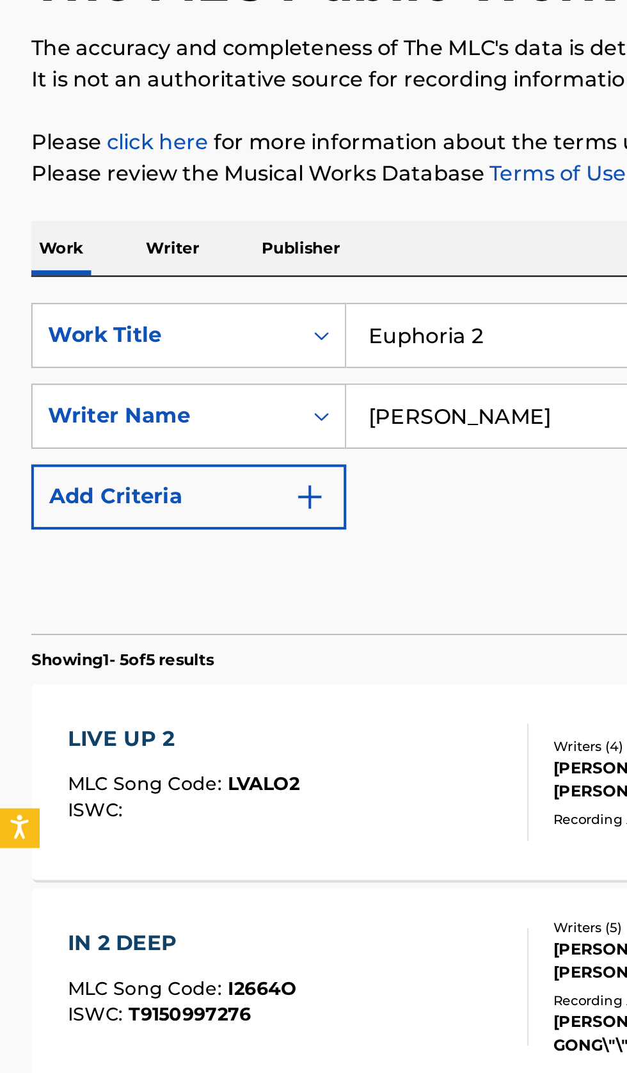
click at [283, 331] on input "[PERSON_NAME]" at bounding box center [378, 334] width 417 height 31
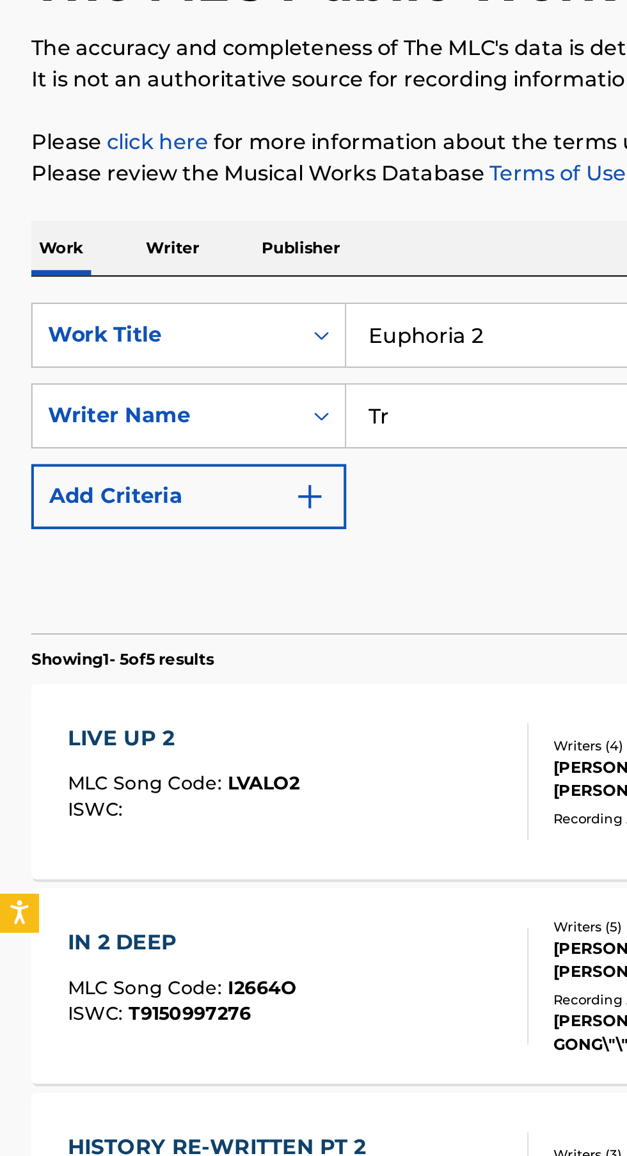
type input "T"
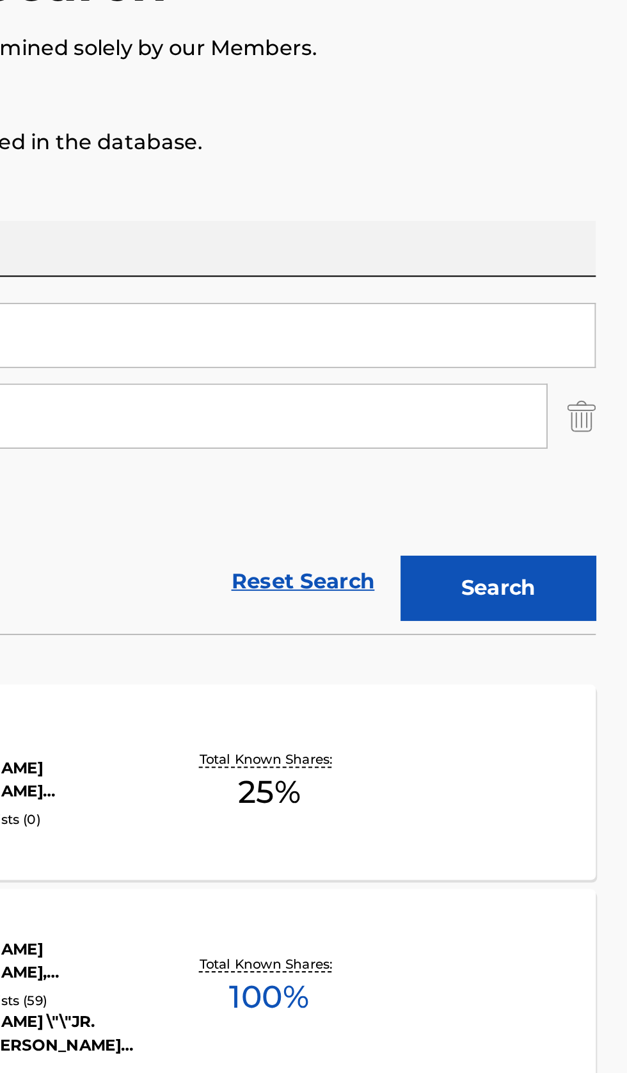
click at [580, 412] on button "Search" at bounding box center [564, 419] width 96 height 32
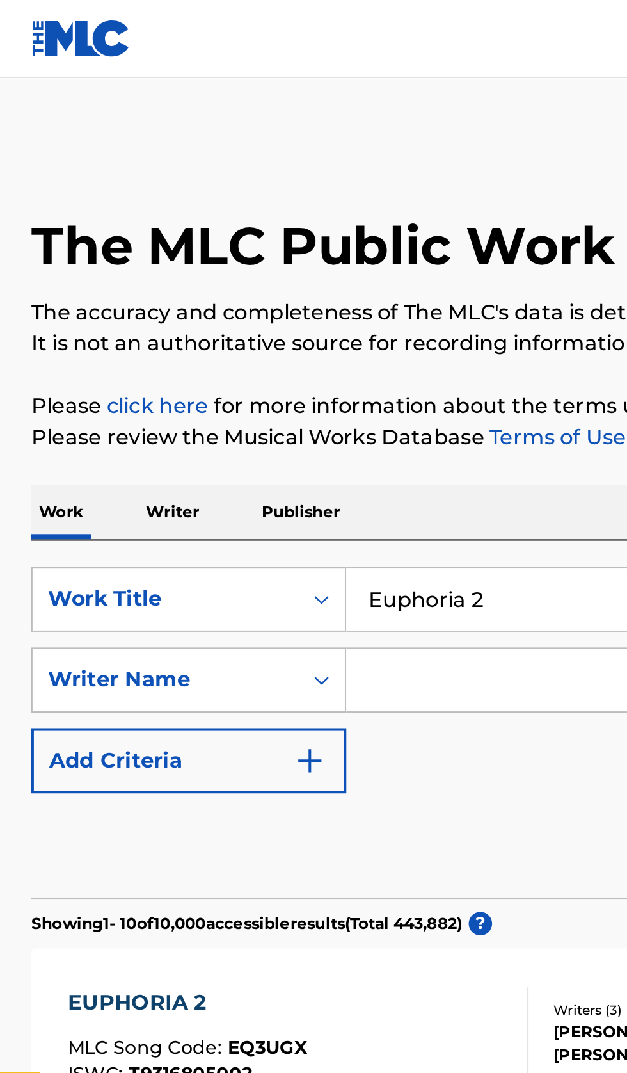
click at [279, 292] on input "Euphoria 2" at bounding box center [390, 294] width 441 height 31
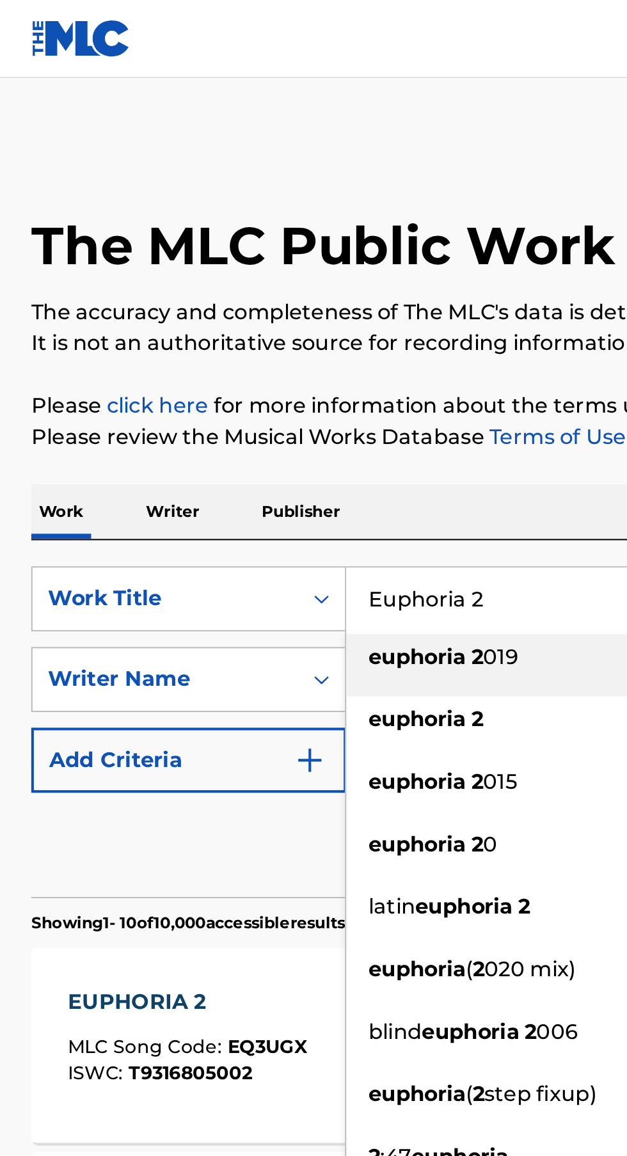
click at [88, 258] on p "Writer" at bounding box center [85, 251] width 34 height 27
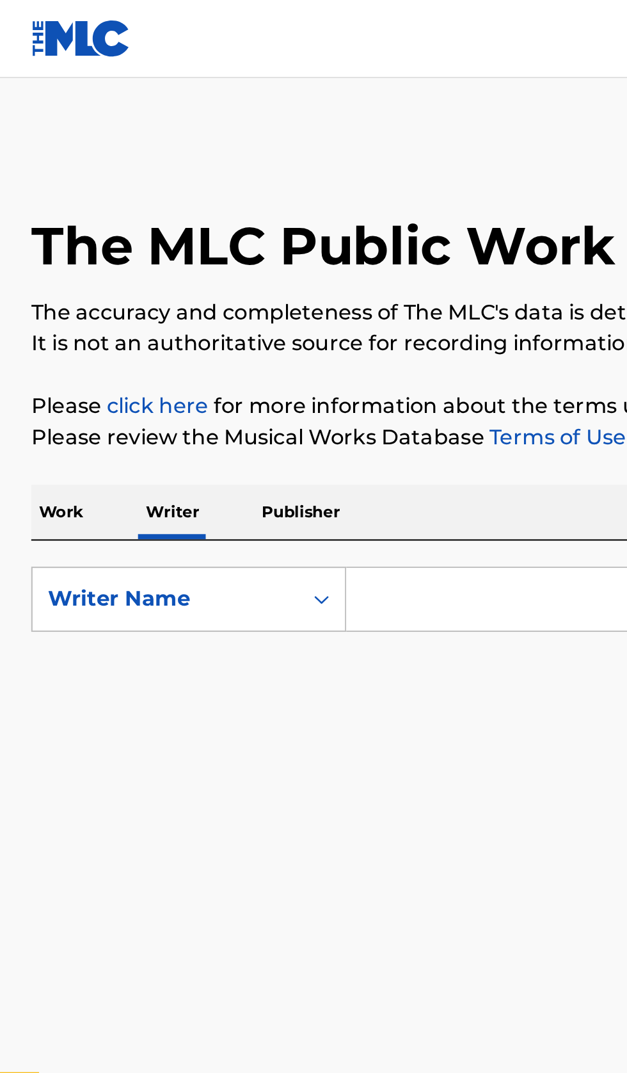
click at [252, 291] on input "Search Form" at bounding box center [390, 294] width 441 height 31
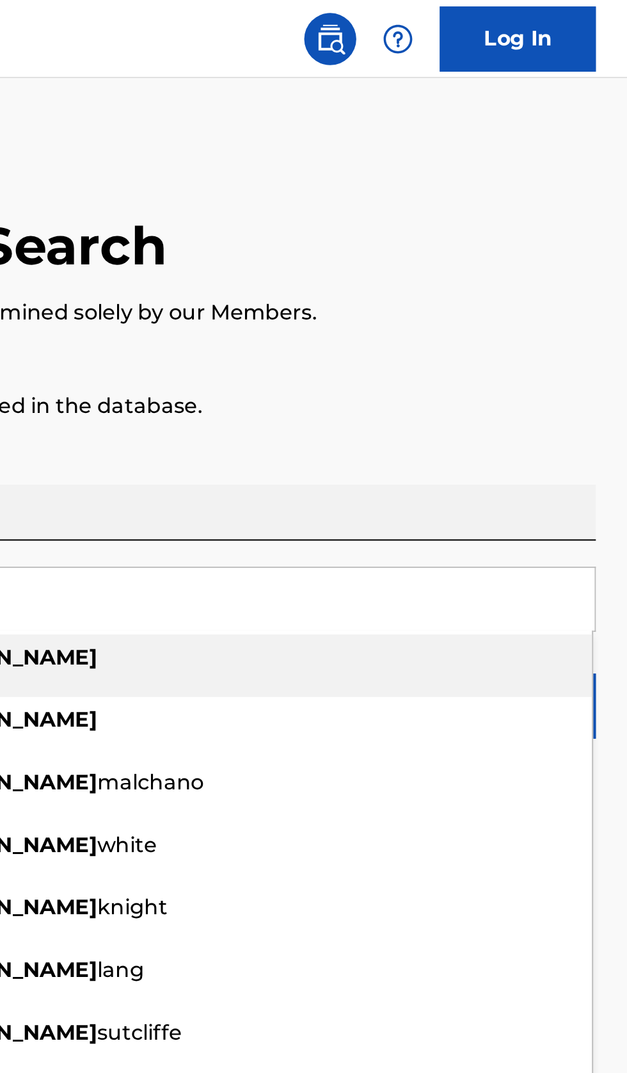
type input "[PERSON_NAME]"
click at [592, 227] on div "The MLC Public Work Search The accuracy and completeness of The MLC's data is d…" at bounding box center [313, 219] width 627 height 299
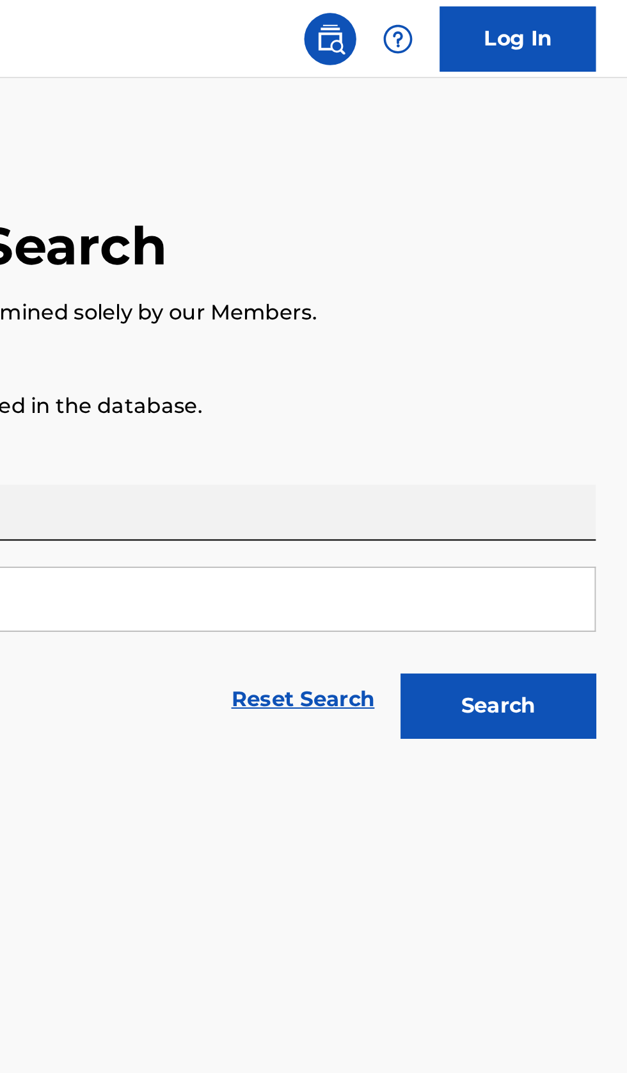
click at [602, 353] on button "Search" at bounding box center [564, 347] width 96 height 32
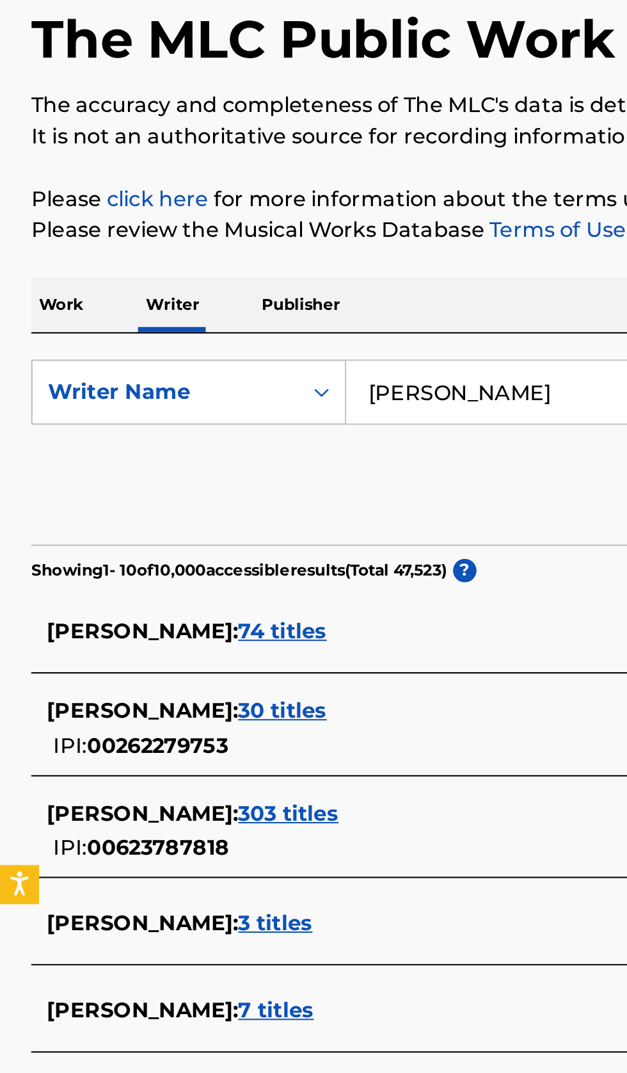
click at [223, 406] on div "[PERSON_NAME] : 74 titles" at bounding box center [297, 411] width 548 height 15
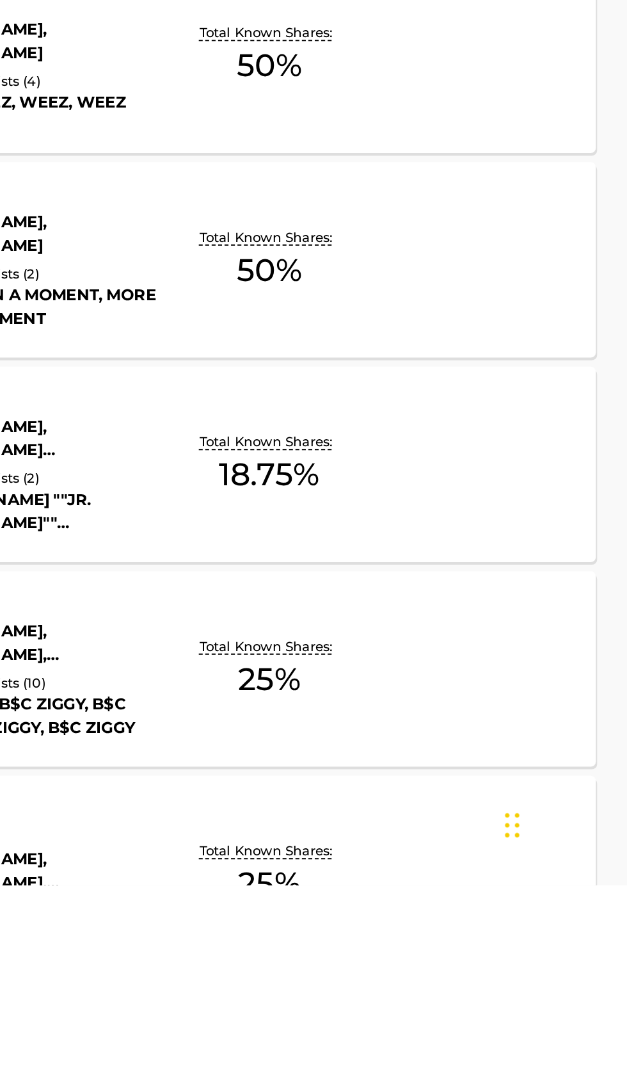
scroll to position [306, 0]
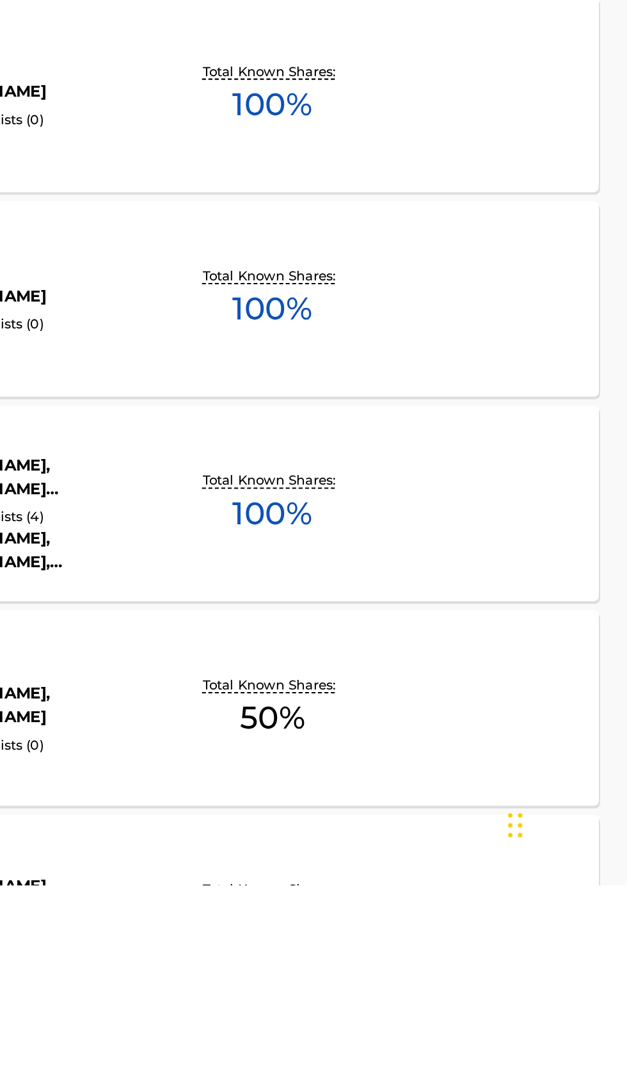
scroll to position [2820, 0]
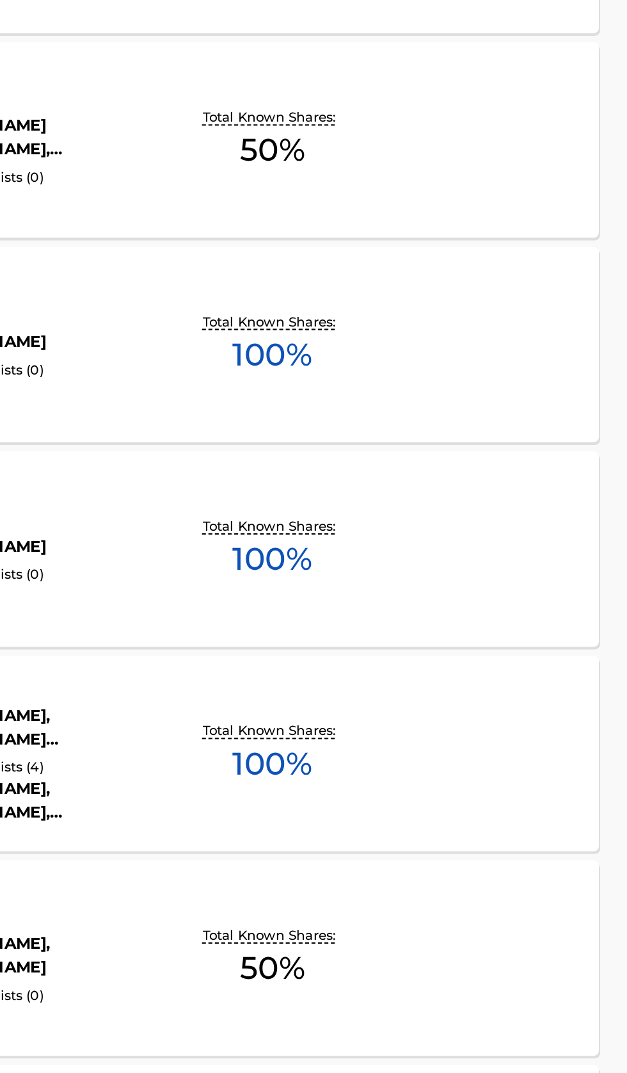
click at [591, 792] on div "CHUCKELS MLC Song Code : CB5USB ISWC : Writers ( 1 ) [PERSON_NAME] Recording Ar…" at bounding box center [313, 769] width 596 height 96
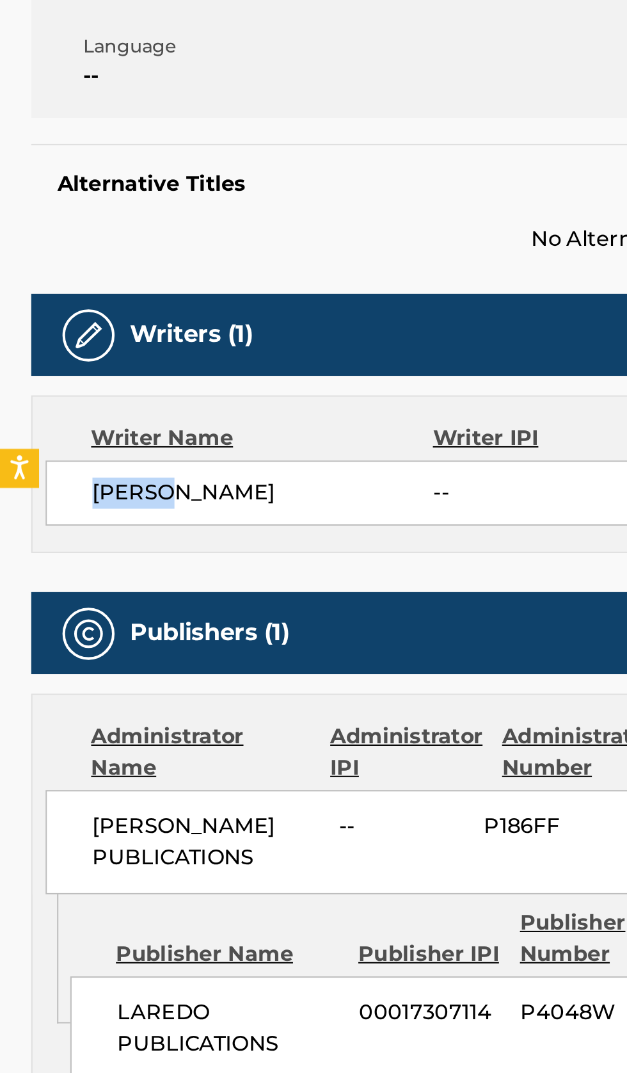
click at [72, 548] on span "[PERSON_NAME]" at bounding box center [129, 548] width 168 height 15
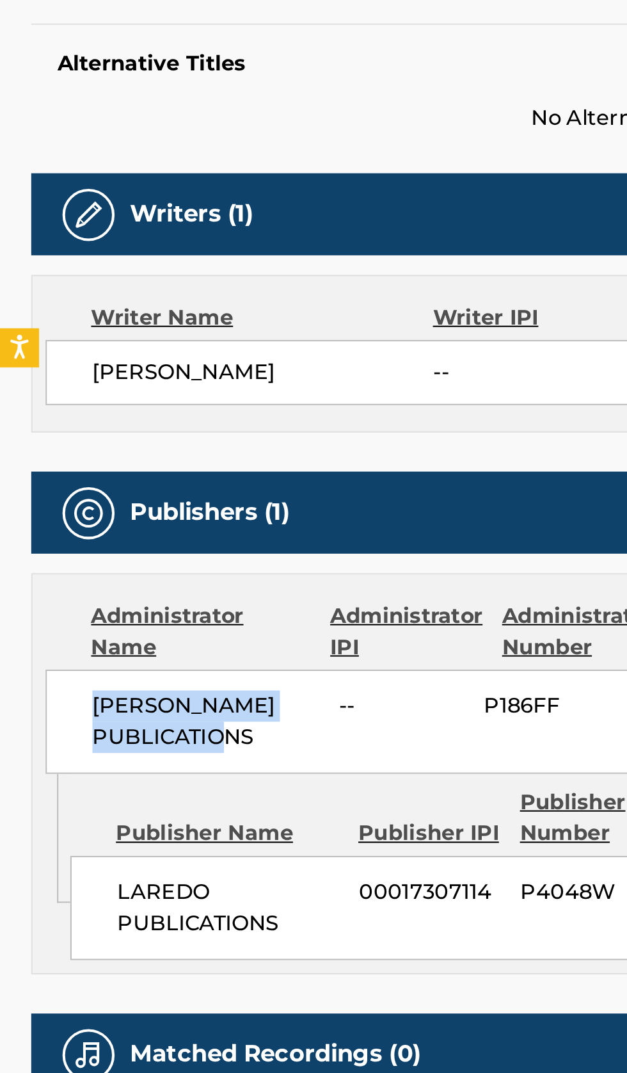
copy span "[PERSON_NAME] PUBLICATIONS"
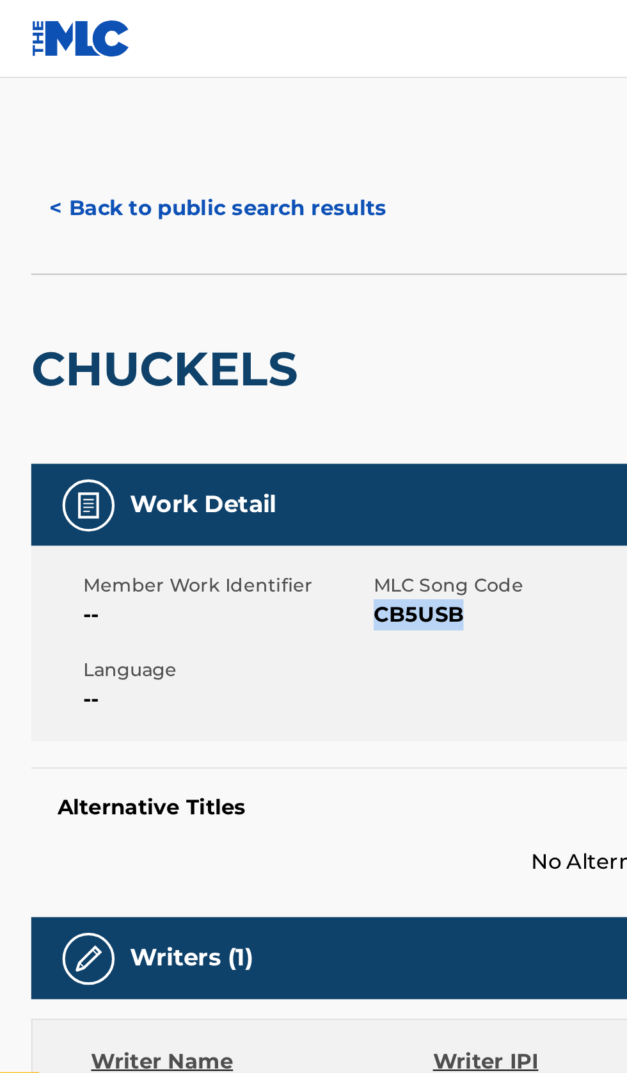
copy span "CB5USB"
click at [105, 100] on button "< Back to public search results" at bounding box center [107, 102] width 184 height 32
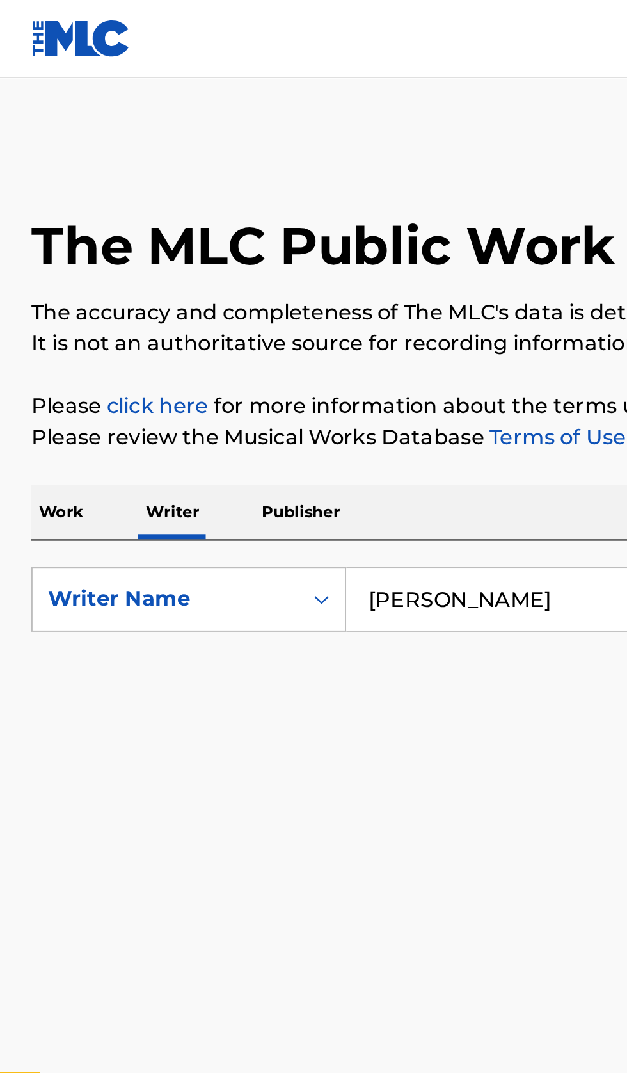
scroll to position [180, 0]
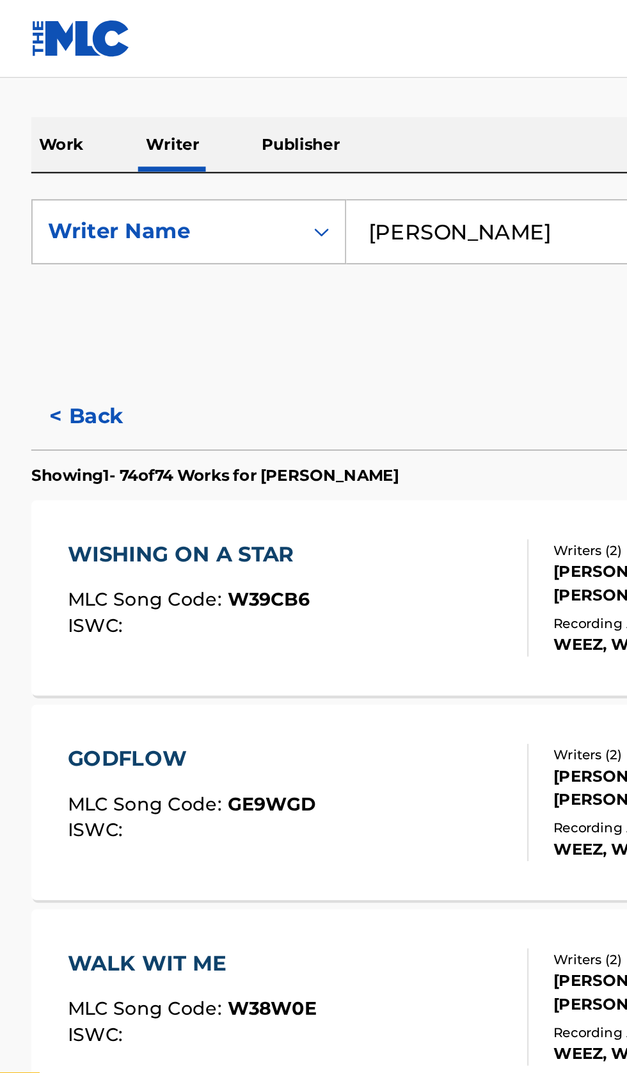
click at [275, 109] on input "[PERSON_NAME]" at bounding box center [390, 114] width 441 height 31
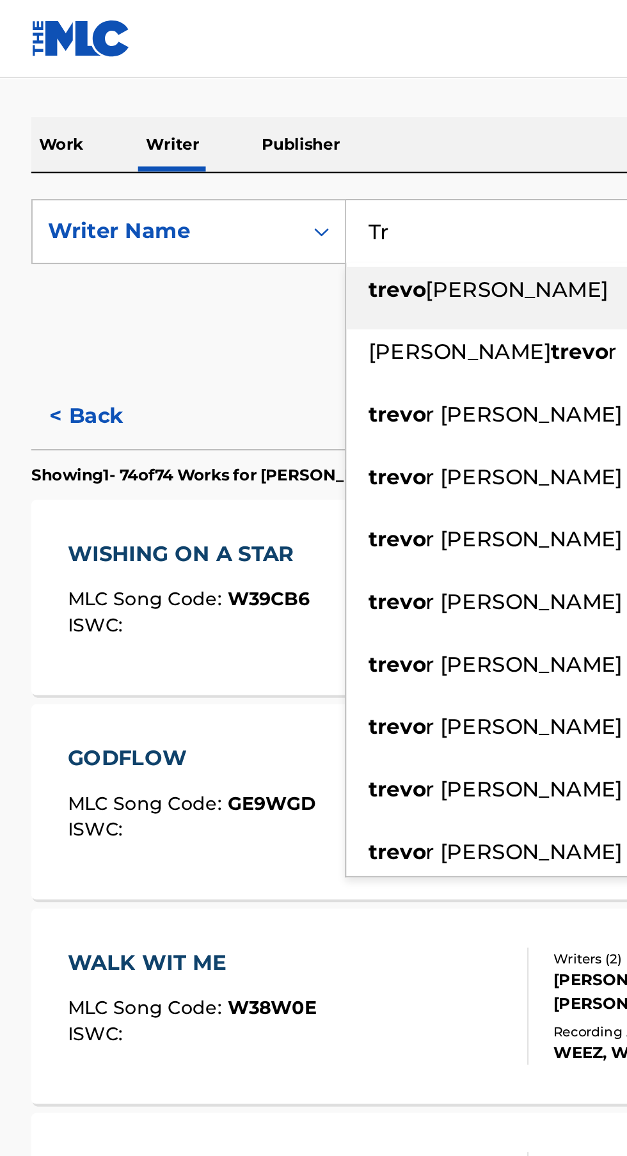
type input "T"
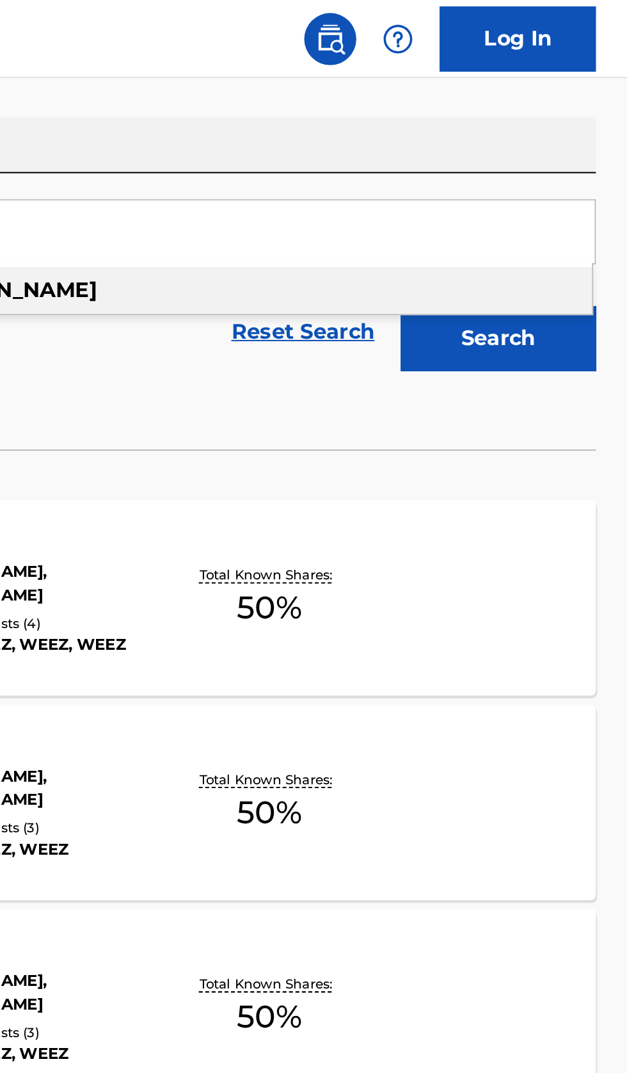
type input "[PERSON_NAME]"
click at [586, 177] on button "Search" at bounding box center [564, 166] width 96 height 32
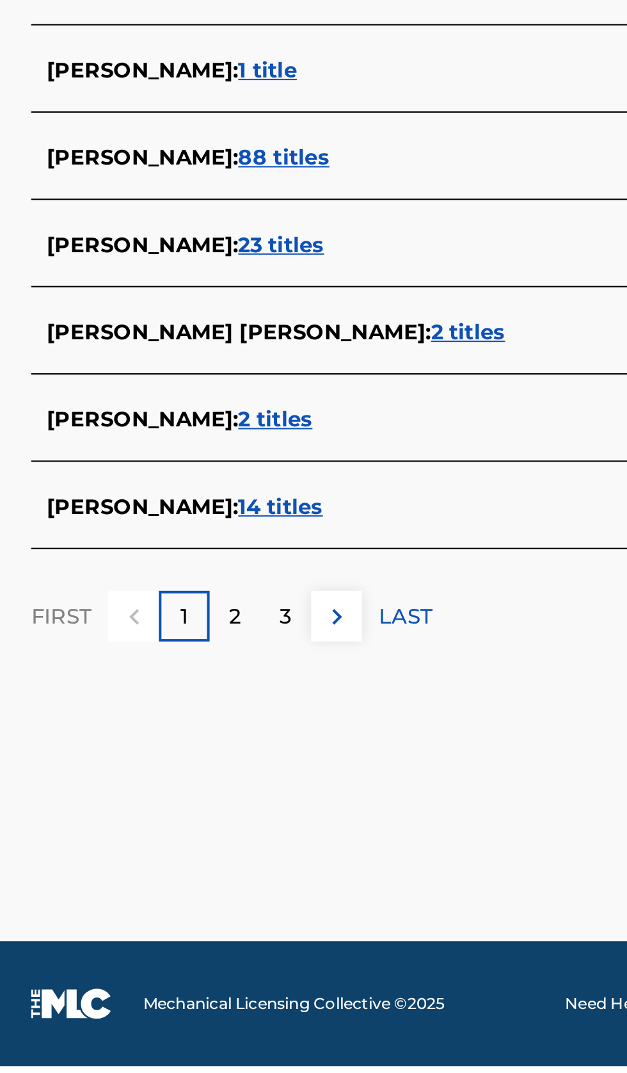
scroll to position [50, 0]
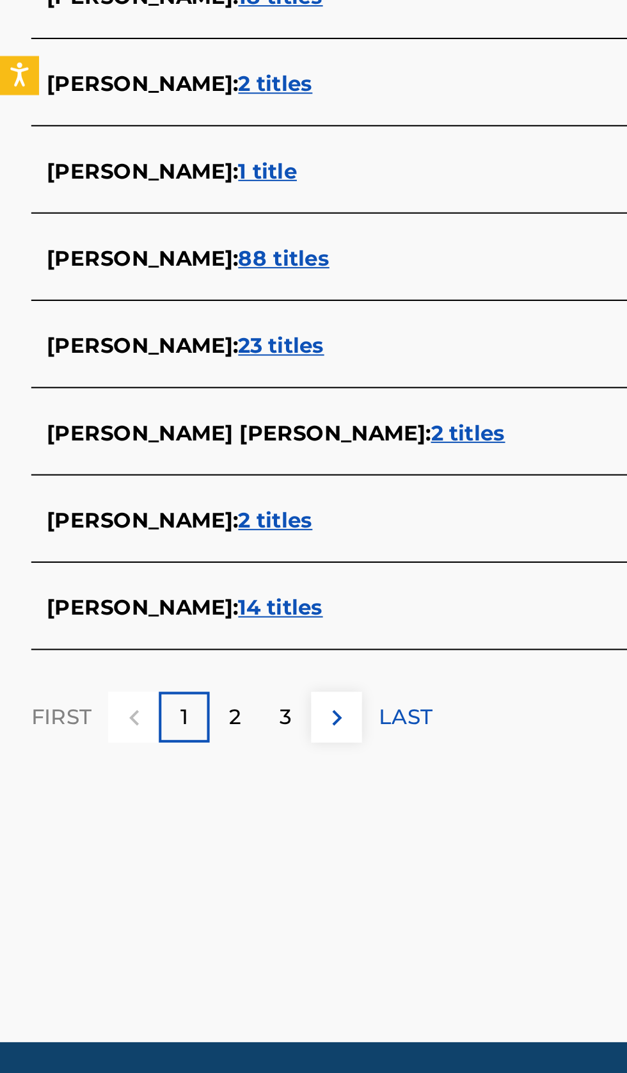
click at [250, 790] on div "[PERSON_NAME] : 14 titles" at bounding box center [297, 797] width 548 height 15
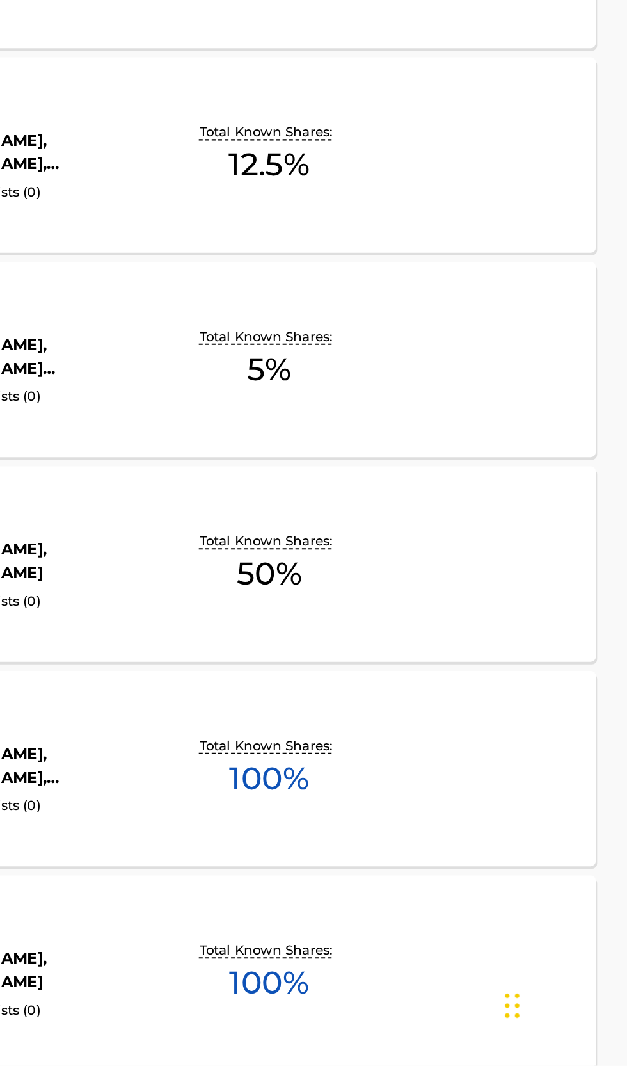
click at [529, 1039] on div "LETTER TO MYSELF MLC Song Code : LS94CM ISWC : Writers ( 2 ) [PERSON_NAME], [PE…" at bounding box center [313, 1027] width 596 height 96
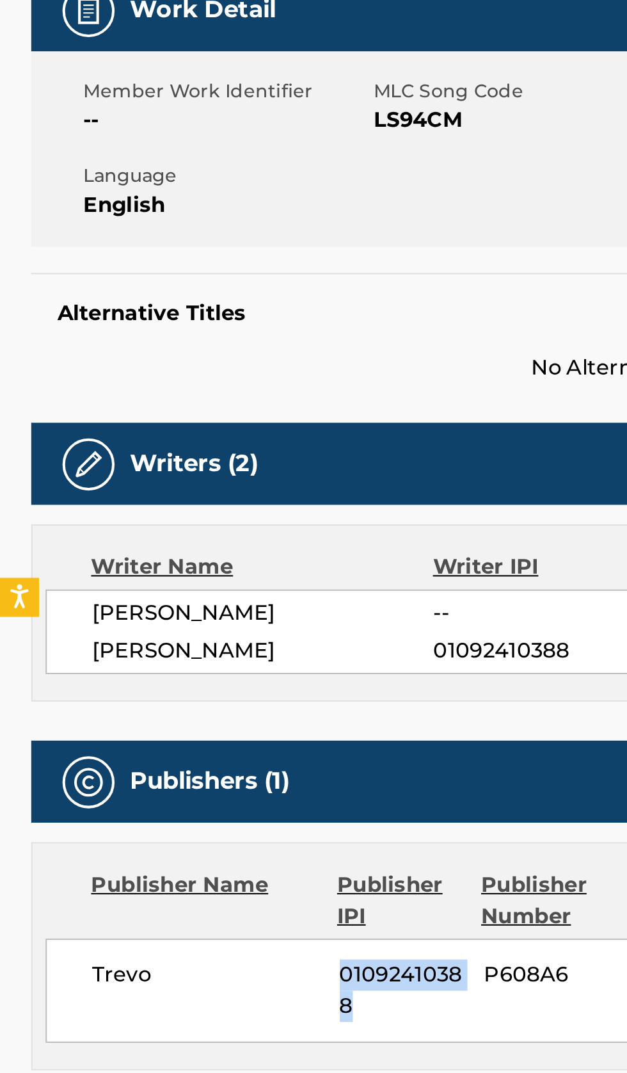
copy span "01092410388"
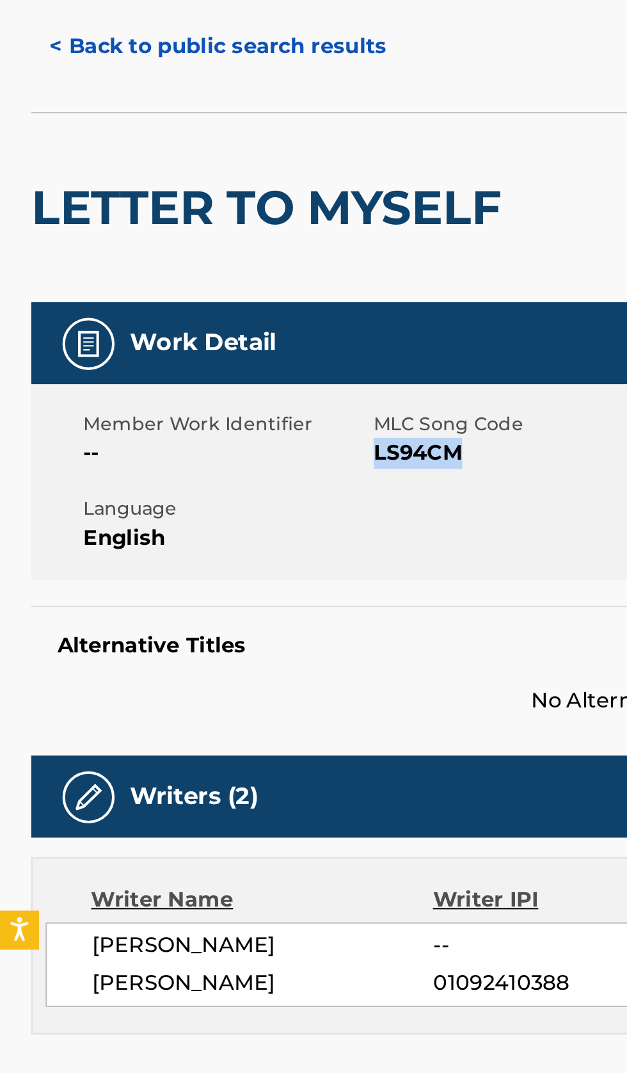
copy span "LS94CM"
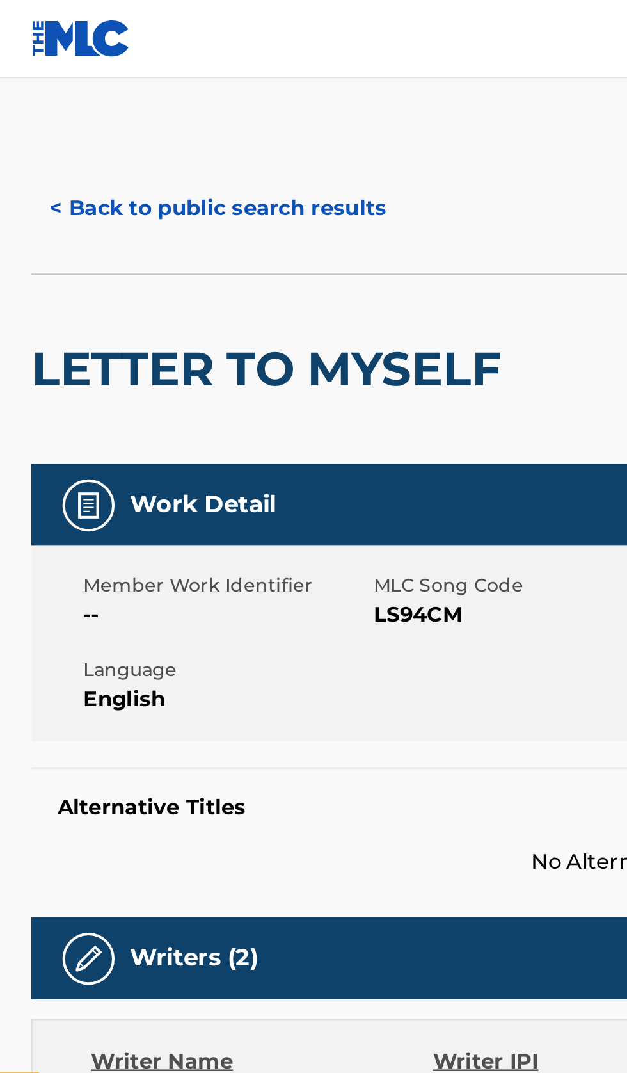
click at [117, 104] on button "< Back to public search results" at bounding box center [107, 102] width 184 height 32
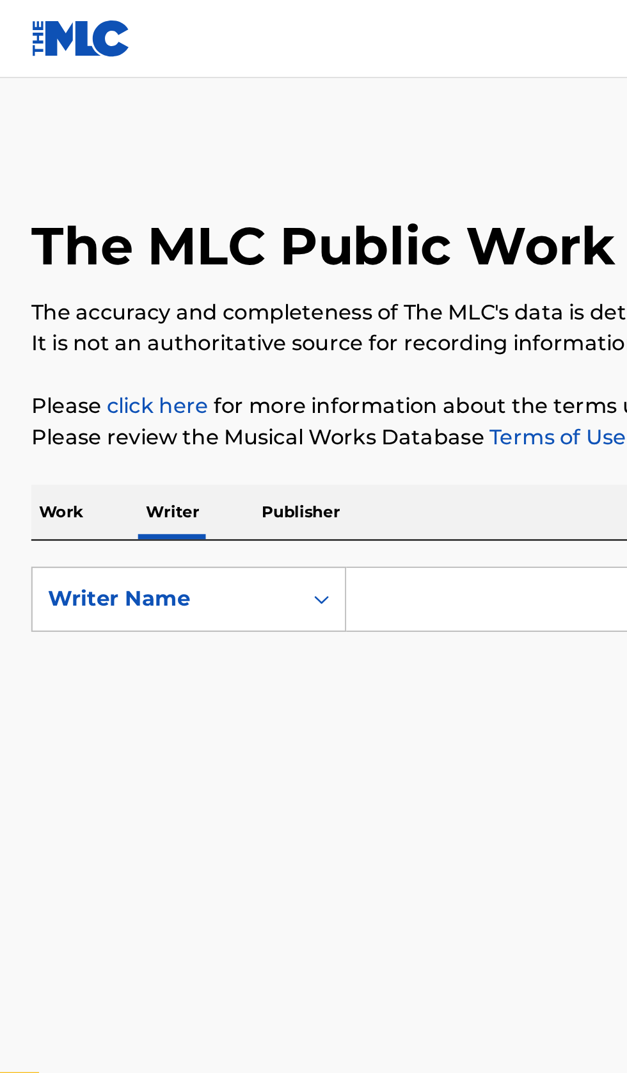
click at [217, 293] on input "Search Form" at bounding box center [390, 294] width 441 height 31
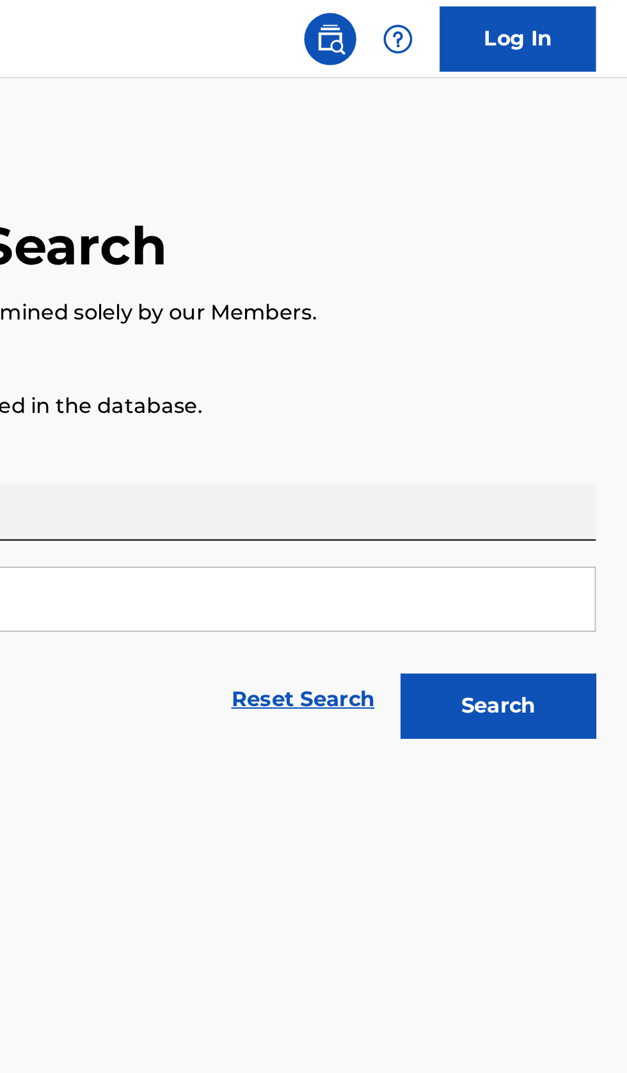
type input "[PERSON_NAME]"
click at [575, 362] on button "Search" at bounding box center [564, 347] width 96 height 32
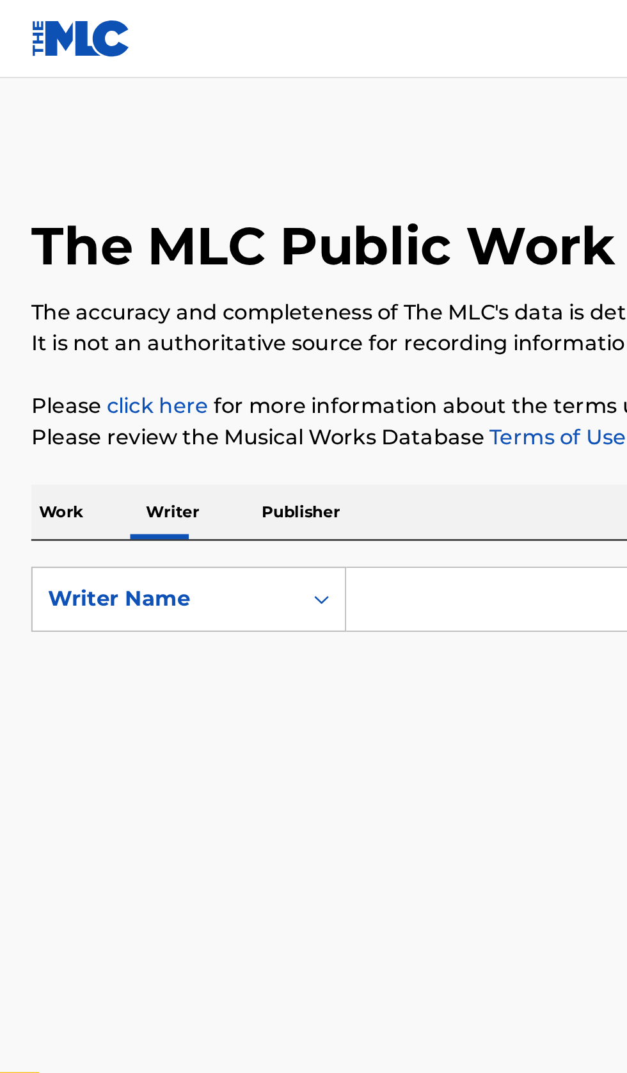
click at [214, 294] on input "Search Form" at bounding box center [390, 294] width 441 height 31
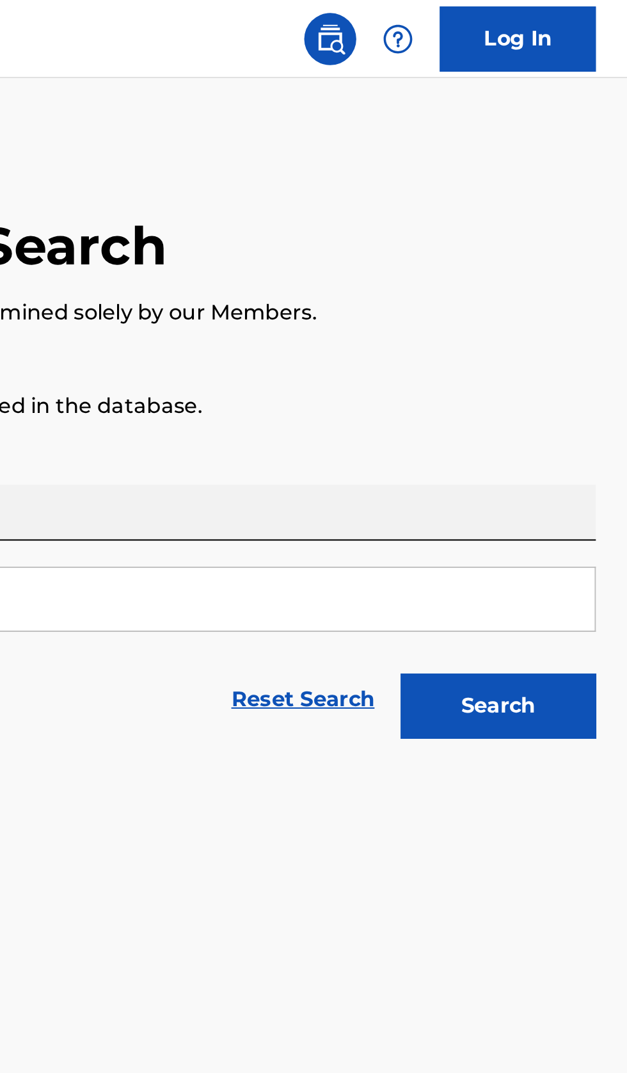
type input "Luis Leonardo Diaz"
click at [579, 353] on button "Search" at bounding box center [564, 347] width 96 height 32
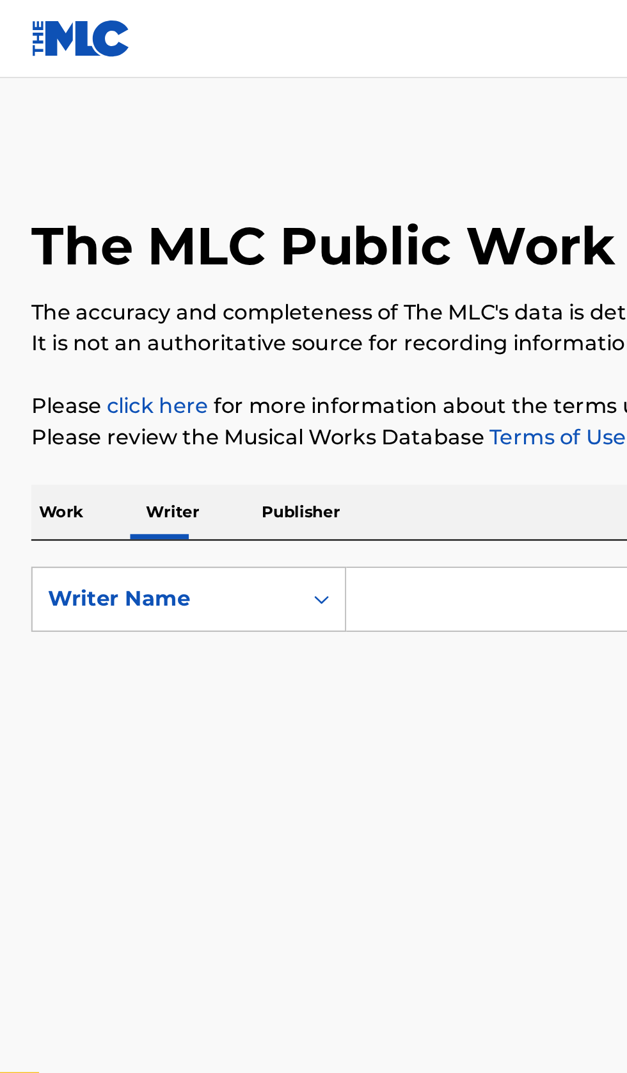
click at [220, 288] on input "Search Form" at bounding box center [390, 294] width 441 height 31
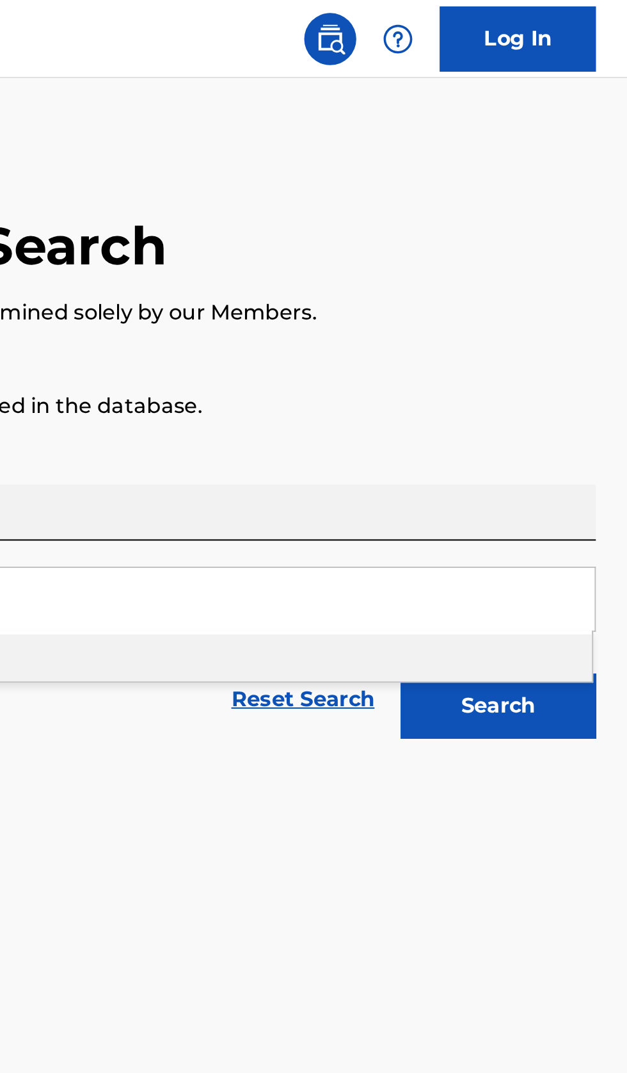
click at [589, 351] on button "Search" at bounding box center [564, 347] width 96 height 32
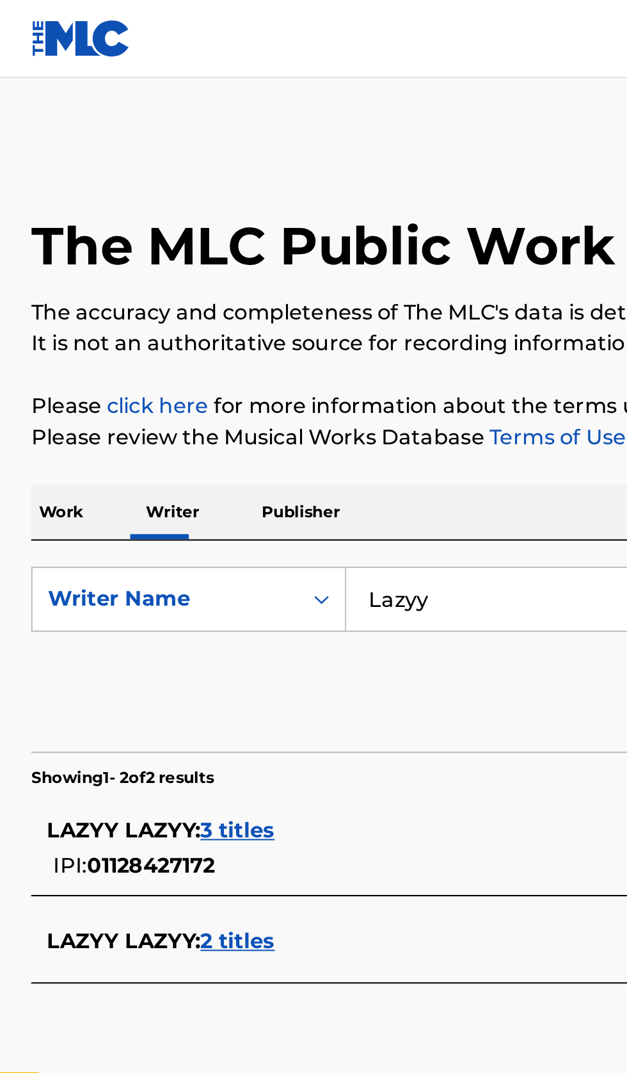
click at [249, 291] on input "Lazyy" at bounding box center [390, 294] width 441 height 31
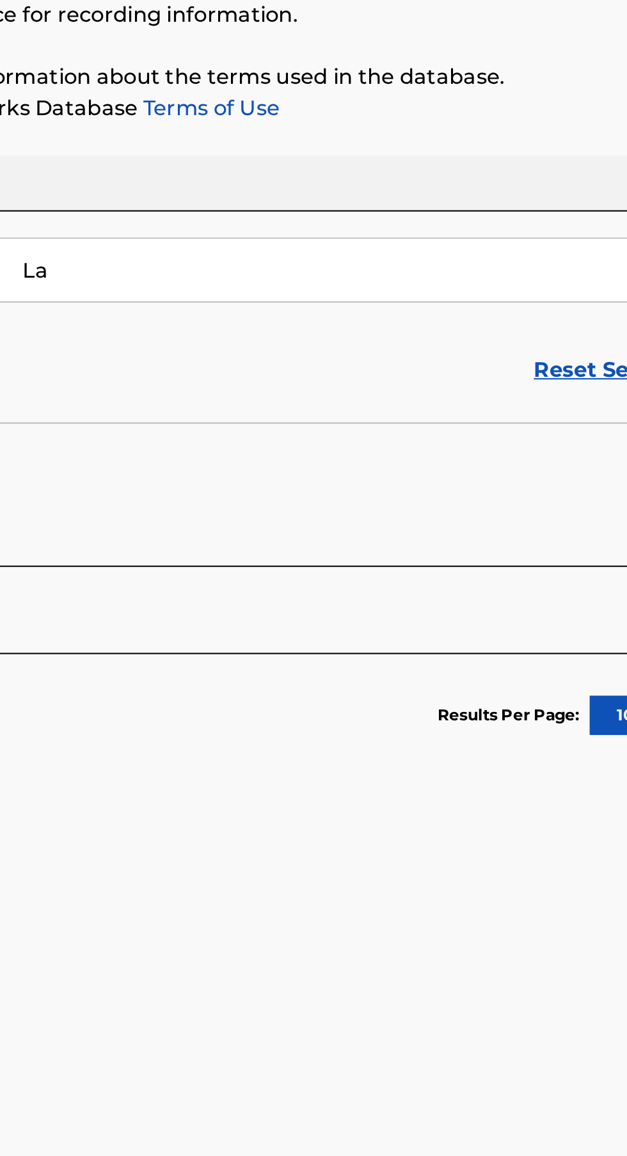
type input "L"
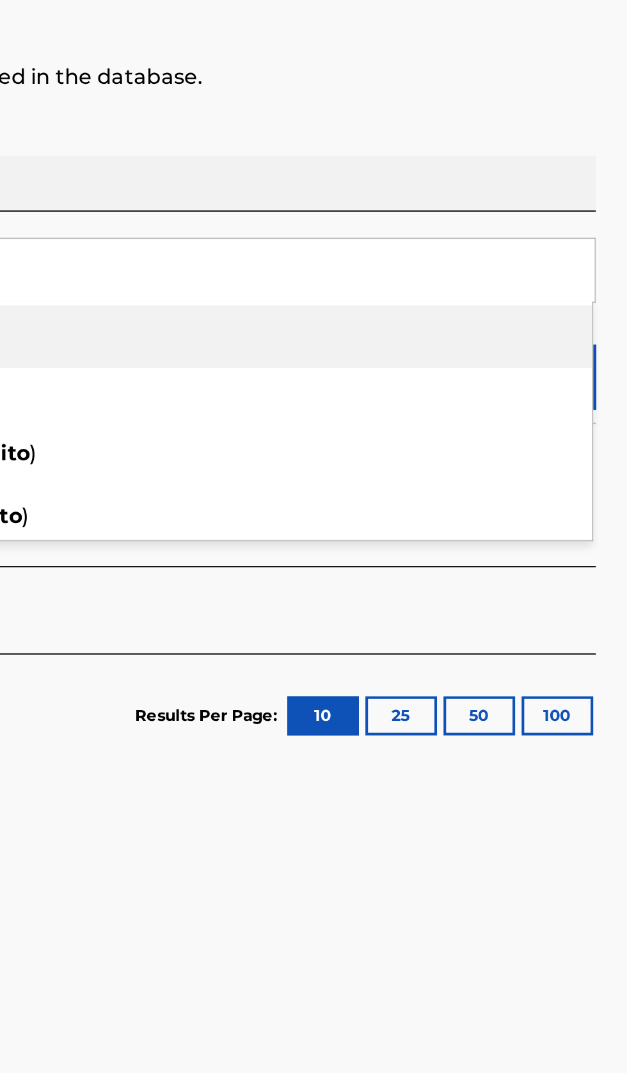
click at [577, 241] on div "Work Writer Publisher" at bounding box center [313, 251] width 596 height 27
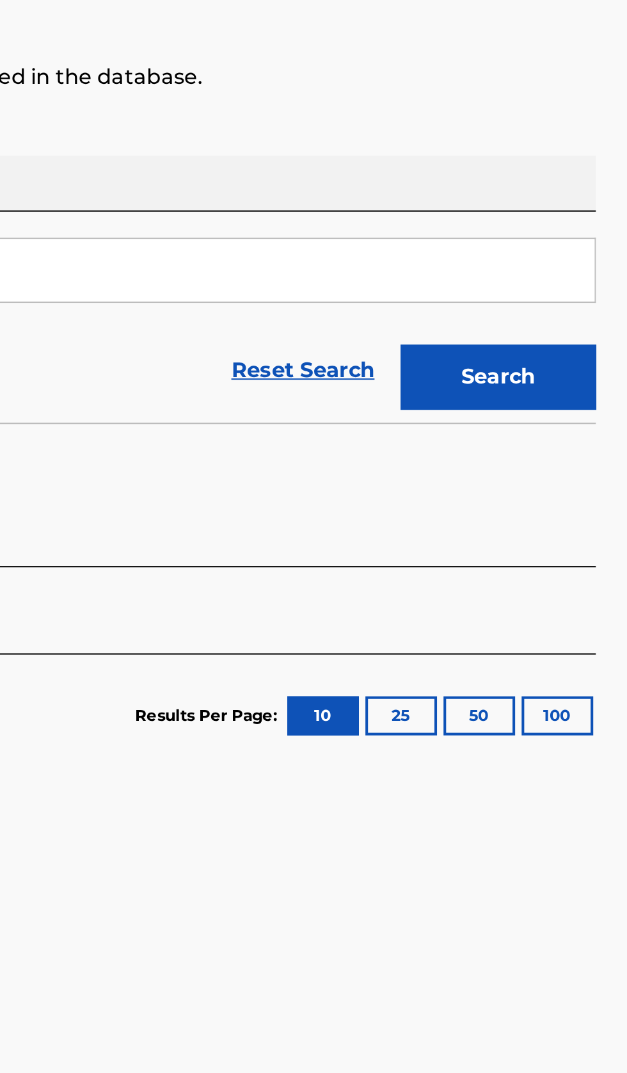
click at [591, 355] on button "Search" at bounding box center [564, 347] width 96 height 32
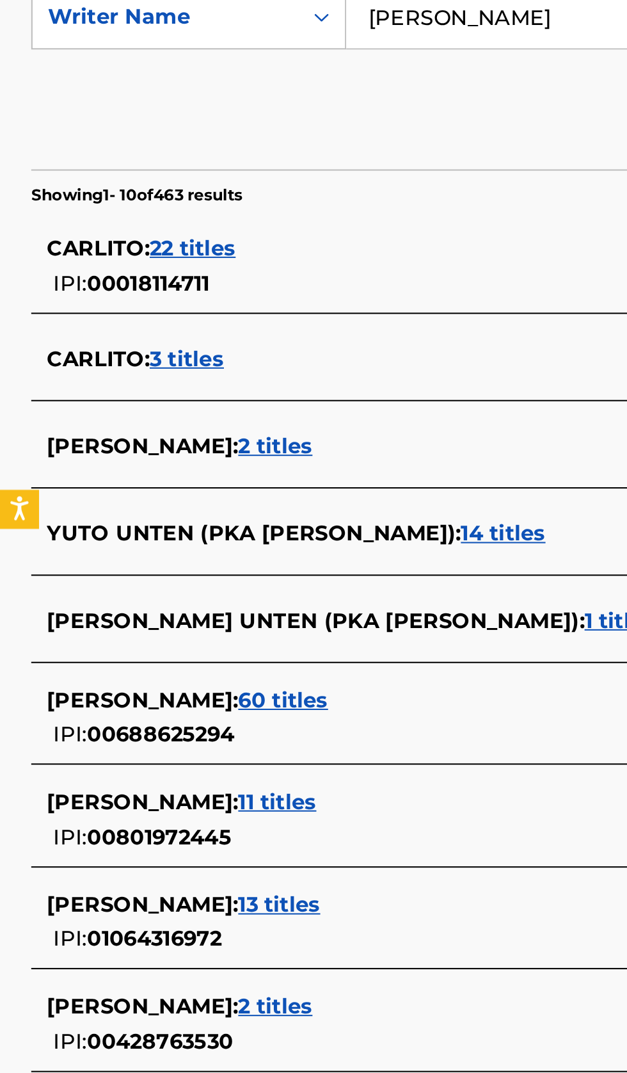
click at [205, 836] on div "[PERSON_NAME] : 1 title" at bounding box center [297, 834] width 548 height 15
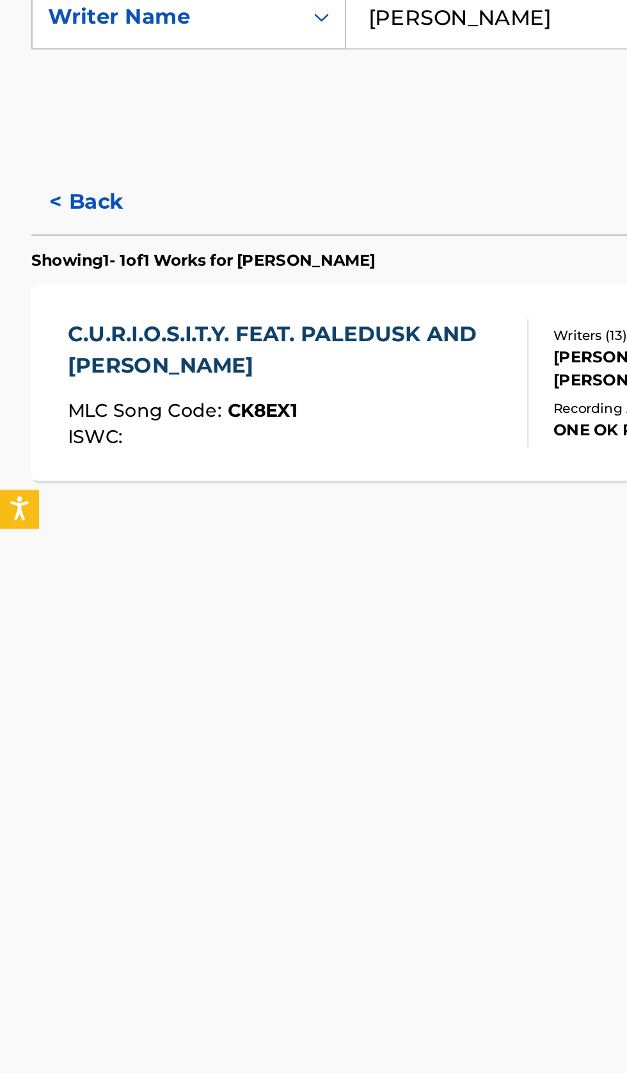
click at [53, 383] on button "< Back" at bounding box center [53, 385] width 77 height 32
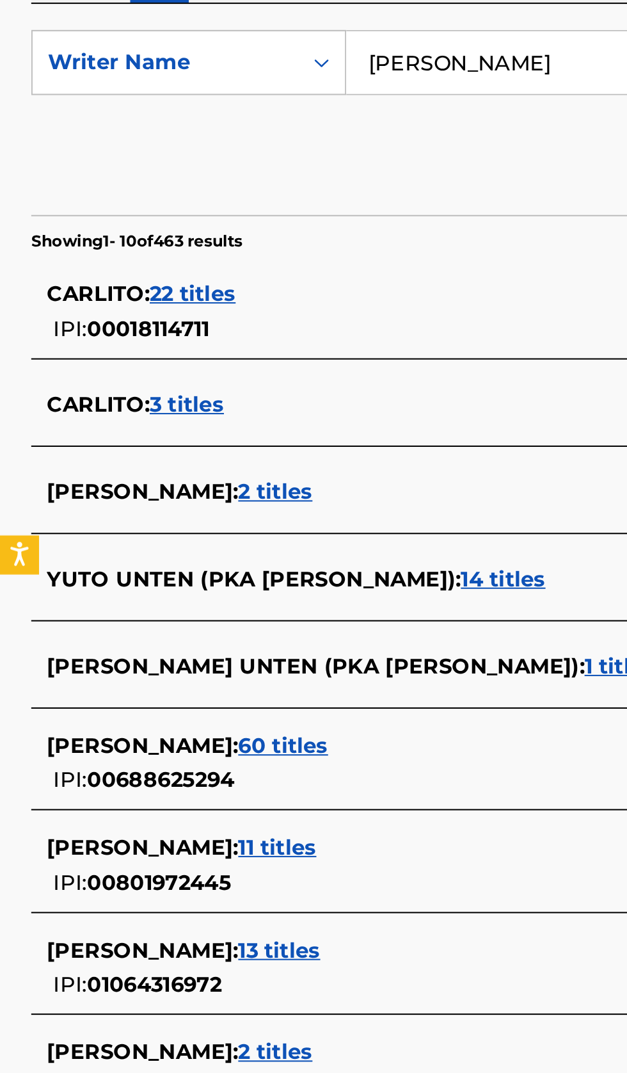
click at [226, 502] on div "CARLITO [PERSON_NAME] : 2 titles" at bounding box center [297, 505] width 548 height 15
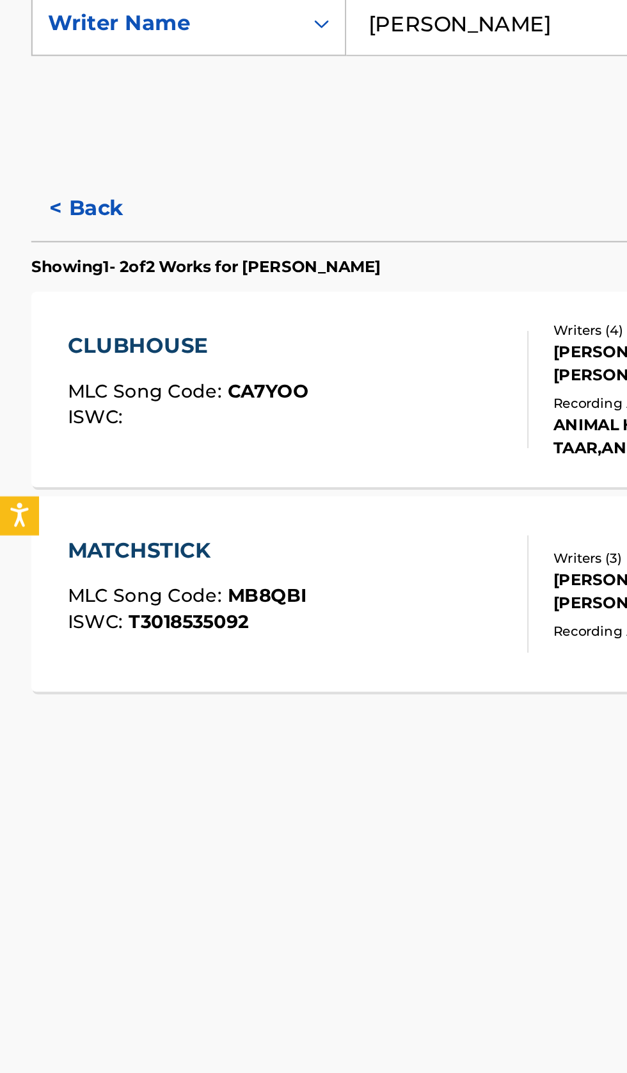
click at [45, 390] on button "< Back" at bounding box center [53, 385] width 77 height 32
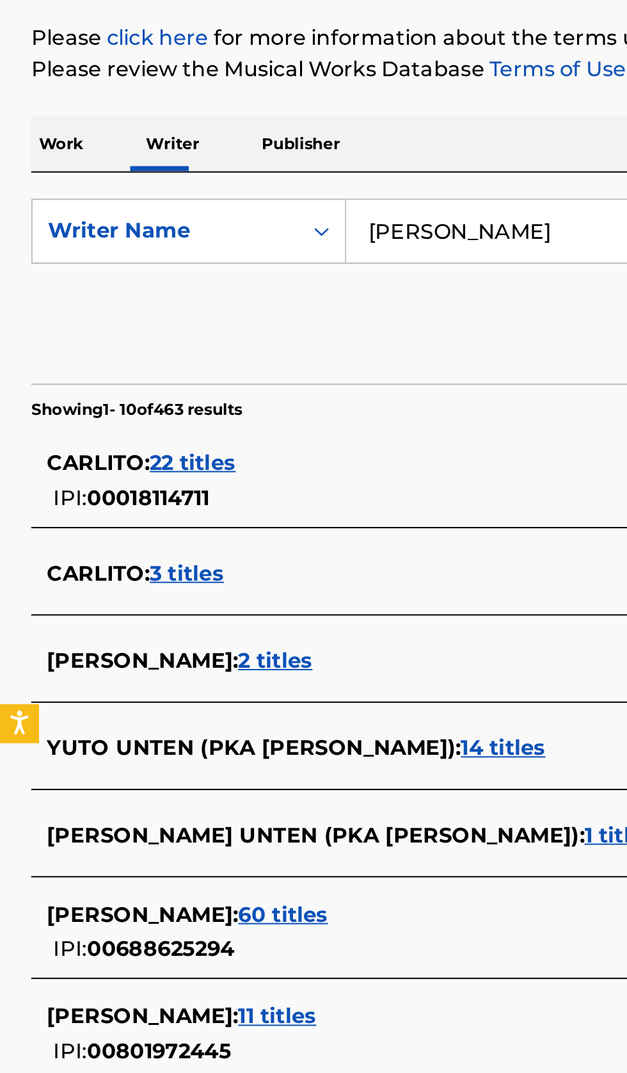
click at [287, 291] on input "[PERSON_NAME]" at bounding box center [390, 294] width 441 height 31
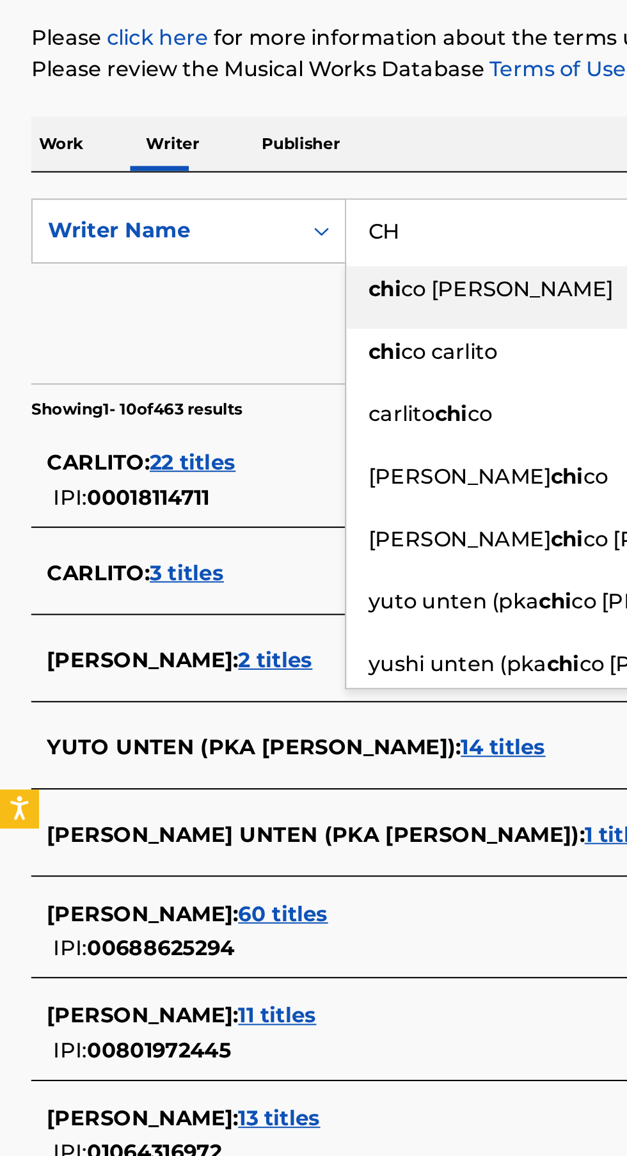
type input "C"
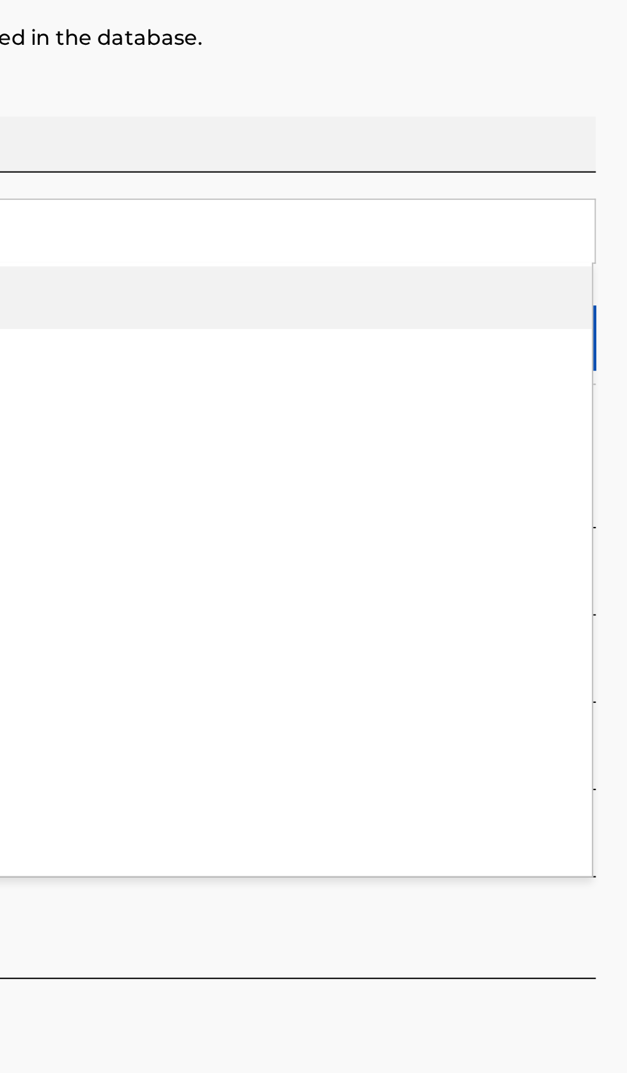
type input "KOTA"
click at [603, 219] on p "Please review the Musical Works Database Terms of Use" at bounding box center [313, 214] width 596 height 15
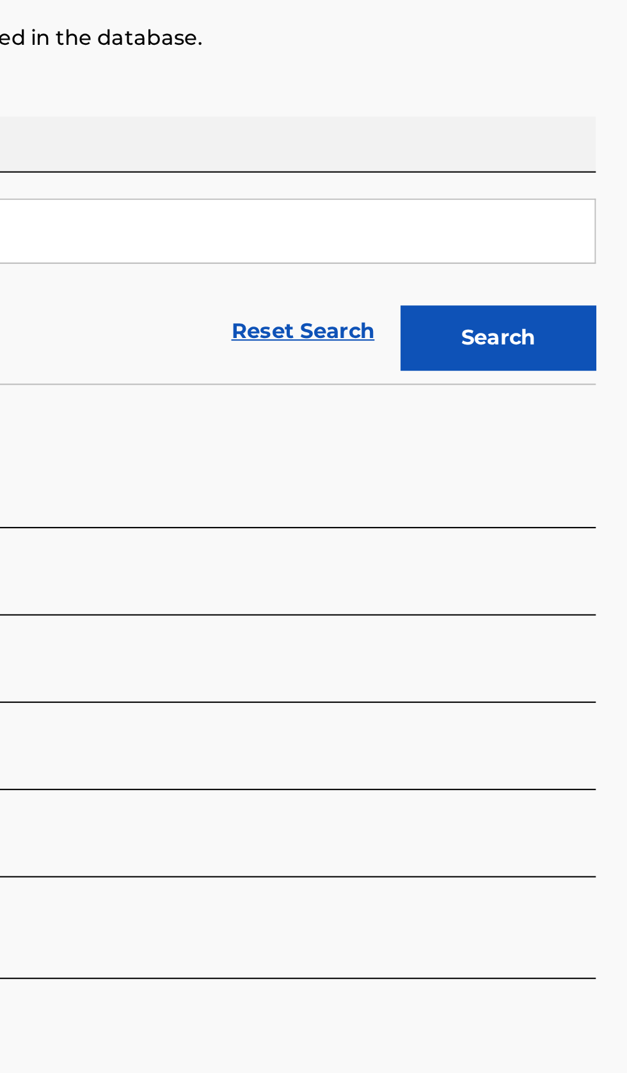
click at [601, 353] on button "Search" at bounding box center [564, 347] width 96 height 32
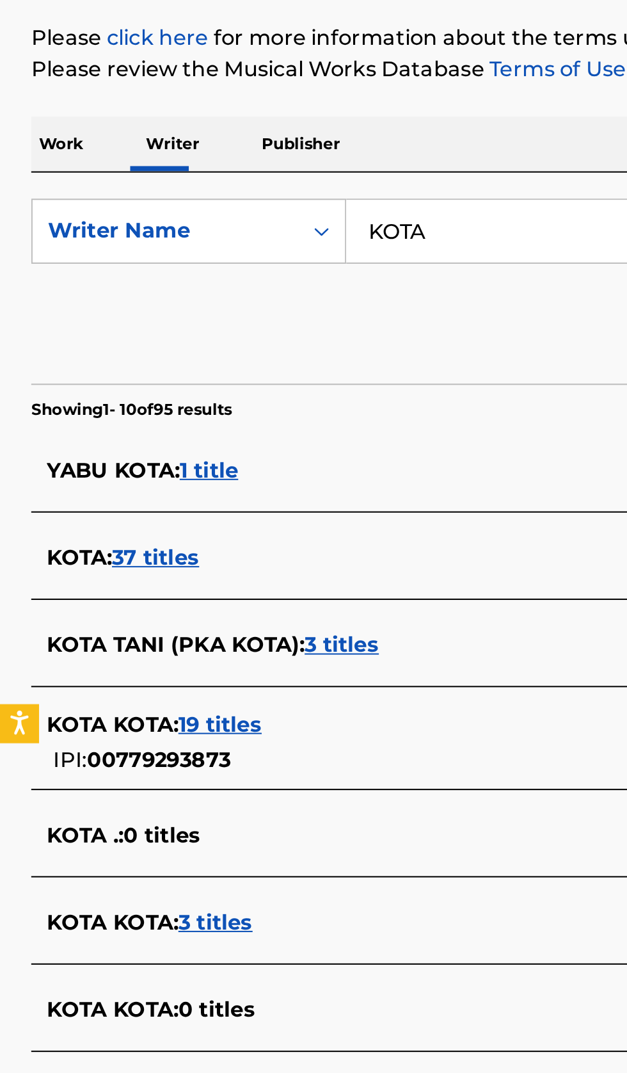
click at [201, 448] on div "KOTA : 37 titles" at bounding box center [297, 454] width 548 height 15
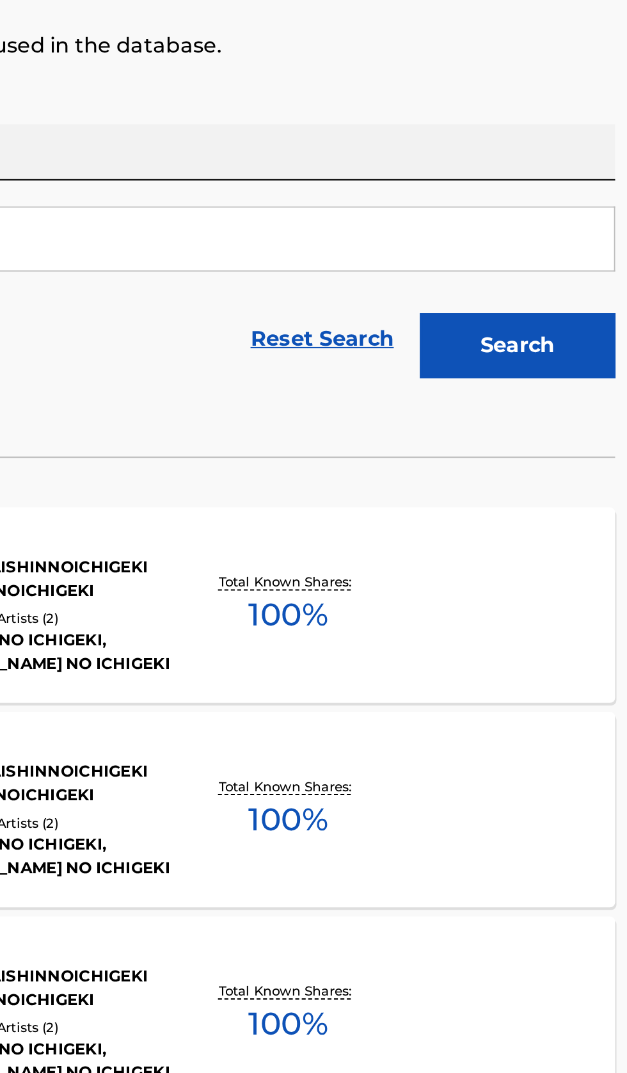
click at [528, 492] on div "MADONNA MLC Song Code : MG95KG ISWC : Writers ( 2 ) [PERSON_NAME], KAISHINNOICH…" at bounding box center [313, 474] width 596 height 96
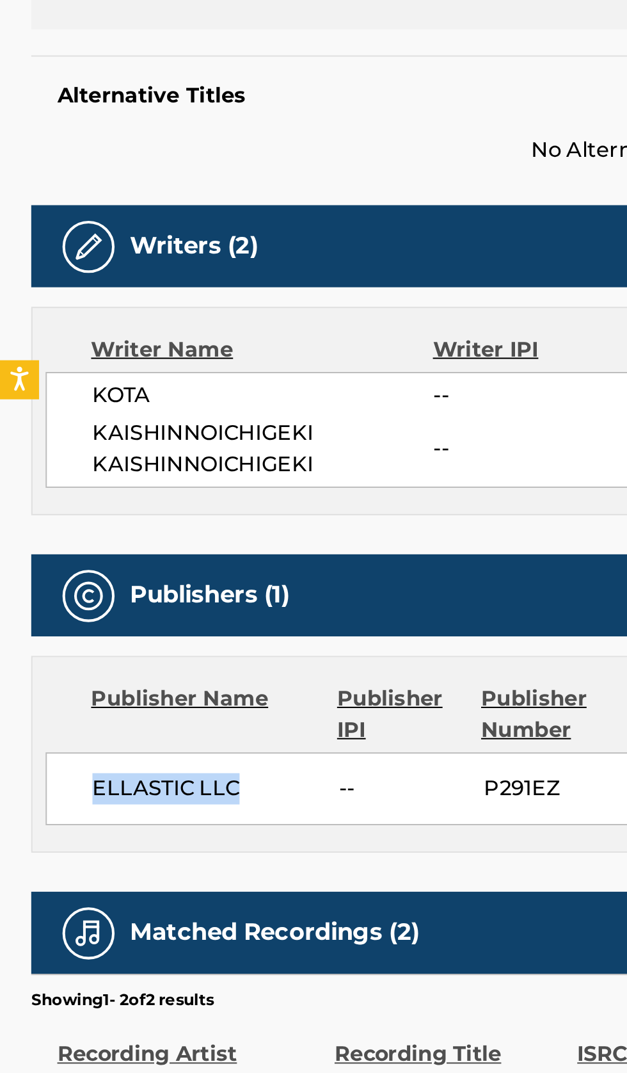
copy span "ELLASTIC LLC"
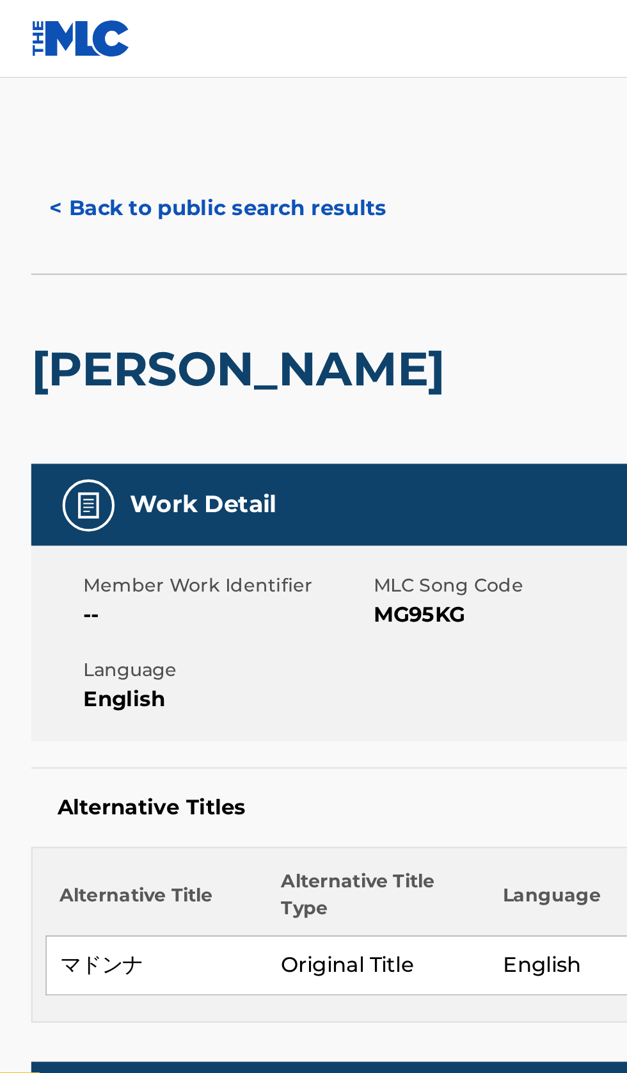
click at [122, 92] on button "< Back to public search results" at bounding box center [107, 102] width 184 height 32
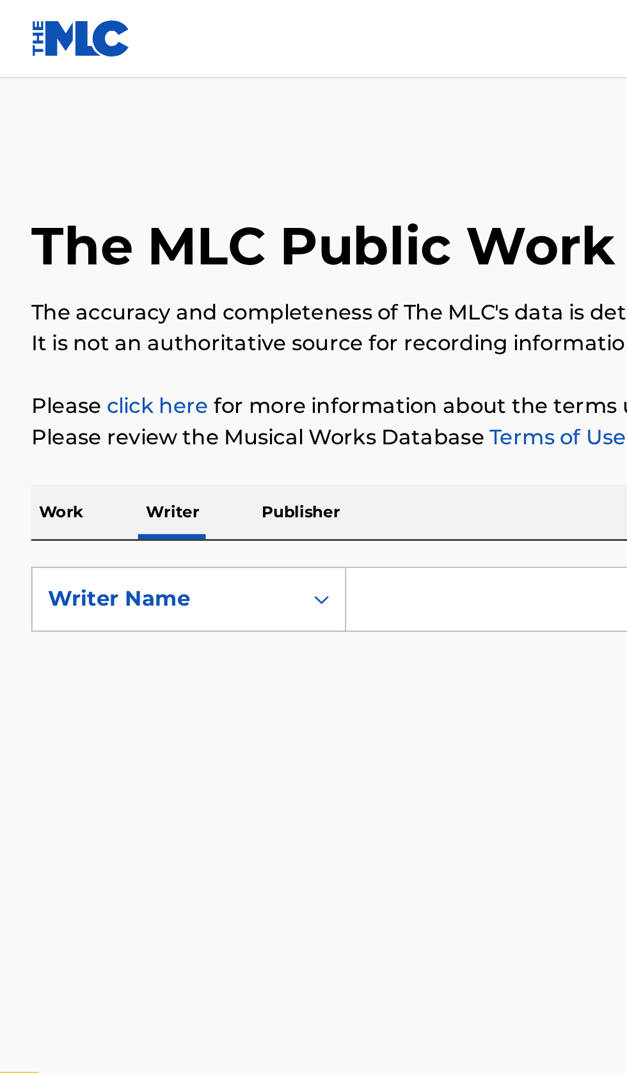
click at [223, 291] on input "Search Form" at bounding box center [390, 294] width 441 height 31
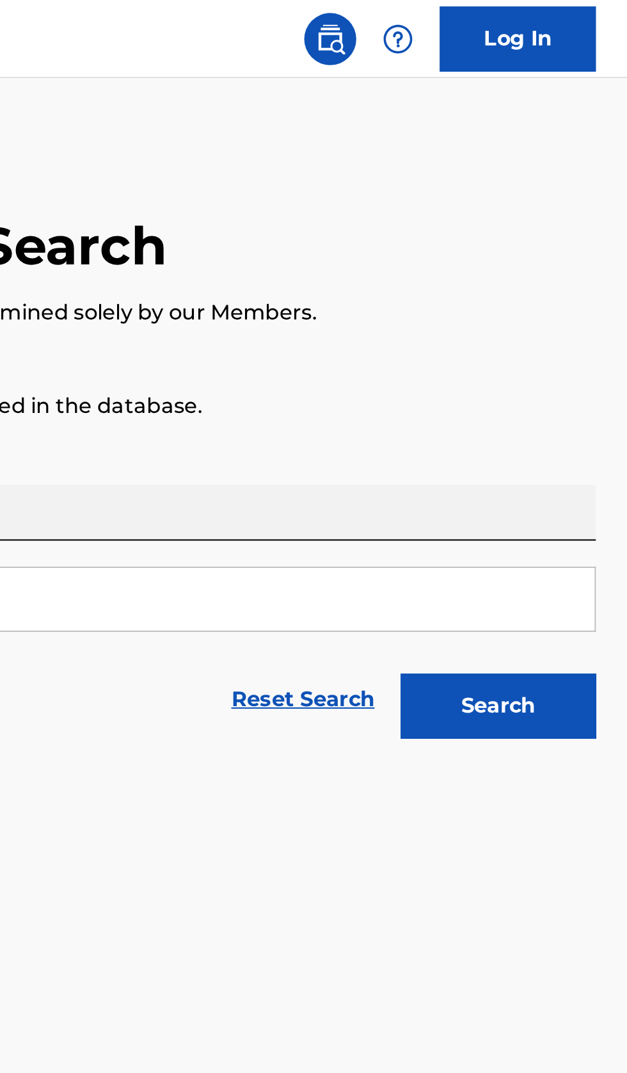
type input "[PERSON_NAME]"
click at [590, 343] on button "Search" at bounding box center [564, 347] width 96 height 32
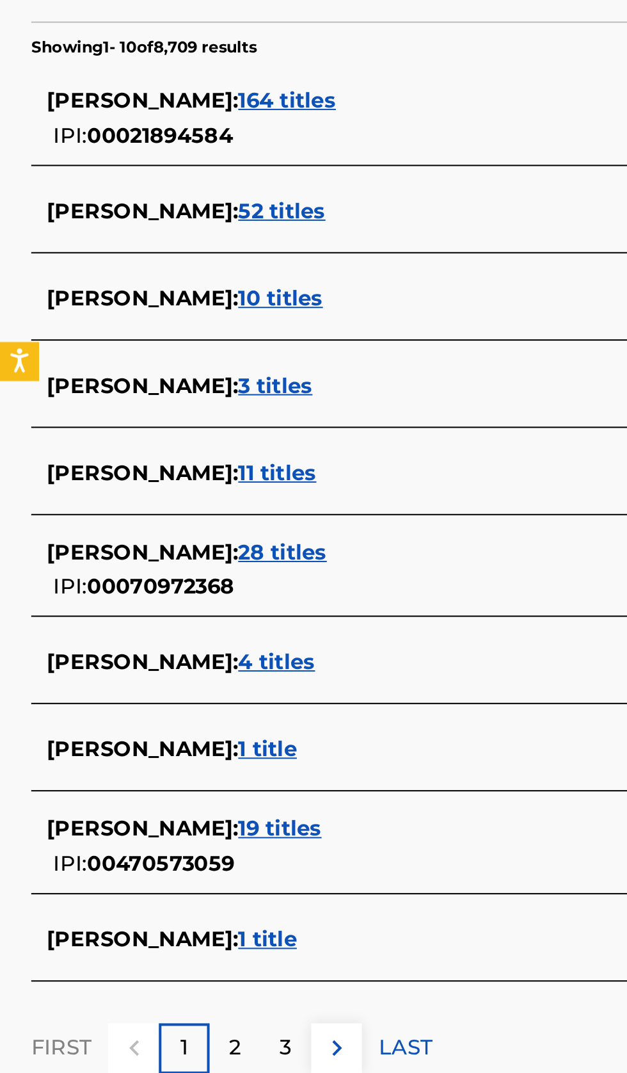
click at [172, 875] on img at bounding box center [165, 873] width 15 height 15
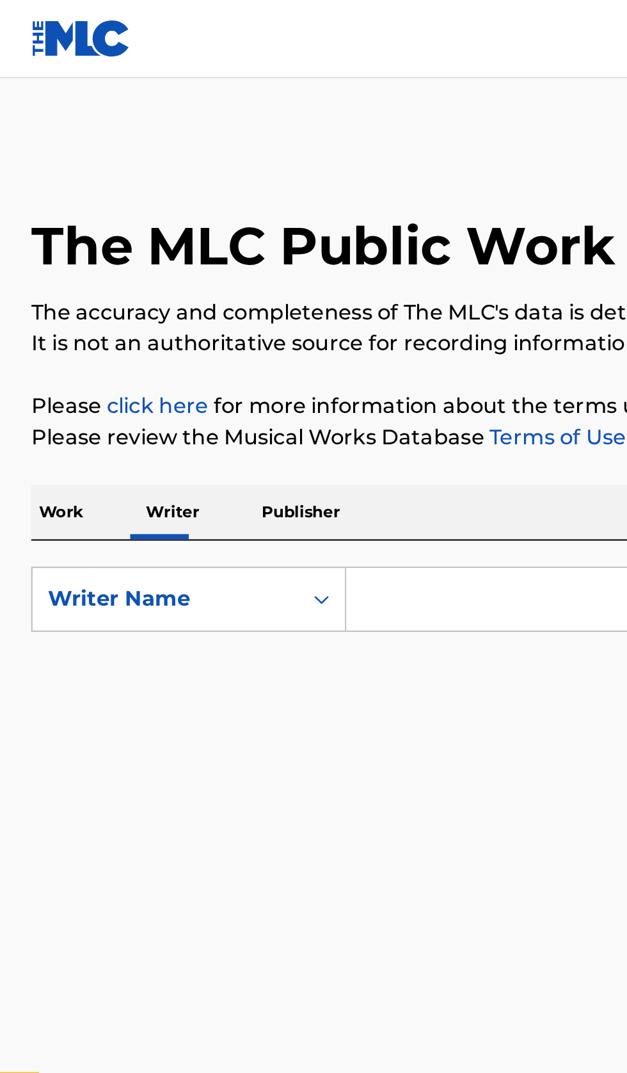
click at [219, 299] on input "Search Form" at bounding box center [390, 294] width 441 height 31
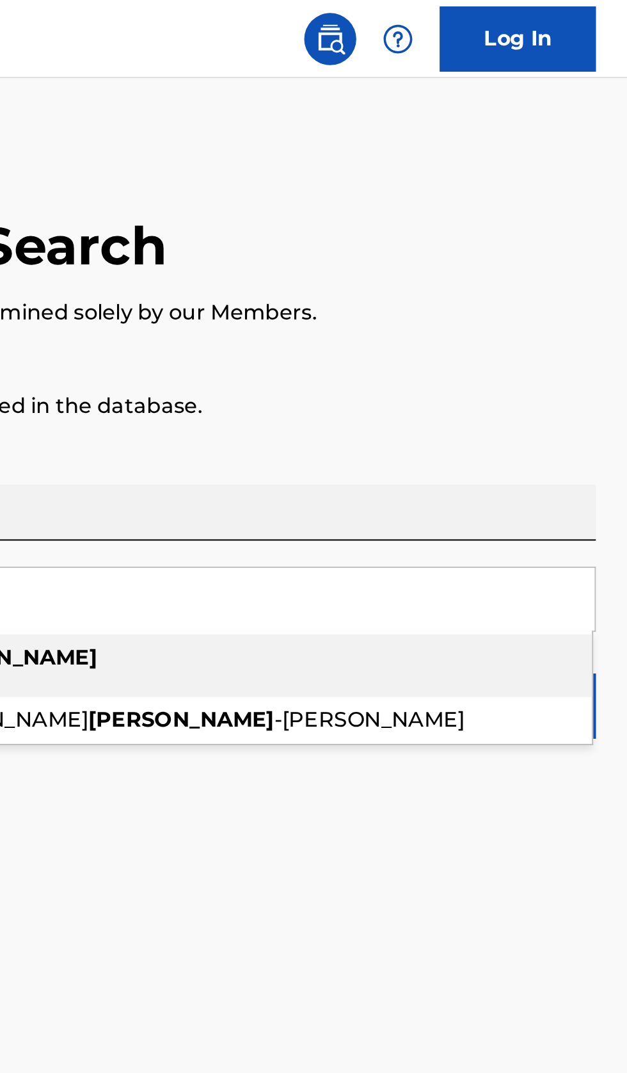
type input "[PERSON_NAME]"
click at [592, 194] on p "Please click here for more information about the terms used in the database." at bounding box center [313, 199] width 596 height 15
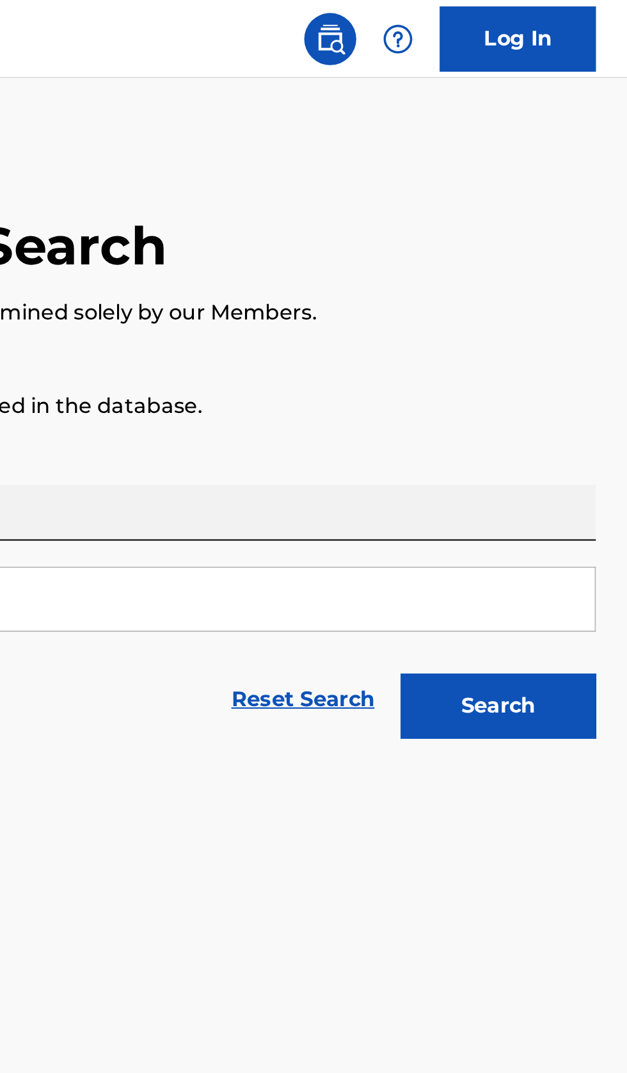
click at [596, 343] on button "Search" at bounding box center [564, 347] width 96 height 32
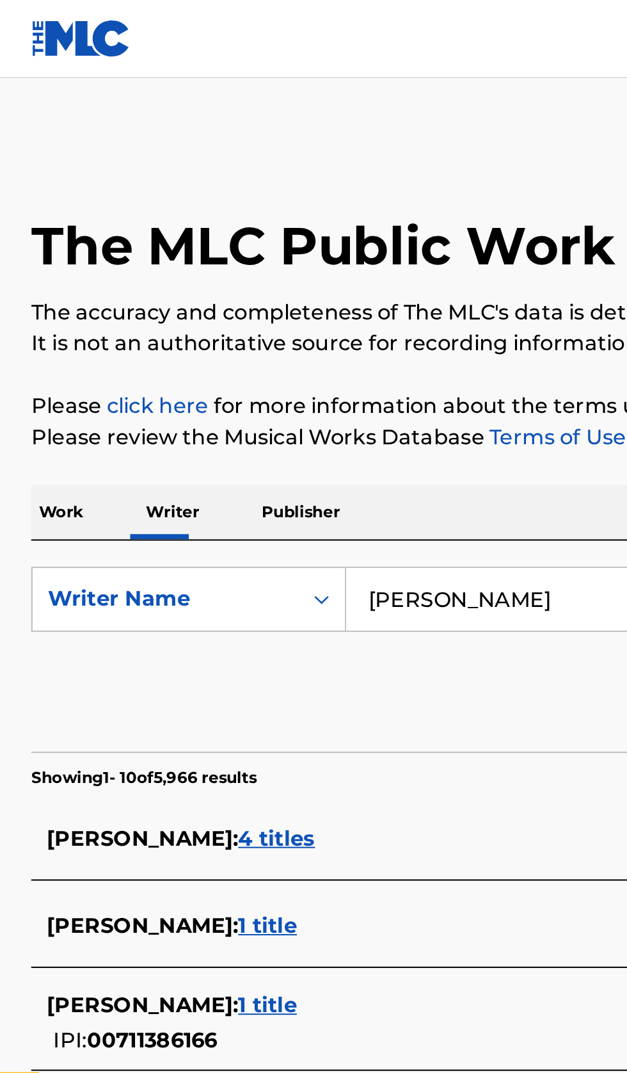
click at [192, 405] on div "[PERSON_NAME] : 4 titles" at bounding box center [297, 411] width 548 height 15
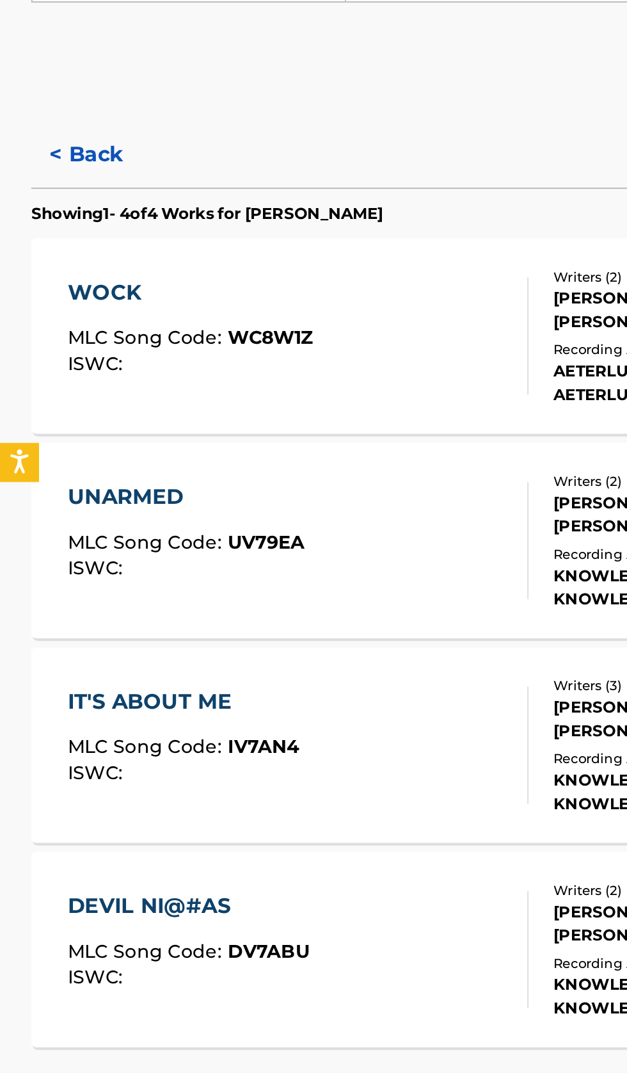
click at [48, 378] on button "< Back" at bounding box center [53, 385] width 77 height 32
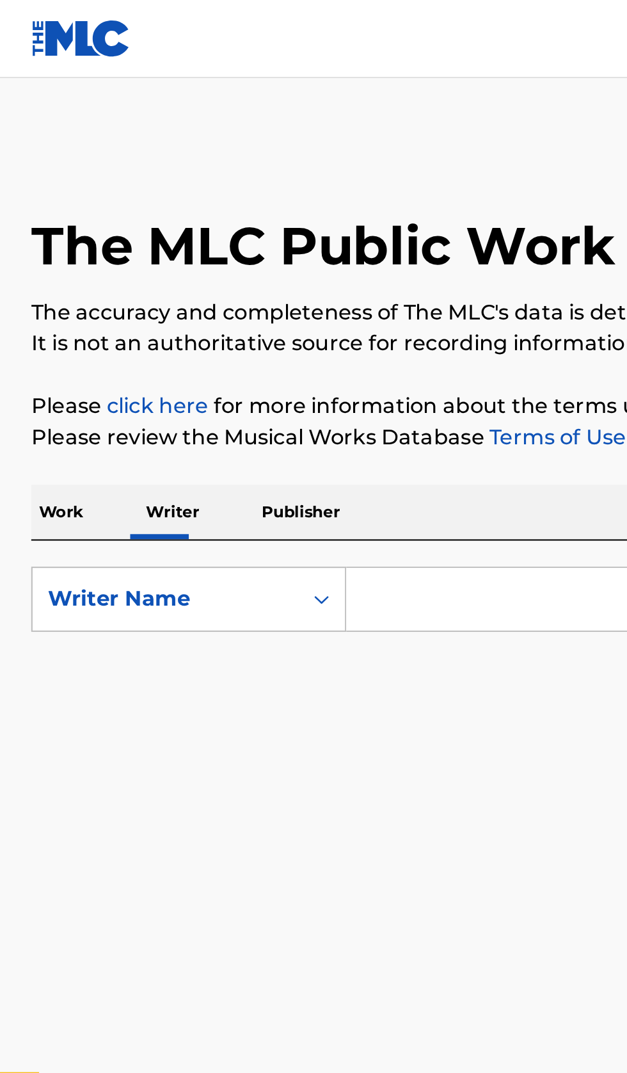
click at [214, 290] on input "Search Form" at bounding box center [390, 294] width 441 height 31
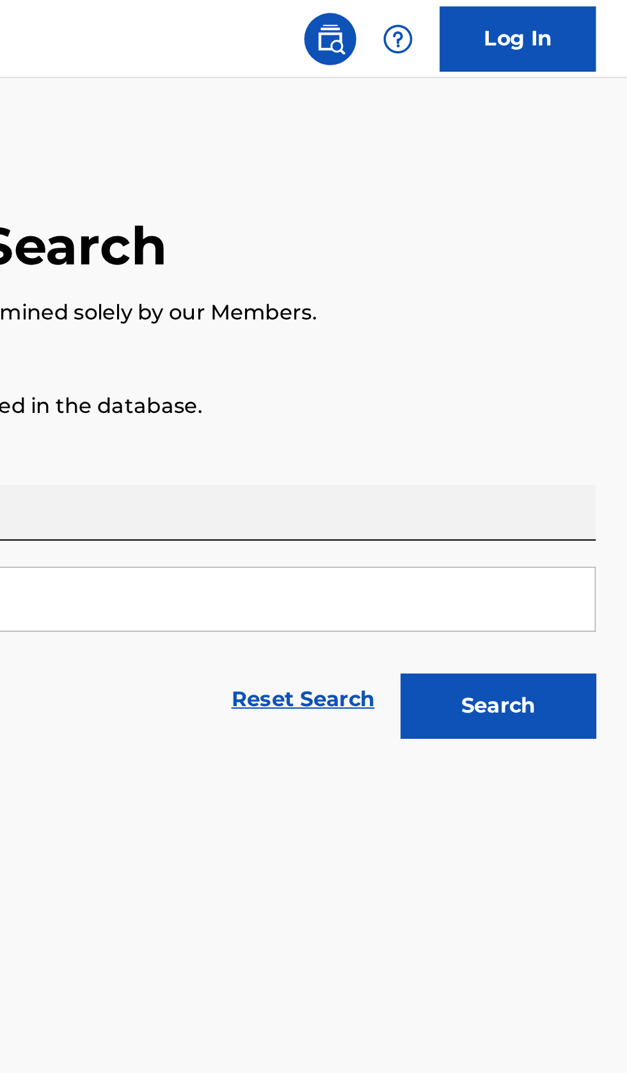
click at [580, 352] on button "Search" at bounding box center [564, 347] width 96 height 32
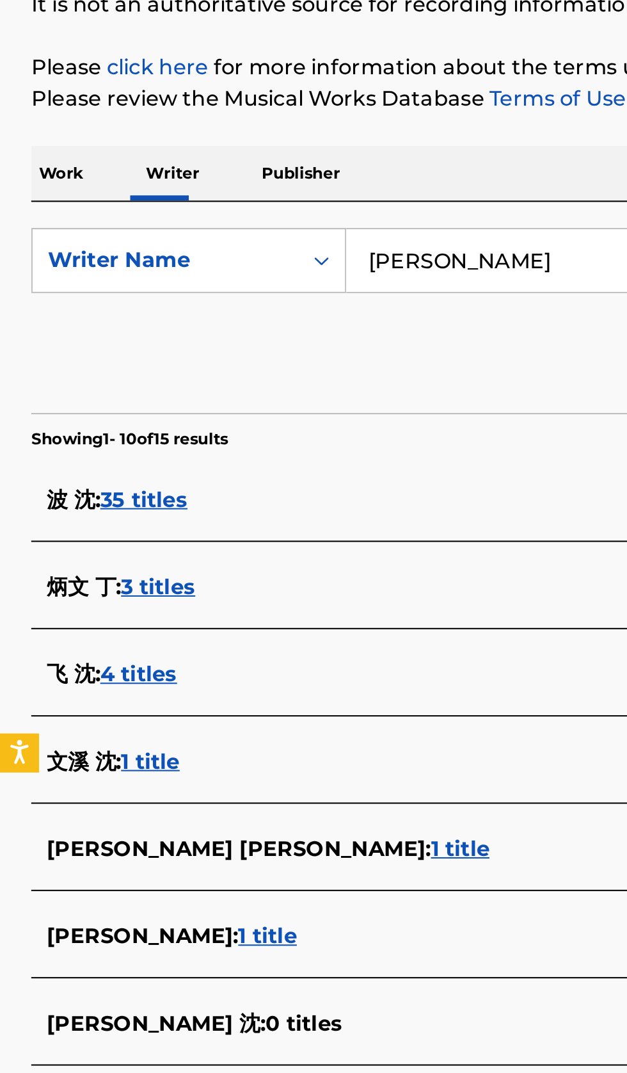
click at [249, 292] on input "[PERSON_NAME]" at bounding box center [390, 294] width 441 height 31
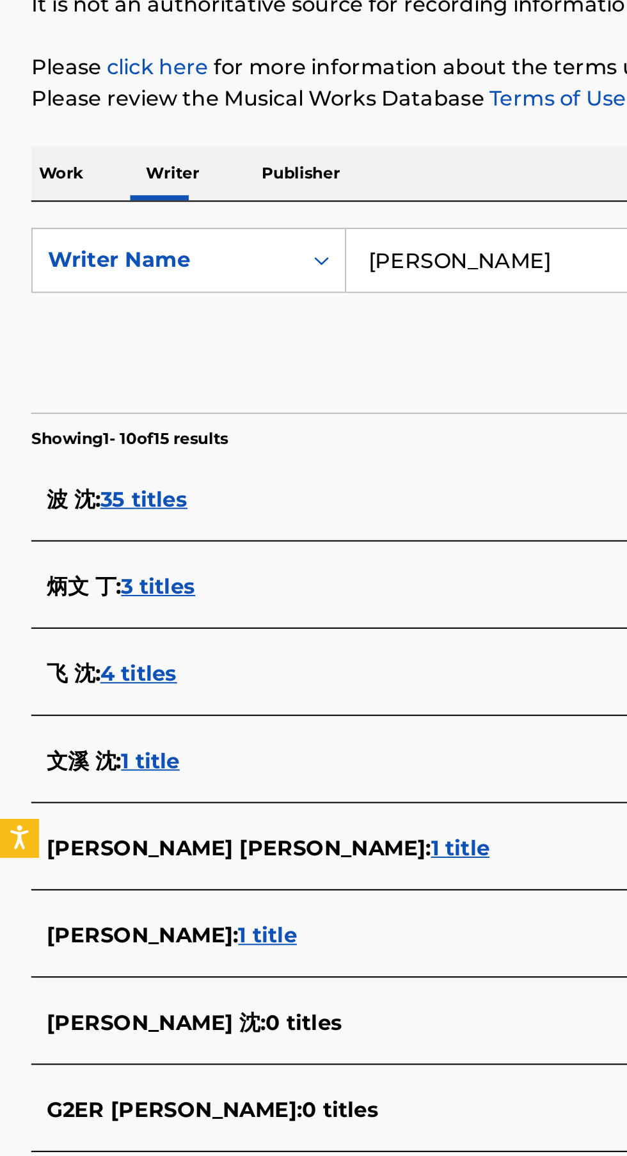
type input "沈"
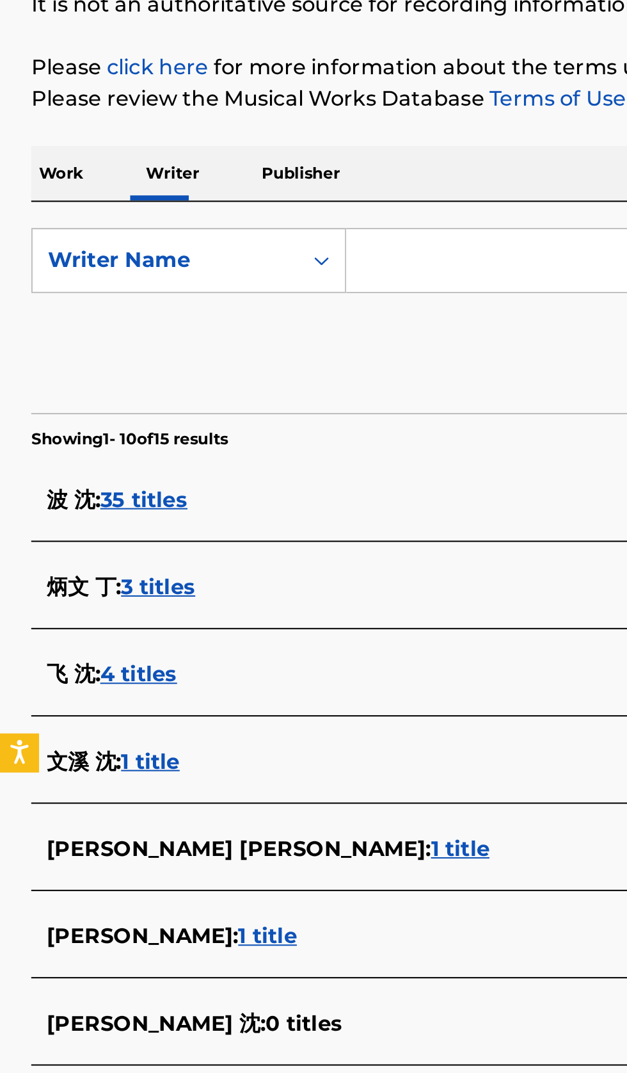
click at [243, 288] on input "Search Form" at bounding box center [390, 294] width 441 height 31
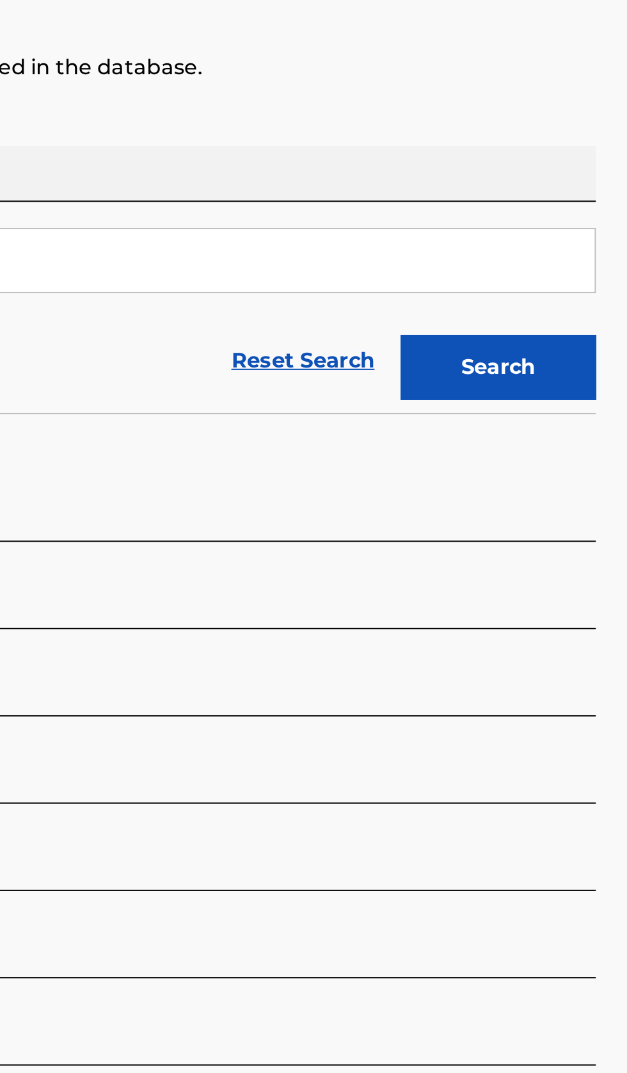
click at [593, 351] on button "Search" at bounding box center [564, 347] width 96 height 32
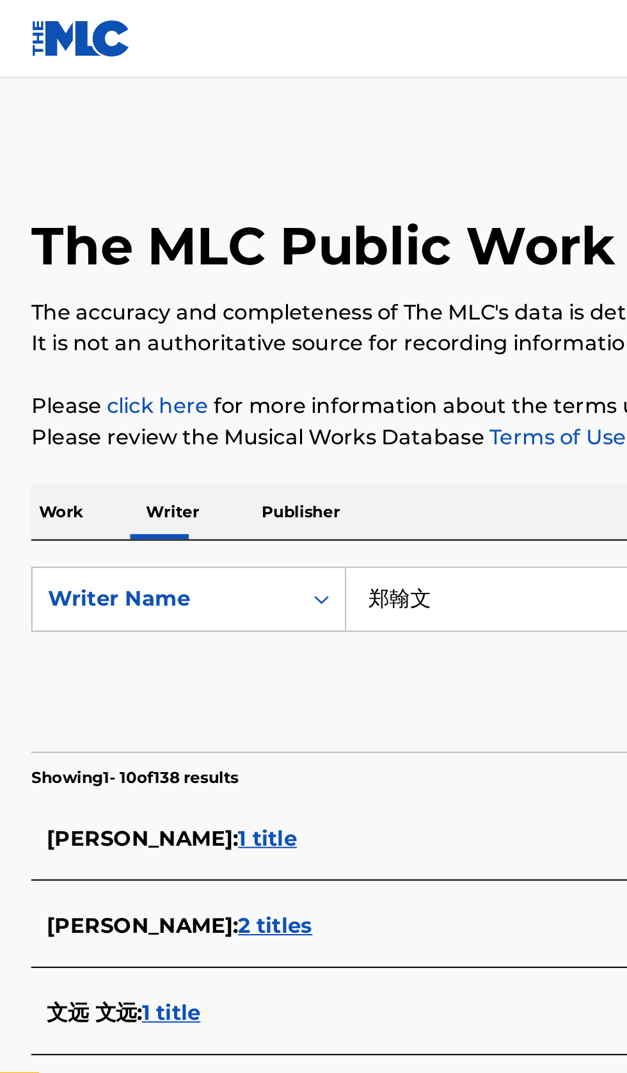
click at [251, 292] on input "郑翰文" at bounding box center [390, 294] width 441 height 31
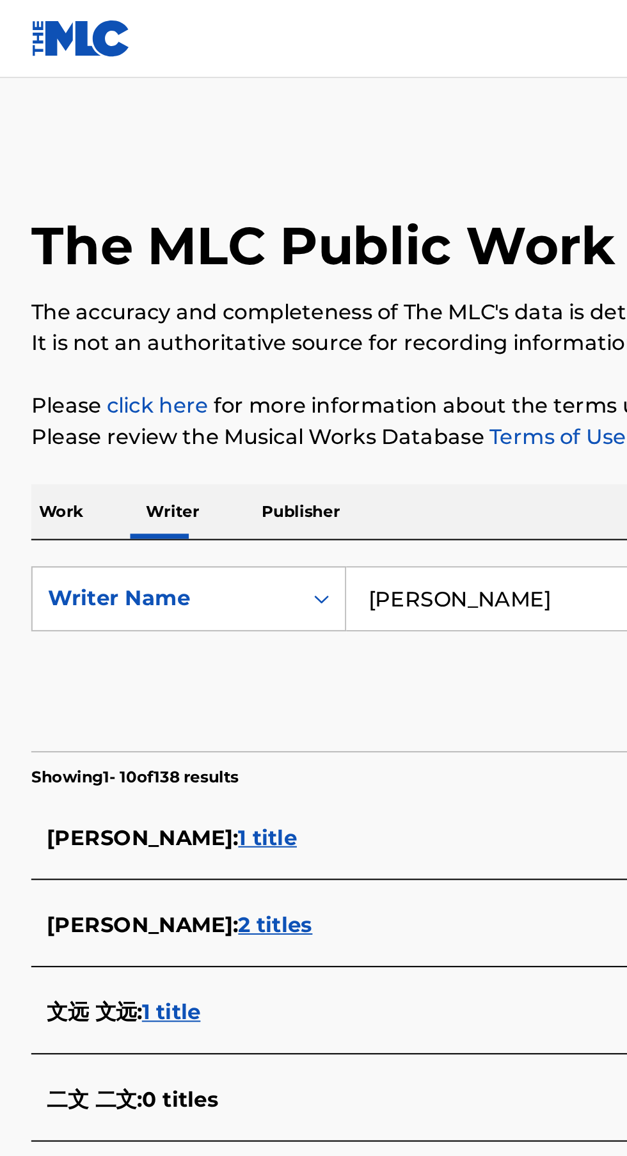
type input "郑"
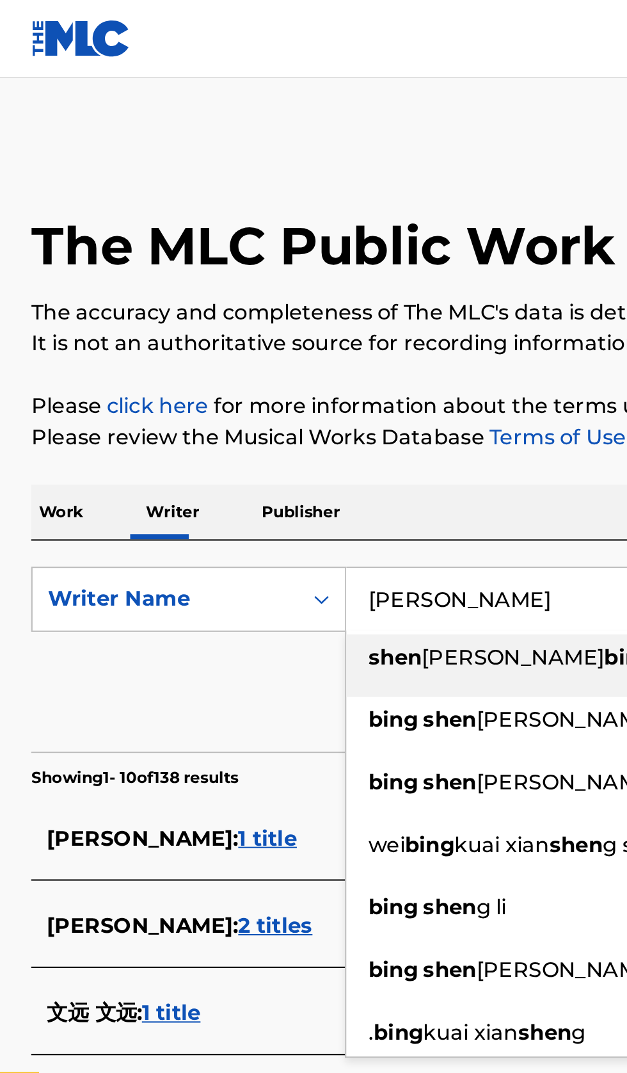
click at [281, 217] on link "Terms of Use" at bounding box center [273, 215] width 70 height 12
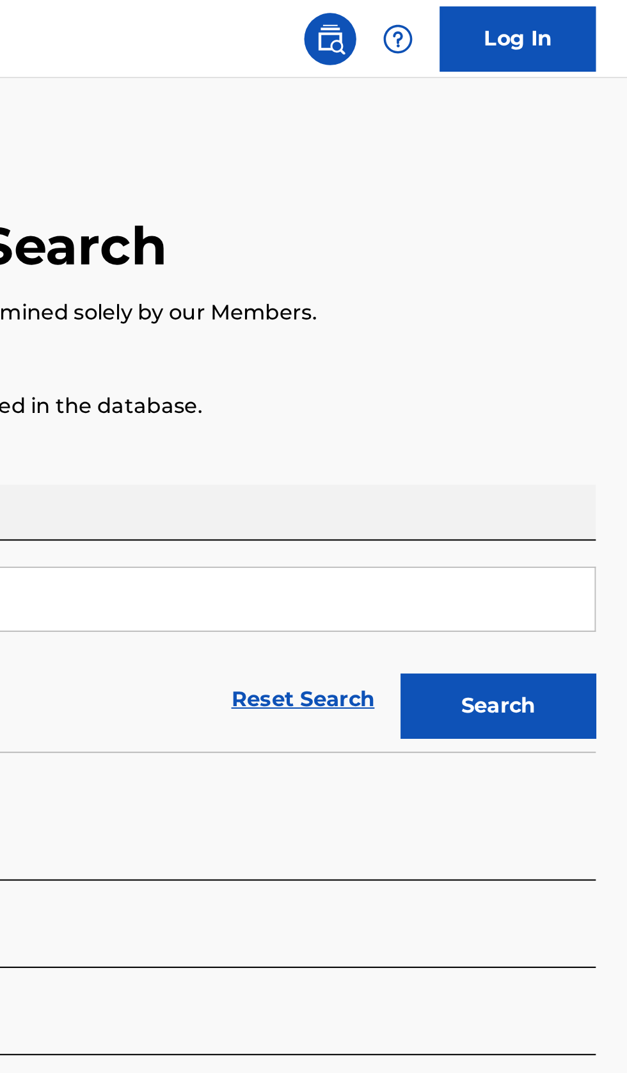
click at [577, 354] on button "Search" at bounding box center [564, 347] width 96 height 32
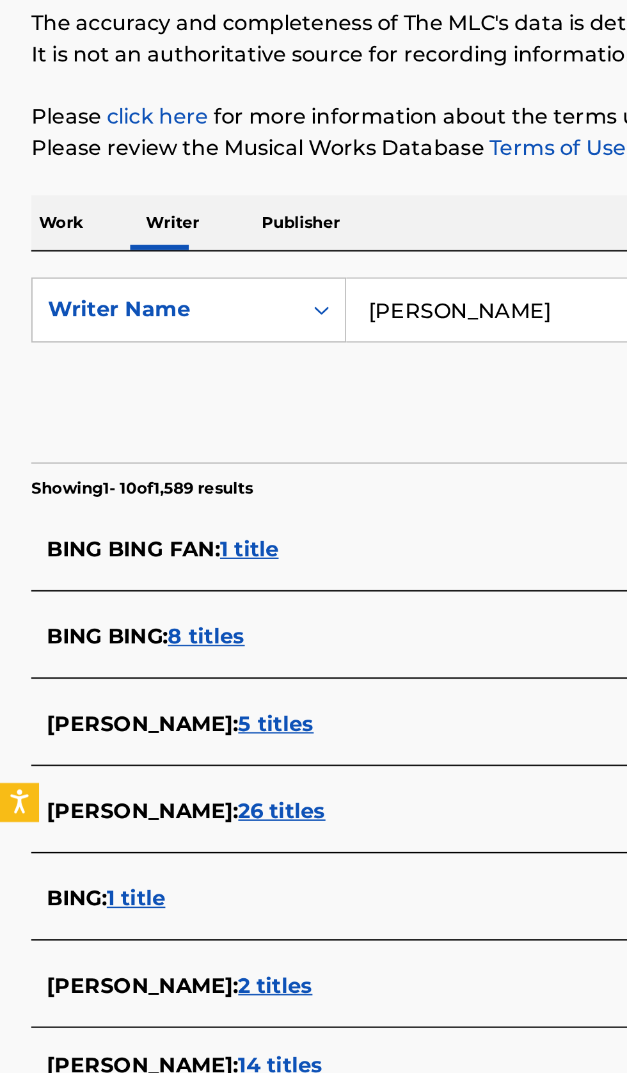
click at [266, 289] on input "[PERSON_NAME]" at bounding box center [390, 294] width 441 height 31
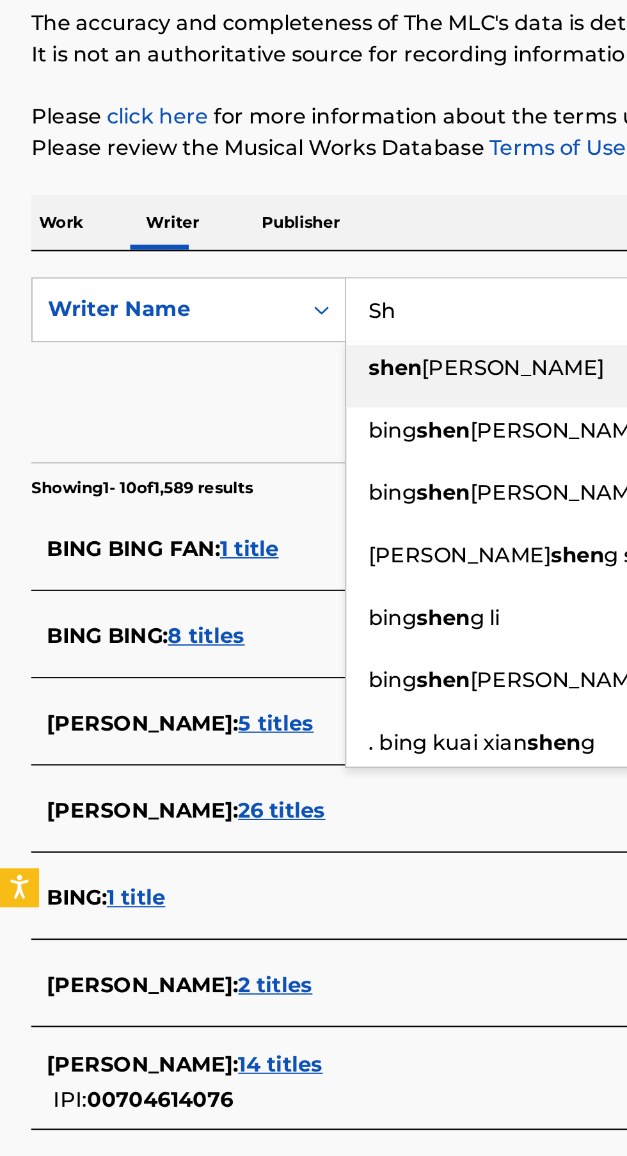
type input "S"
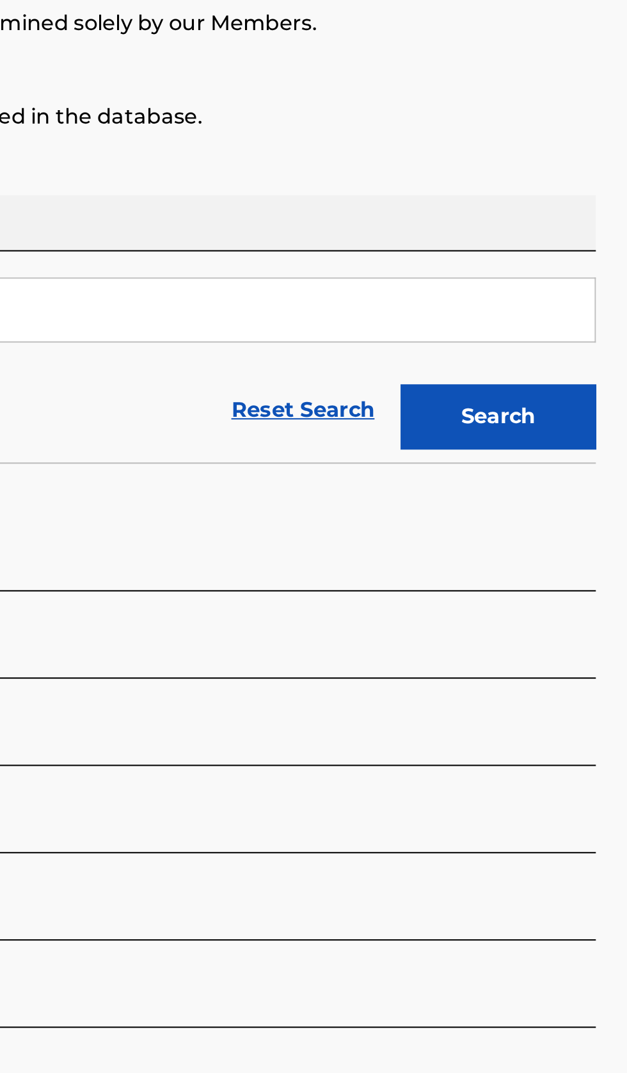
type input "[PERSON_NAME]"
click at [588, 346] on button "Search" at bounding box center [564, 347] width 96 height 32
